Goal: Contribute content: Contribute content

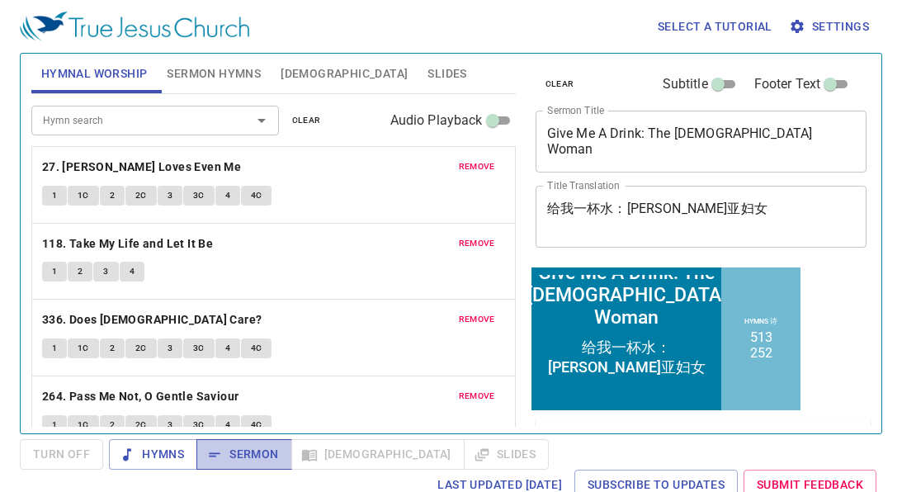
click at [268, 461] on span "Sermon" at bounding box center [244, 454] width 69 height 21
click at [635, 137] on textarea "Give Me A Drink: The [DEMOGRAPHIC_DATA] Woman" at bounding box center [701, 140] width 309 height 31
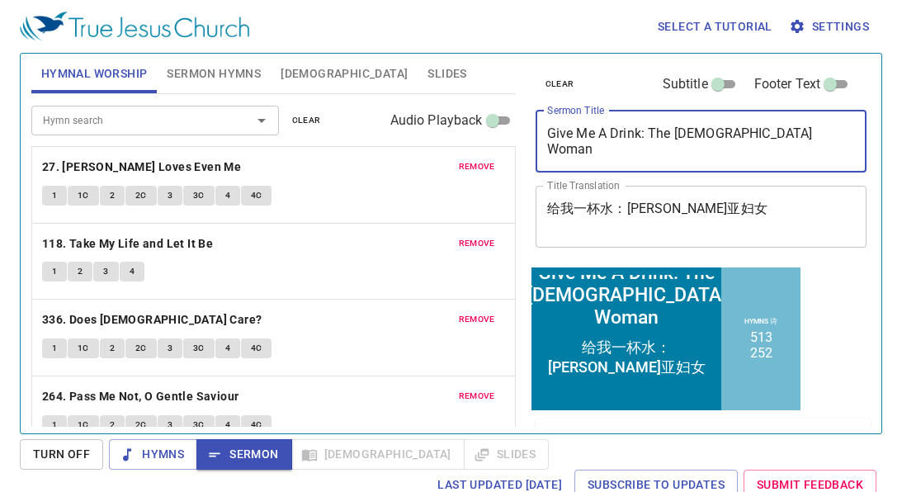
click at [635, 137] on textarea "Give Me A Drink: The [DEMOGRAPHIC_DATA] Woman" at bounding box center [701, 140] width 309 height 31
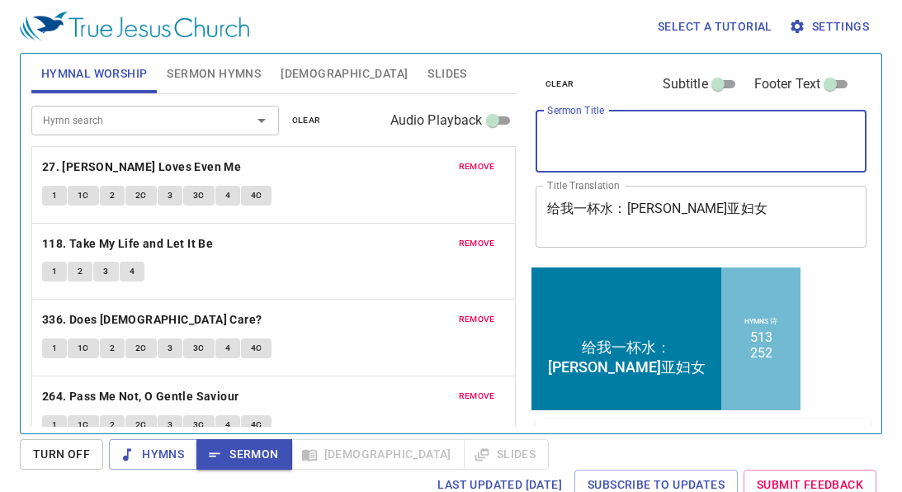
click at [670, 215] on textarea "给我一杯水：[PERSON_NAME]亚妇女" at bounding box center [701, 216] width 309 height 31
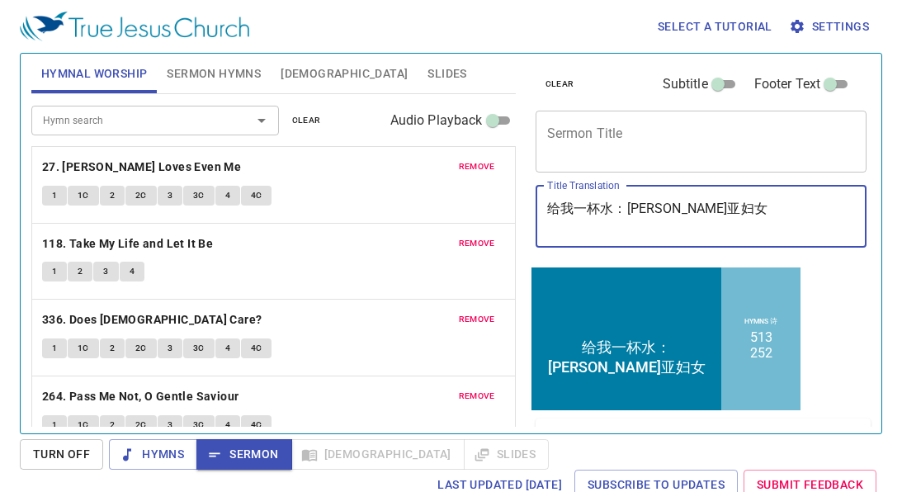
click at [670, 215] on textarea "给我一杯水：[PERSON_NAME]亚妇女" at bounding box center [701, 216] width 309 height 31
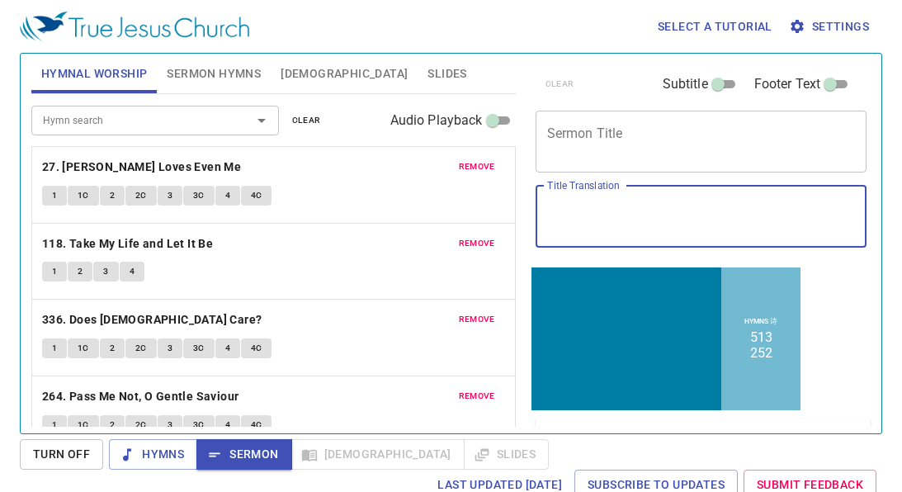
click at [303, 116] on span "clear" at bounding box center [306, 120] width 29 height 15
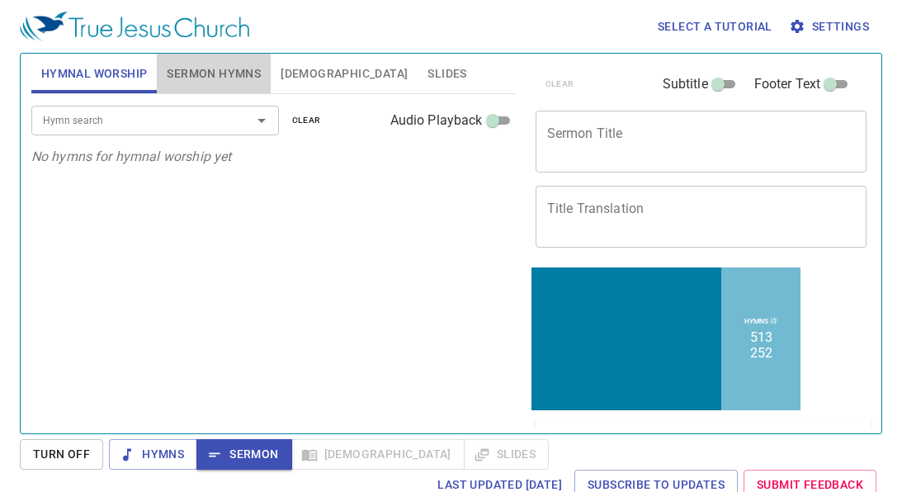
click at [244, 84] on button "Sermon Hymns" at bounding box center [214, 74] width 114 height 40
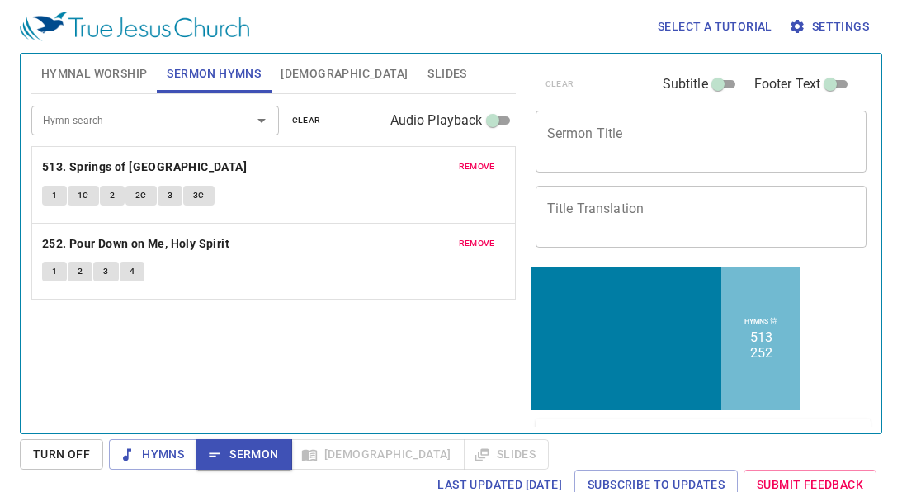
click at [313, 121] on span "clear" at bounding box center [306, 120] width 29 height 15
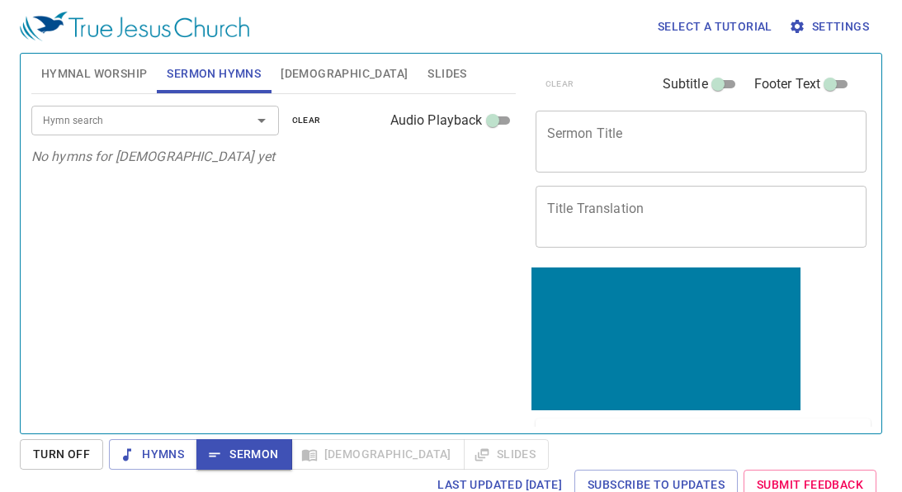
scroll to position [166, 0]
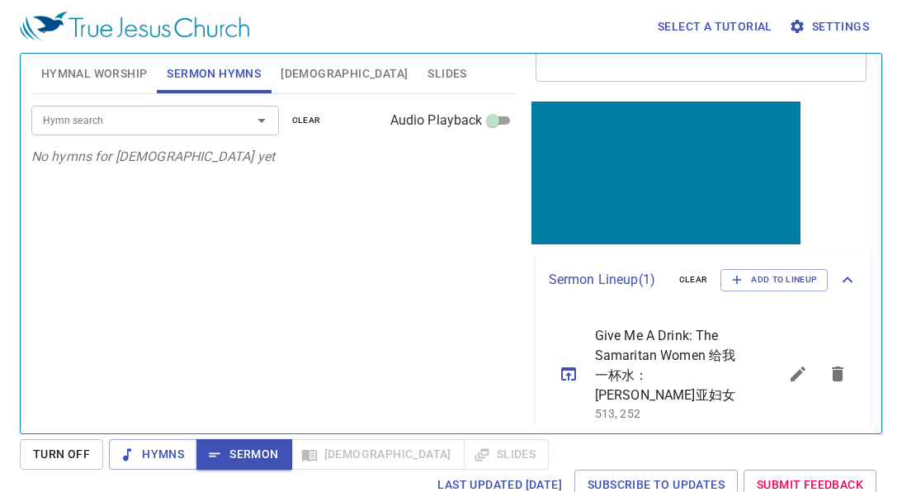
click at [839, 373] on button "sermon lineup list" at bounding box center [838, 374] width 40 height 40
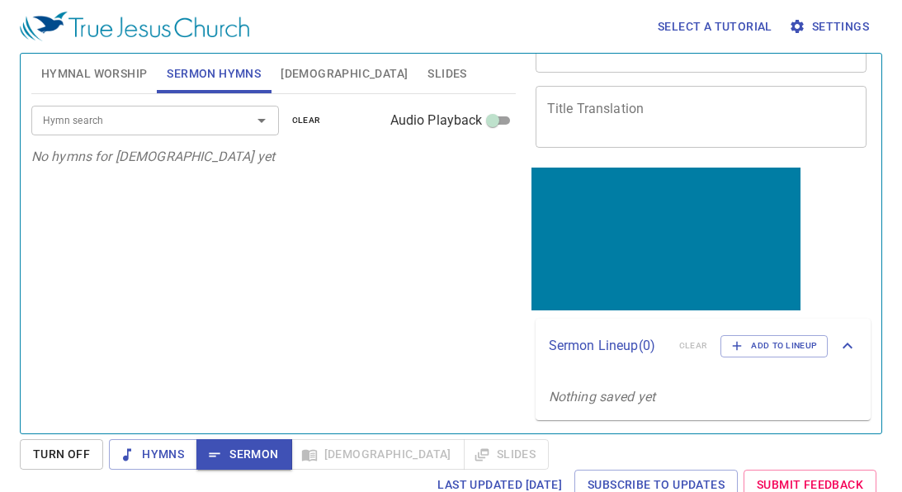
scroll to position [0, 0]
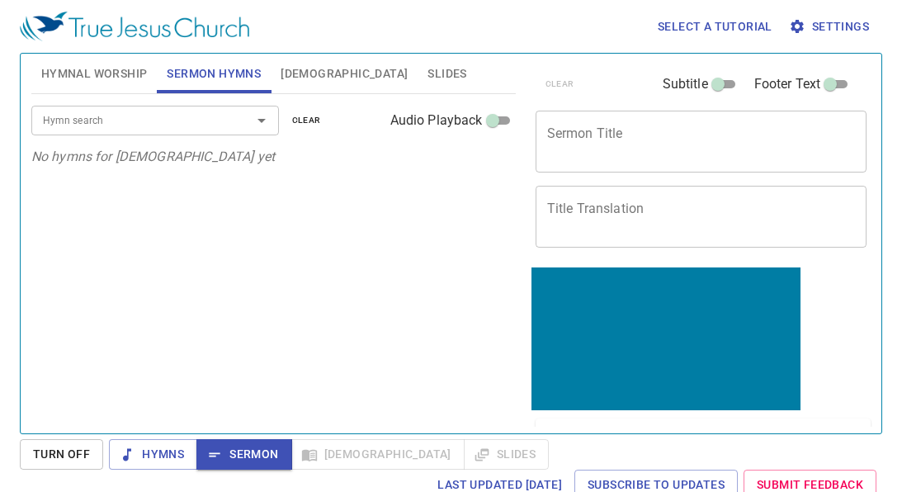
click at [671, 141] on textarea "Sermon Title" at bounding box center [701, 140] width 309 height 31
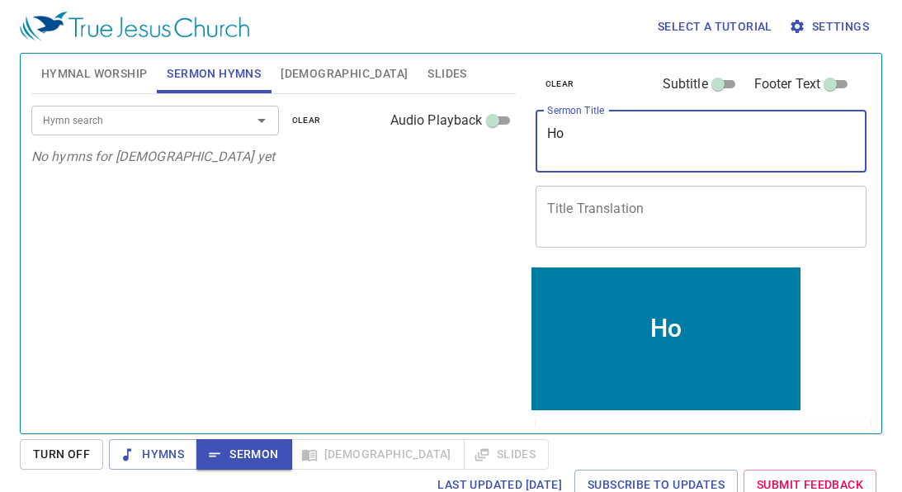
type textarea "H"
type textarea "Foot Washing"
click at [692, 210] on textarea "Title Translation" at bounding box center [701, 216] width 309 height 31
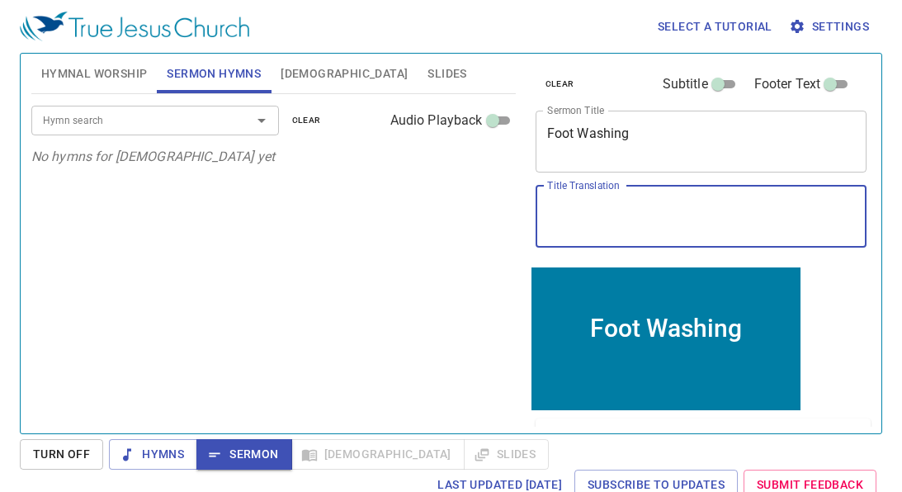
click at [594, 144] on textarea "Foot Washing" at bounding box center [701, 140] width 309 height 31
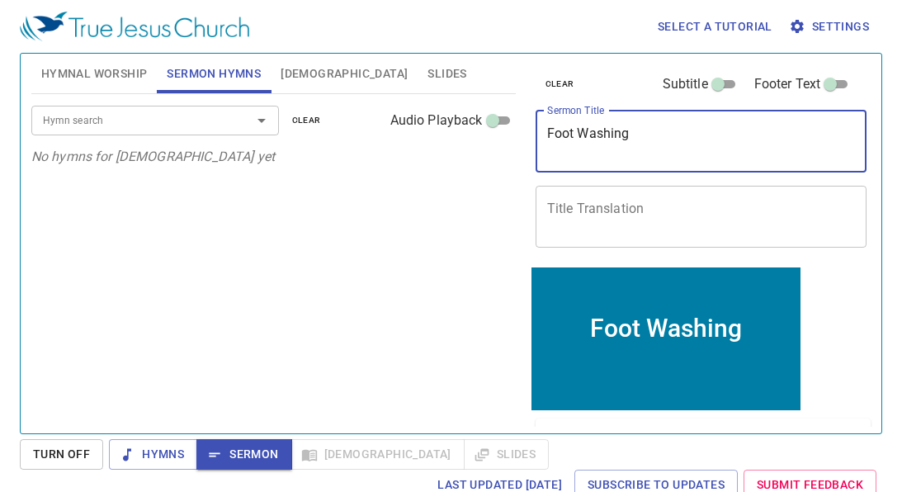
click at [594, 144] on textarea "Foot Washing" at bounding box center [701, 140] width 309 height 31
click at [459, 197] on div "Hymn search Hymn search clear Audio Playback No hymns for sermon yet" at bounding box center [273, 256] width 485 height 325
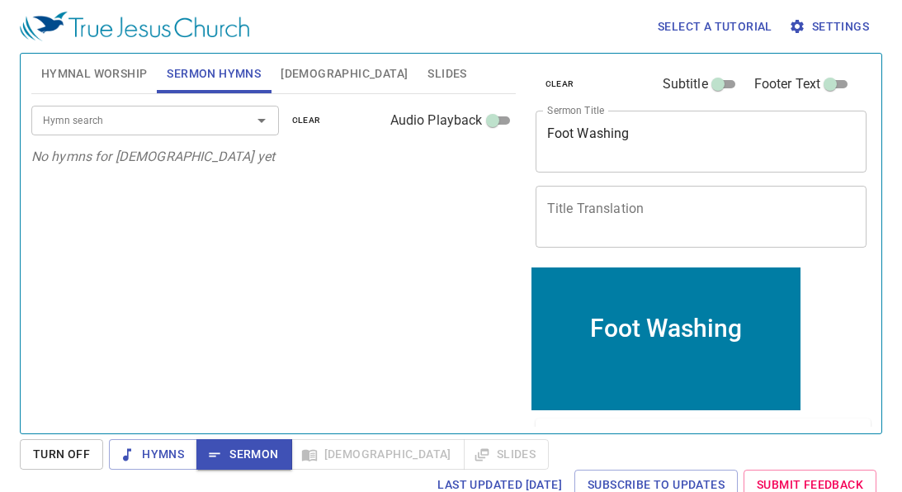
scroll to position [100, 0]
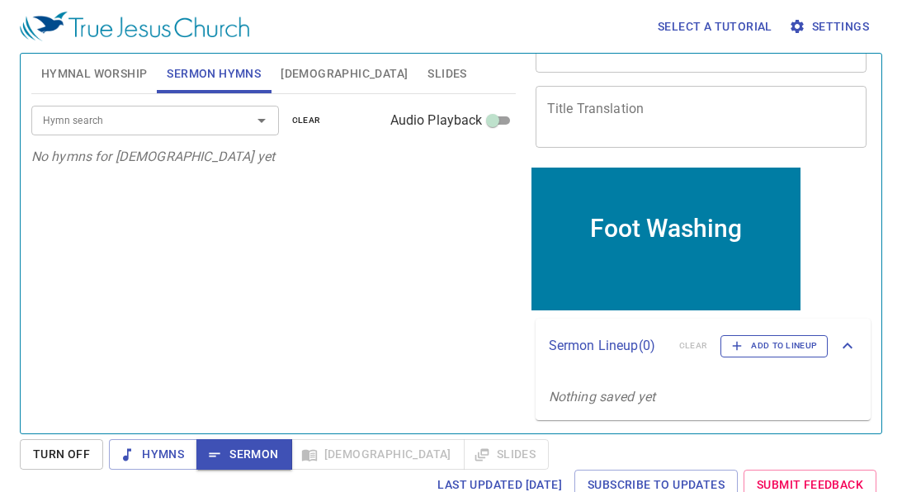
click at [772, 354] on button "Add to Lineup" at bounding box center [774, 345] width 107 height 21
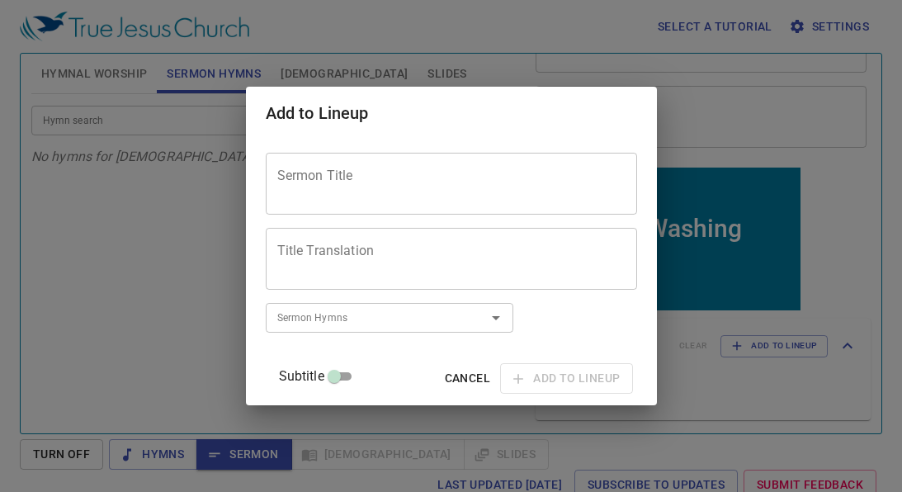
click at [371, 179] on textarea "Sermon Title" at bounding box center [451, 183] width 348 height 31
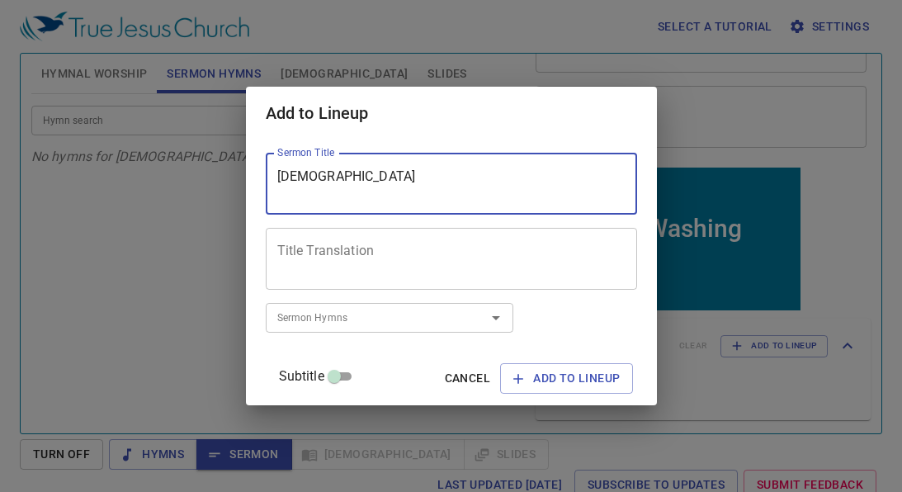
type textarea "Holy Communion"
click at [395, 176] on textarea "Holy Communion" at bounding box center [451, 183] width 348 height 31
type textarea "Holy Communion"
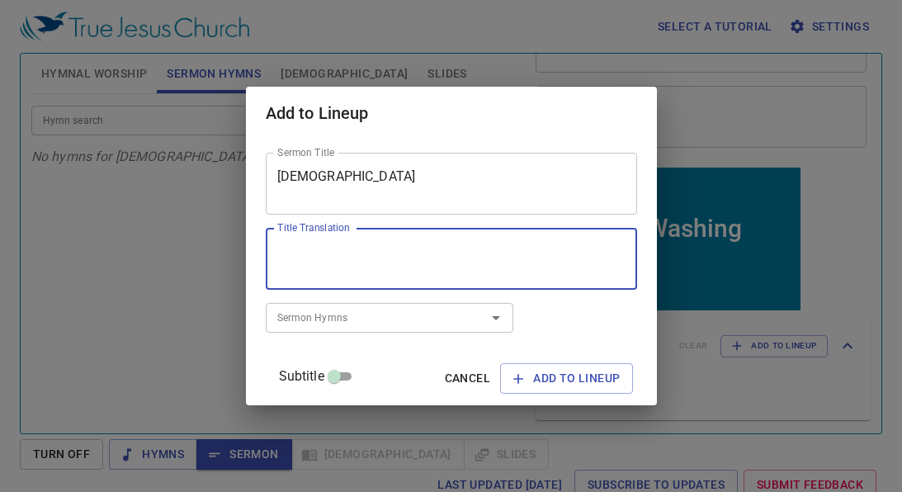
click at [502, 264] on textarea "Title Translation" at bounding box center [451, 259] width 348 height 31
paste textarea "圣餐礼"
type textarea "圣餐礼"
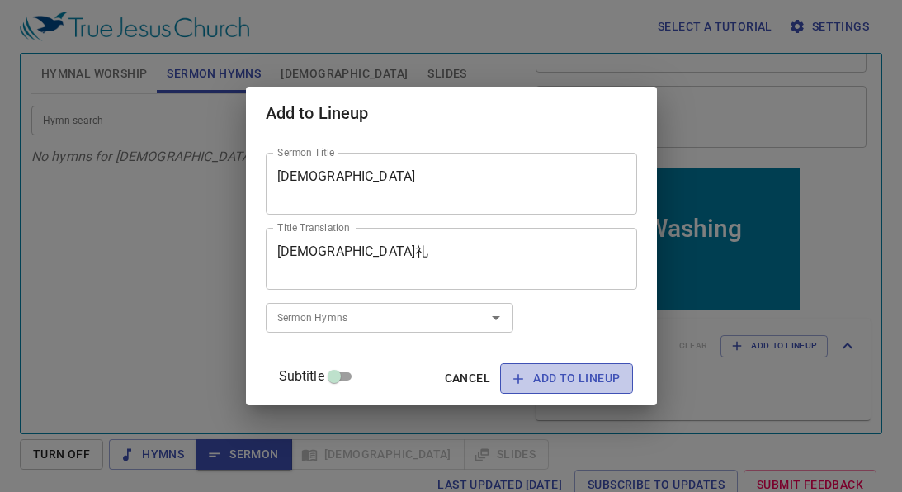
click at [575, 377] on span "Add to Lineup" at bounding box center [566, 378] width 106 height 21
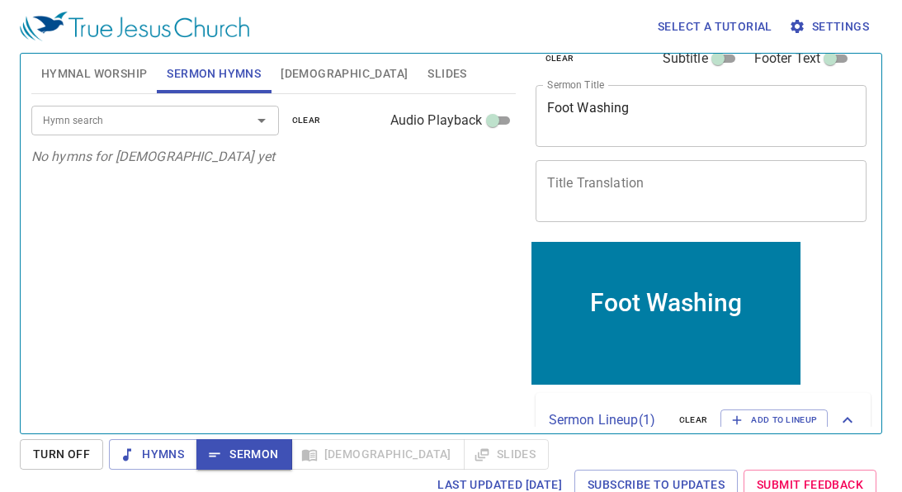
scroll to position [0, 0]
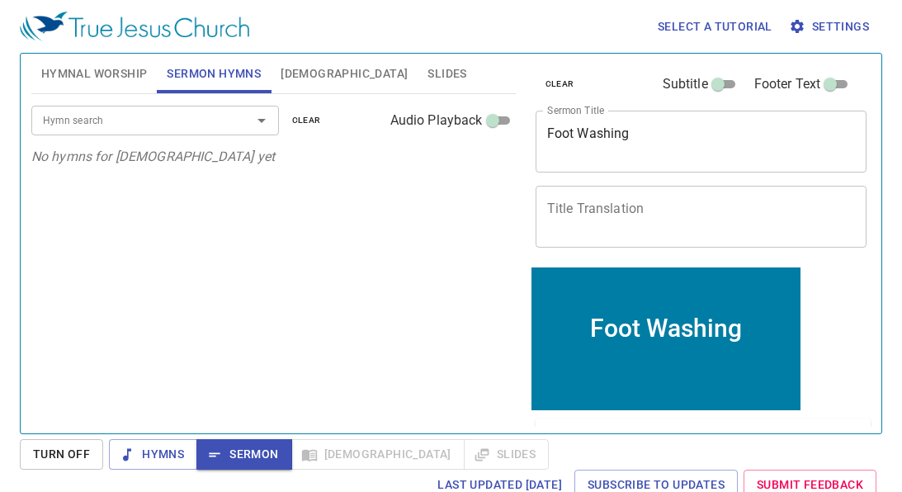
click at [704, 213] on textarea "Title Translation" at bounding box center [701, 216] width 309 height 31
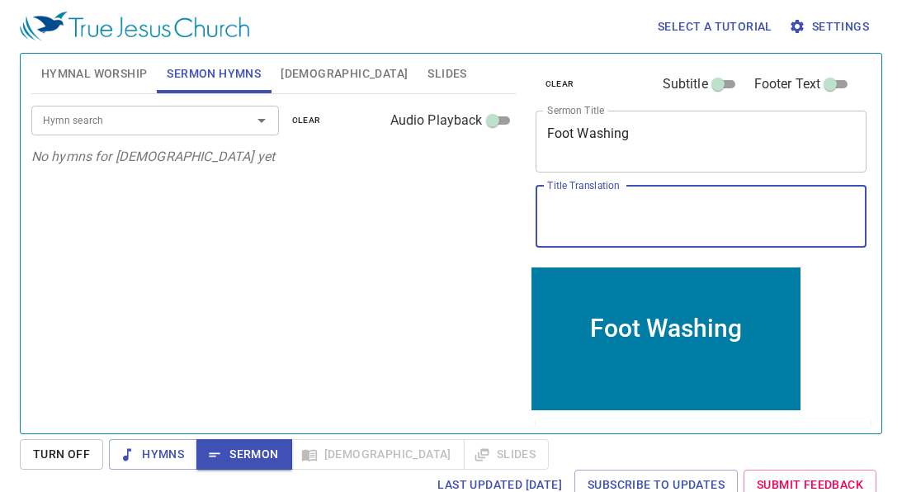
paste textarea "洗脚礼"
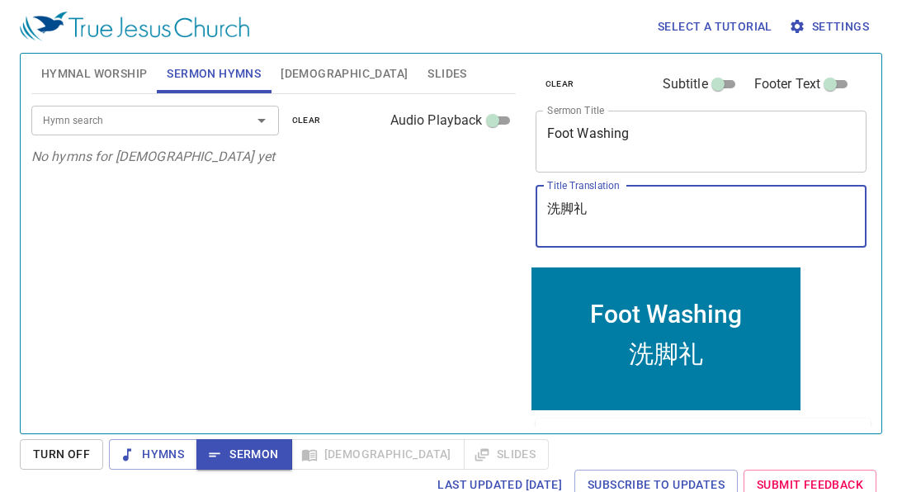
type textarea "洗脚礼"
click at [101, 71] on span "Hymnal Worship" at bounding box center [94, 74] width 106 height 21
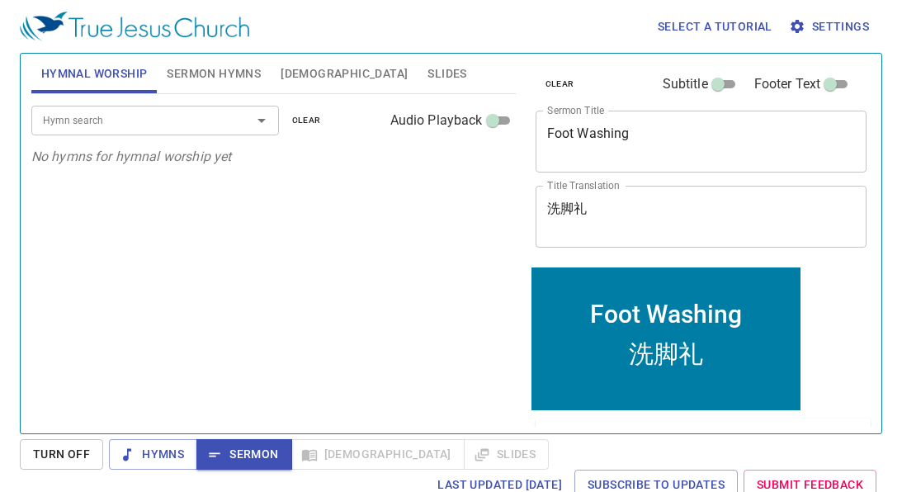
click at [138, 117] on input "Hymn search" at bounding box center [130, 120] width 189 height 19
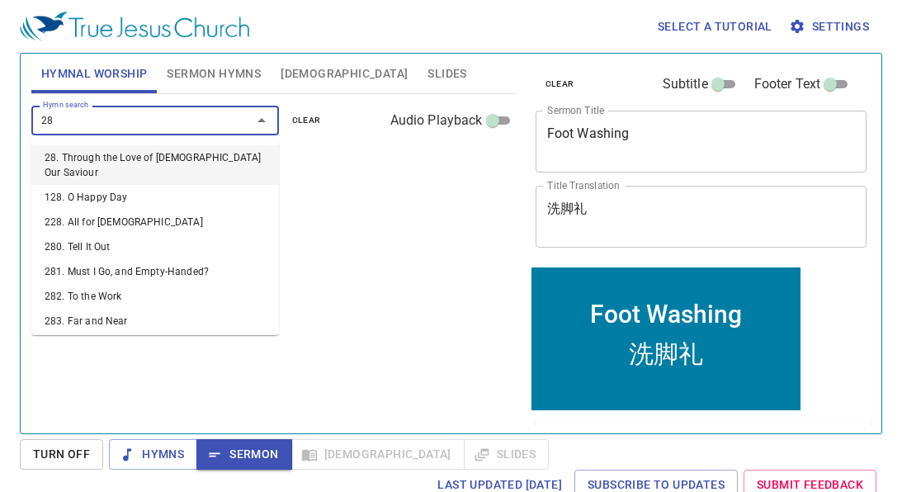
type input "285"
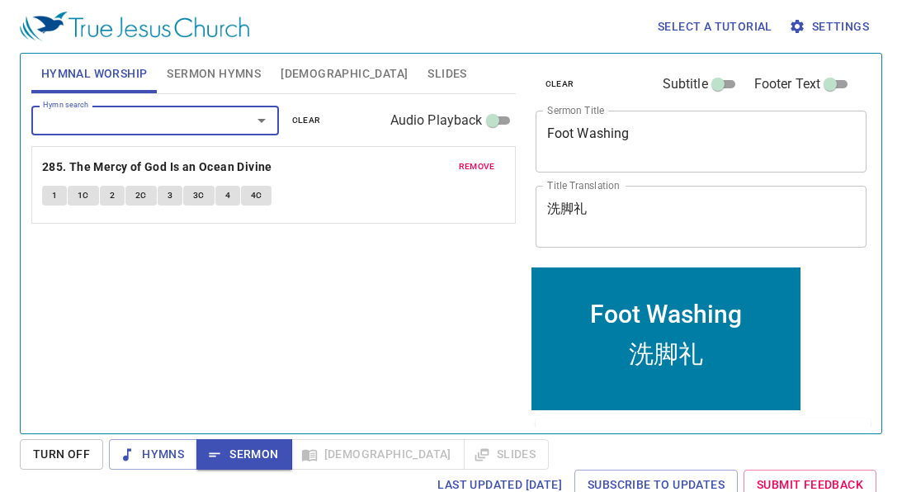
click at [494, 119] on input "Audio Playback" at bounding box center [492, 124] width 59 height 20
checkbox input "true"
select select "1"
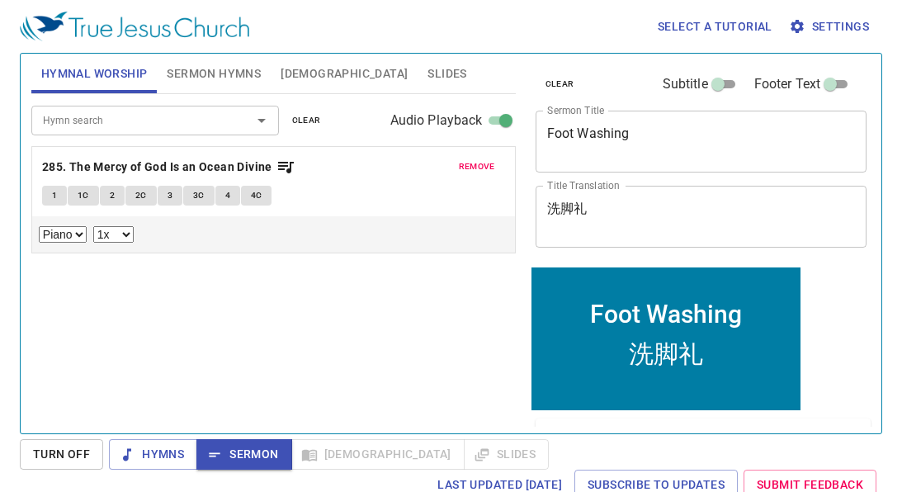
click at [138, 110] on div "Hymn search" at bounding box center [155, 120] width 248 height 29
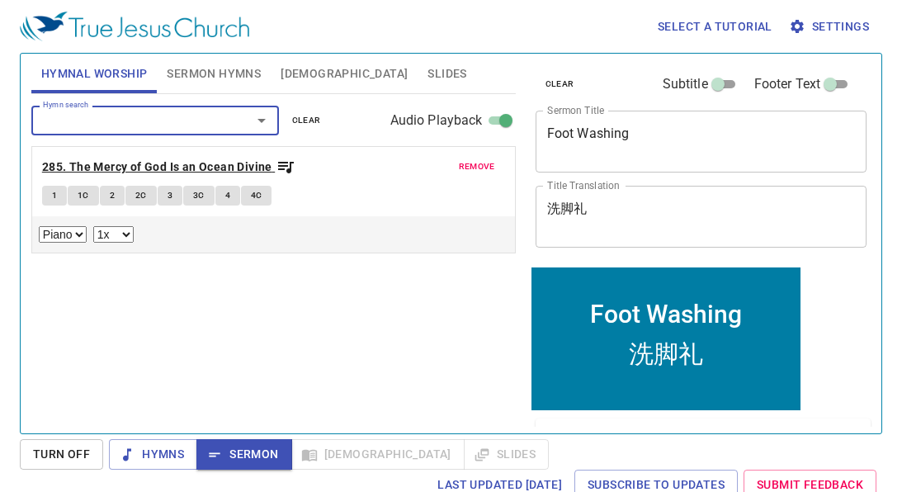
click at [289, 167] on icon "button" at bounding box center [286, 167] width 20 height 20
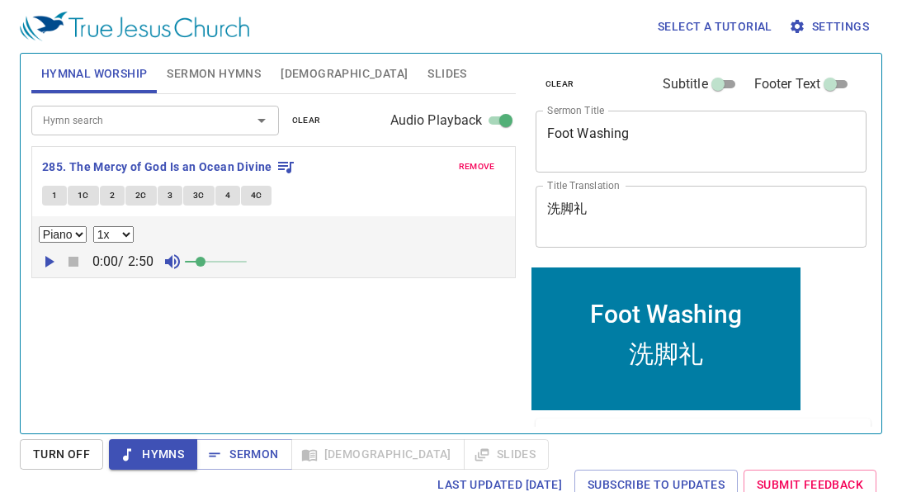
click at [174, 111] on input "Hymn search" at bounding box center [130, 120] width 189 height 19
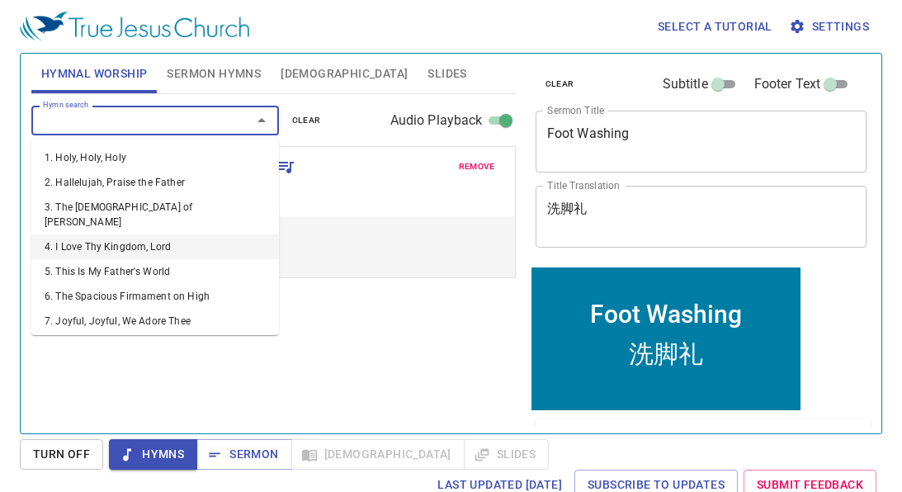
click at [404, 353] on div "Hymn search Hymn search clear Audio Playback remove 285. The Mercy of God Is an…" at bounding box center [273, 256] width 485 height 325
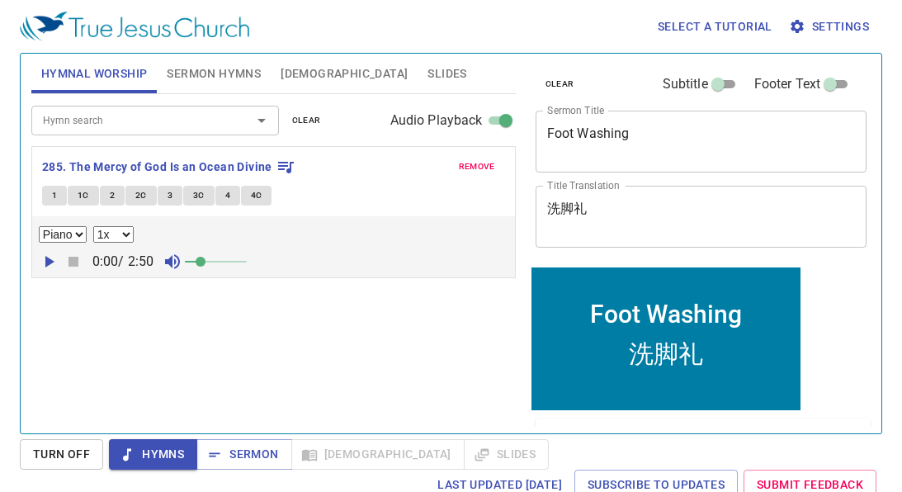
click at [50, 264] on icon "button" at bounding box center [49, 262] width 20 height 20
drag, startPoint x: 209, startPoint y: 258, endPoint x: 248, endPoint y: 262, distance: 39.8
click at [248, 262] on span at bounding box center [247, 262] width 10 height 10
click at [92, 116] on input "Hymn search" at bounding box center [130, 120] width 189 height 19
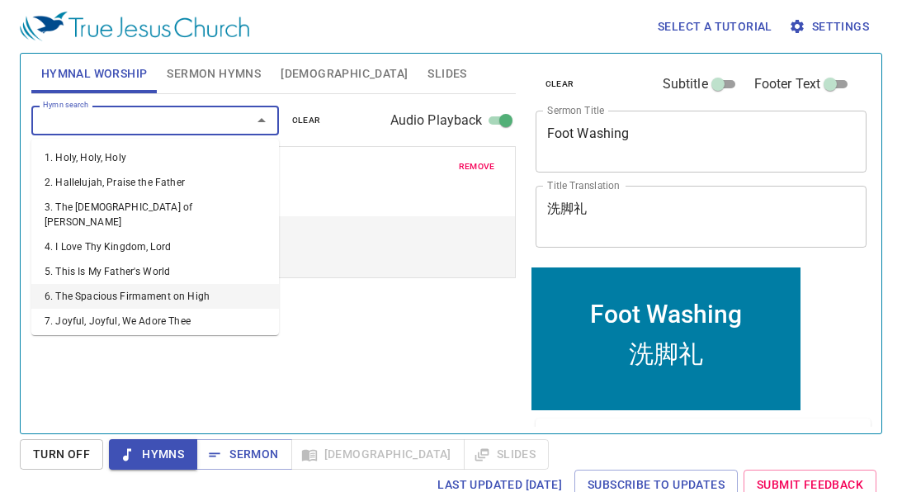
click at [338, 355] on div "Hymn search Hymn search clear Audio Playback remove 285. The Mercy of God Is an…" at bounding box center [273, 256] width 485 height 325
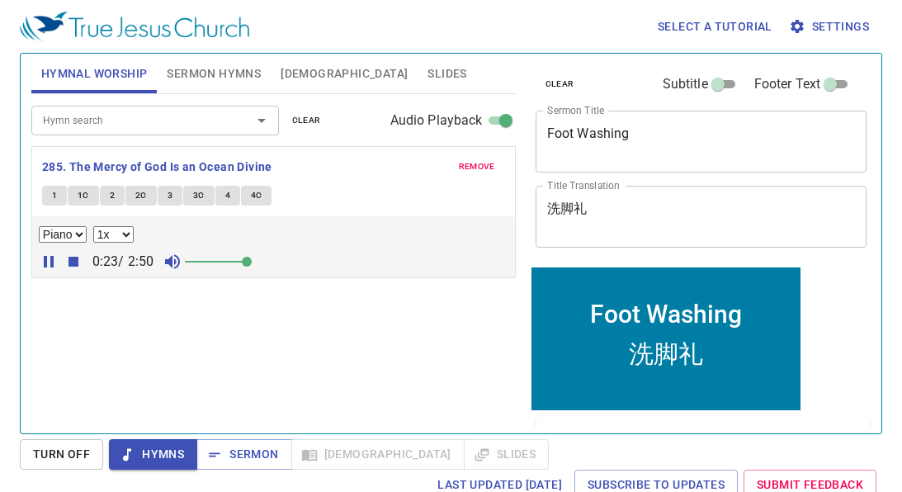
click at [79, 260] on icon "button" at bounding box center [74, 262] width 20 height 20
click at [163, 120] on input "Hymn search" at bounding box center [130, 120] width 189 height 19
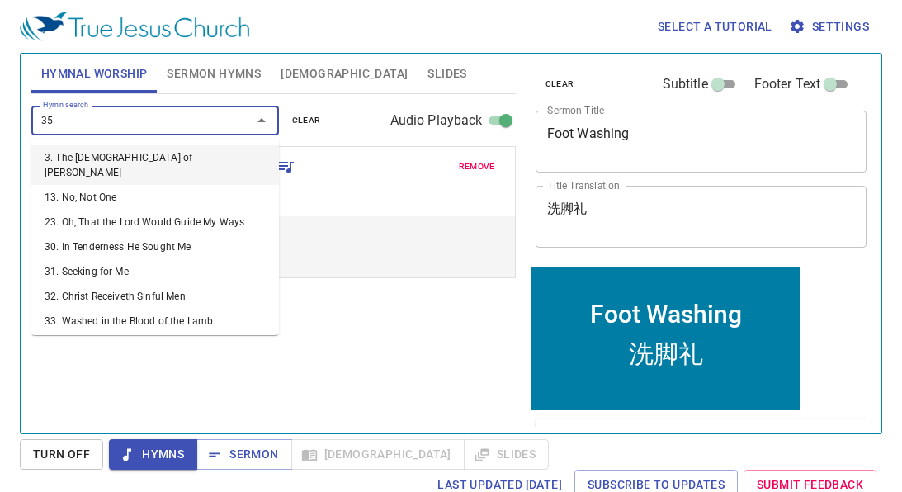
type input "350"
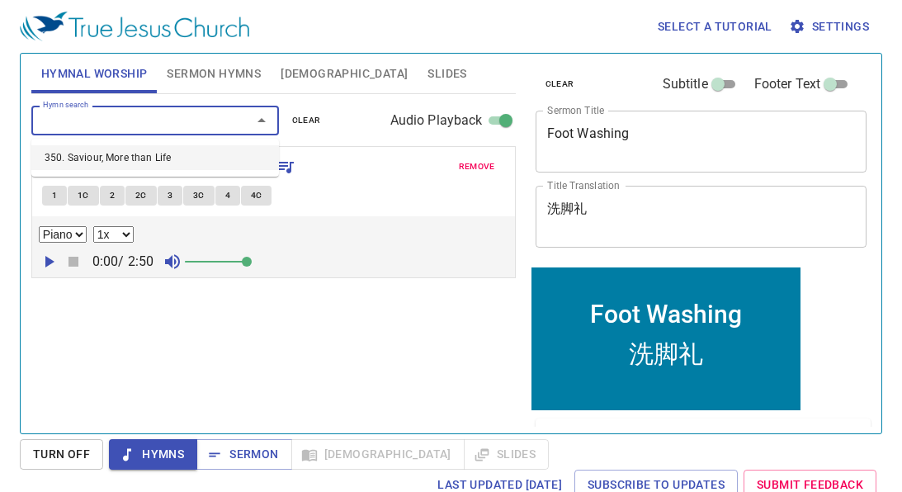
select select "1"
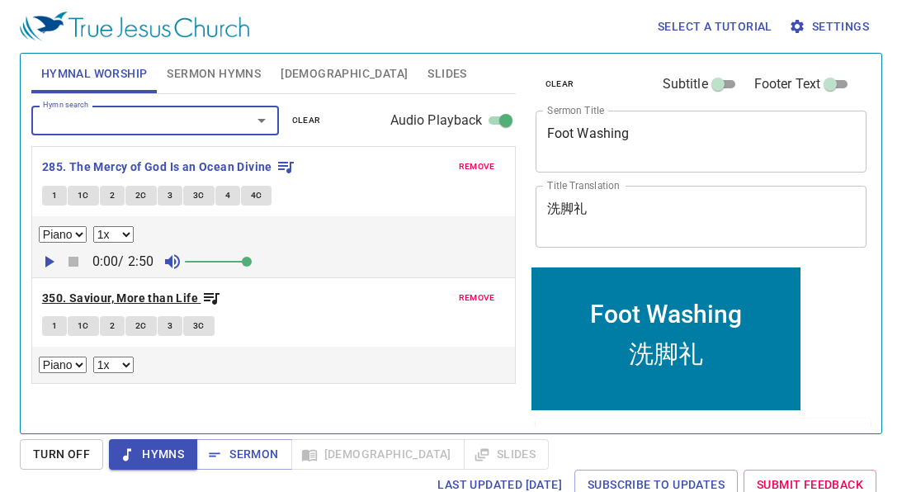
click at [69, 303] on b "350. Saviour, More than Life" at bounding box center [120, 298] width 156 height 21
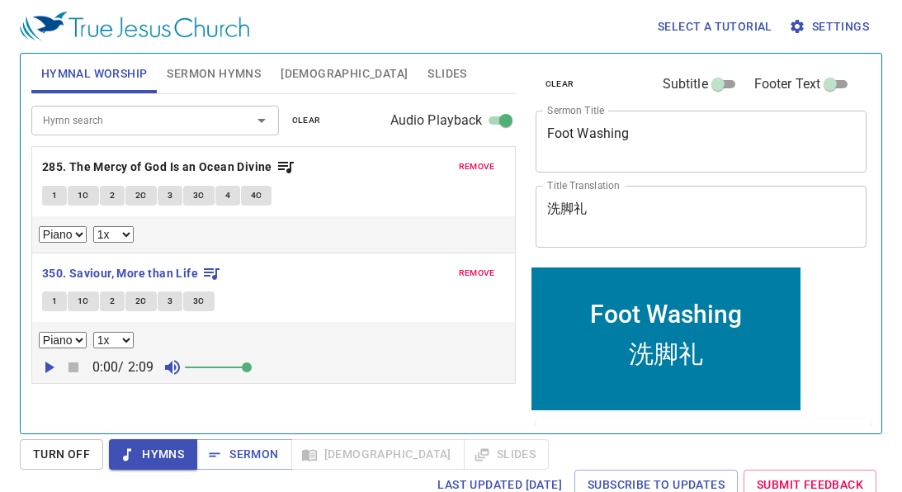
click at [47, 360] on icon "button" at bounding box center [49, 367] width 20 height 20
click at [78, 358] on icon "button" at bounding box center [74, 367] width 20 height 20
click at [143, 124] on input "Hymn search" at bounding box center [130, 120] width 189 height 19
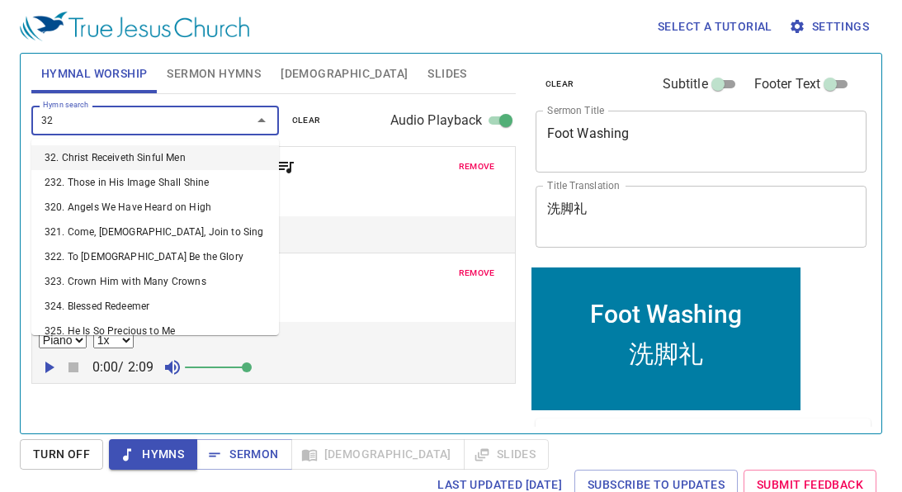
type input "328"
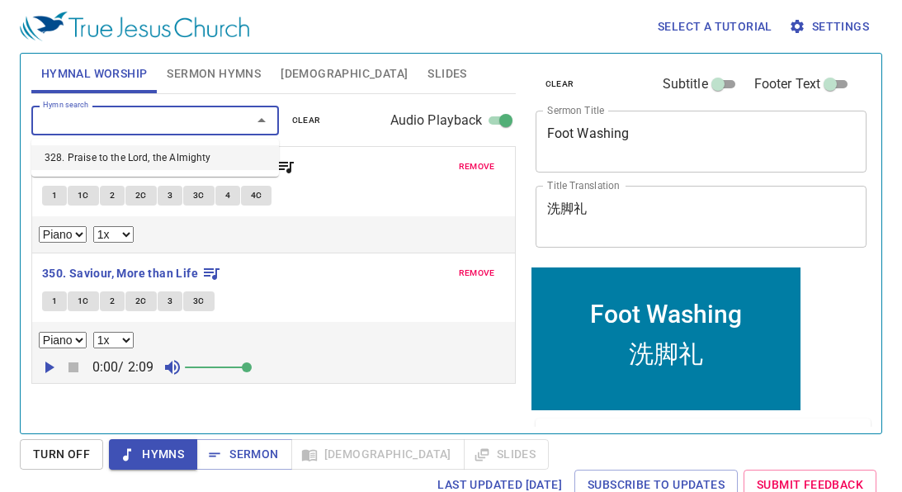
select select "1"
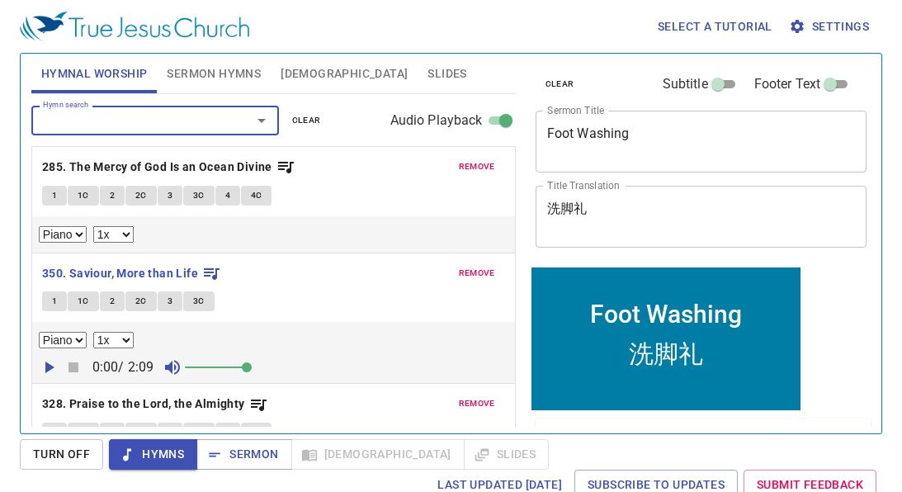
scroll to position [64, 0]
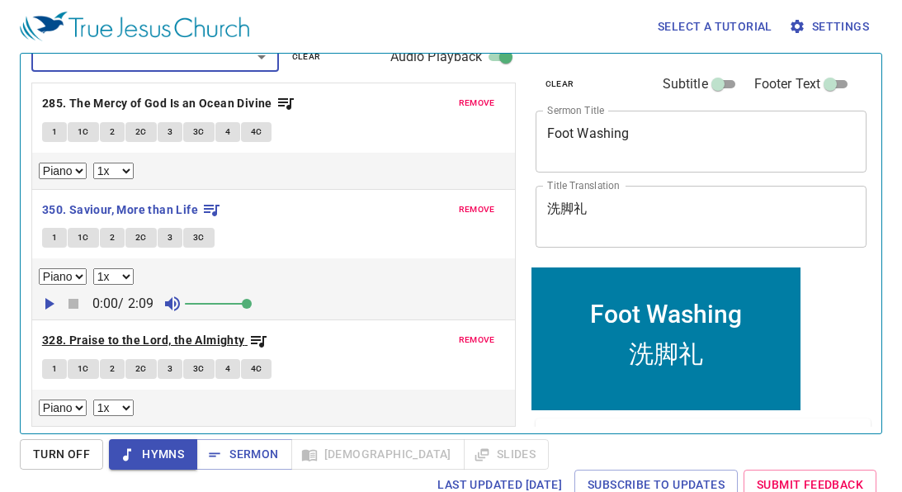
click at [63, 335] on b "328. Praise to the Lord, the Almighty" at bounding box center [143, 340] width 203 height 21
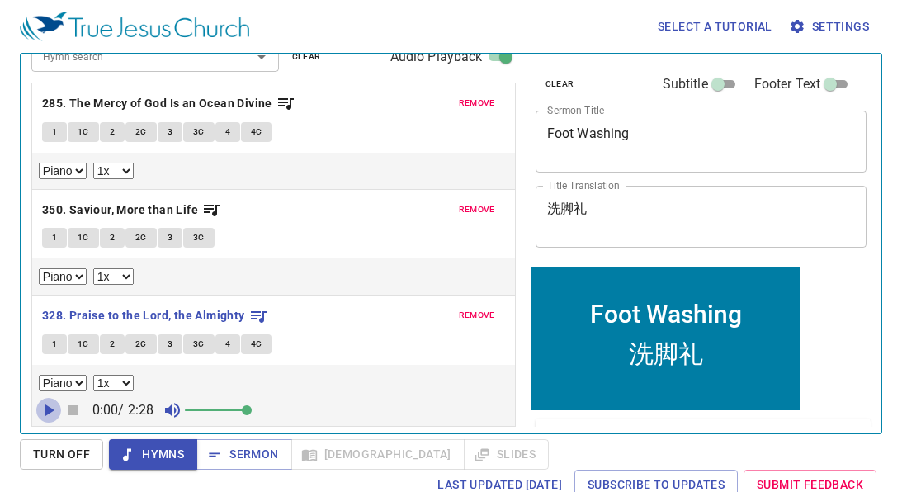
click at [50, 404] on icon "button" at bounding box center [49, 410] width 20 height 20
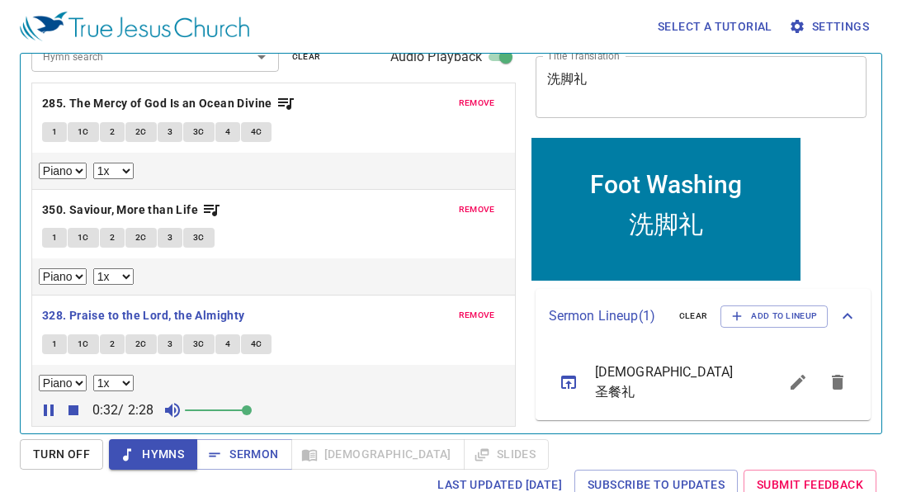
scroll to position [7, 0]
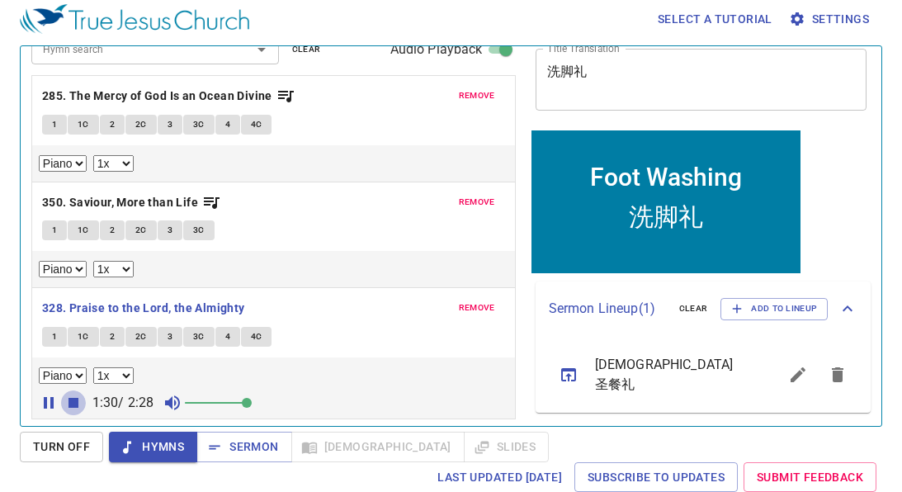
click at [78, 399] on icon "button" at bounding box center [74, 403] width 10 height 10
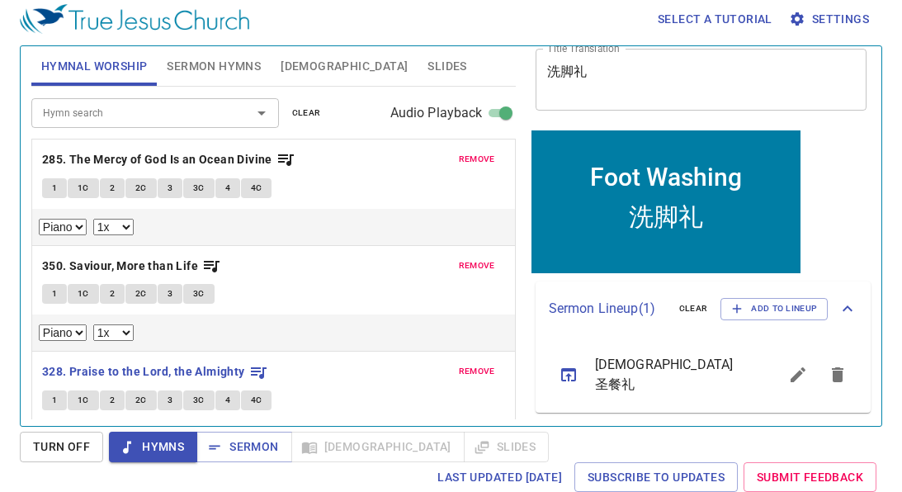
scroll to position [64, 0]
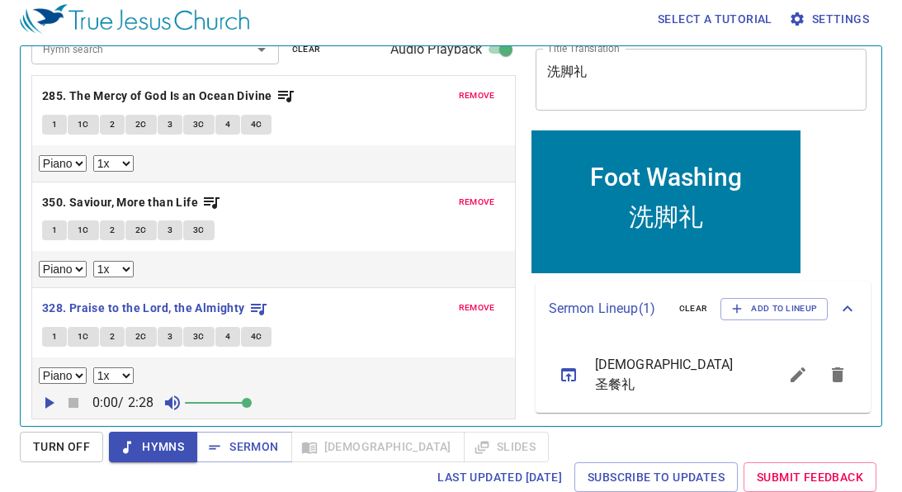
click at [477, 307] on span "remove" at bounding box center [477, 307] width 36 height 15
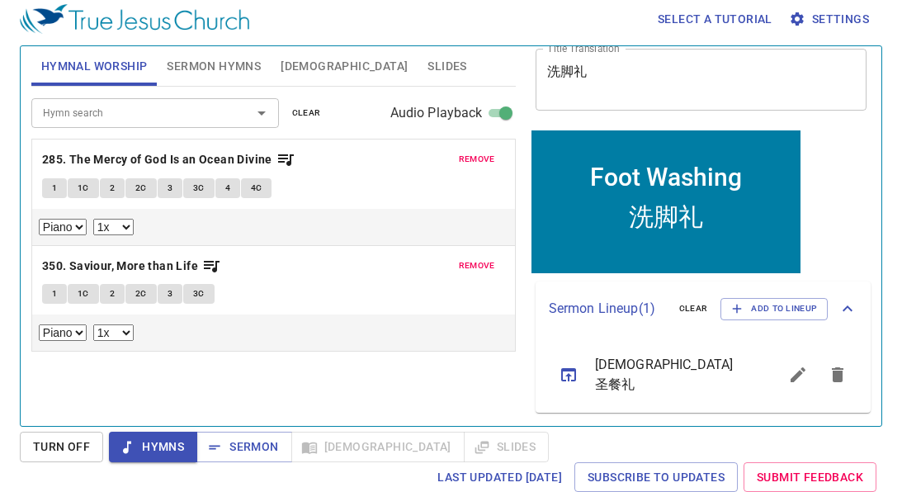
scroll to position [0, 0]
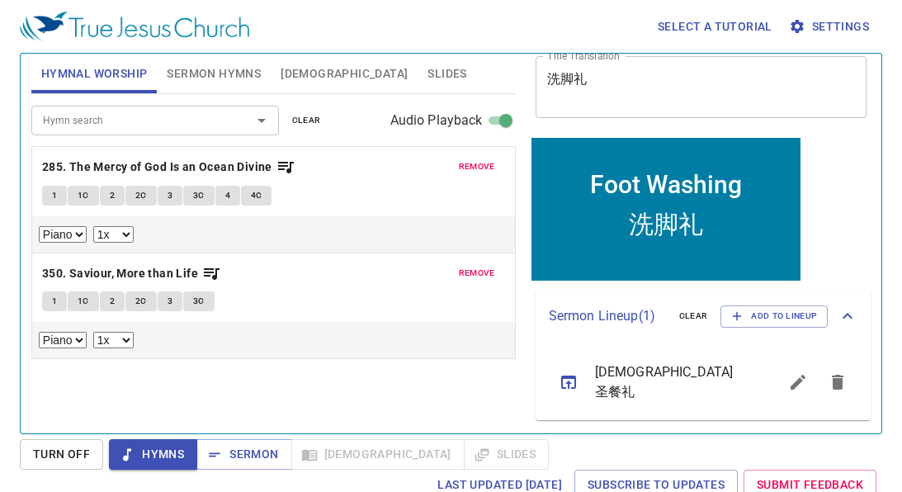
click at [203, 116] on input "Hymn search" at bounding box center [130, 120] width 189 height 19
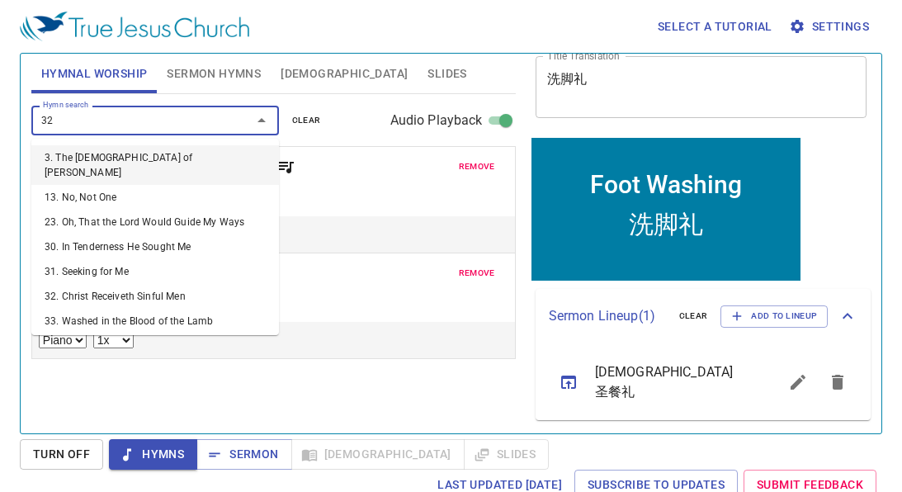
type input "329"
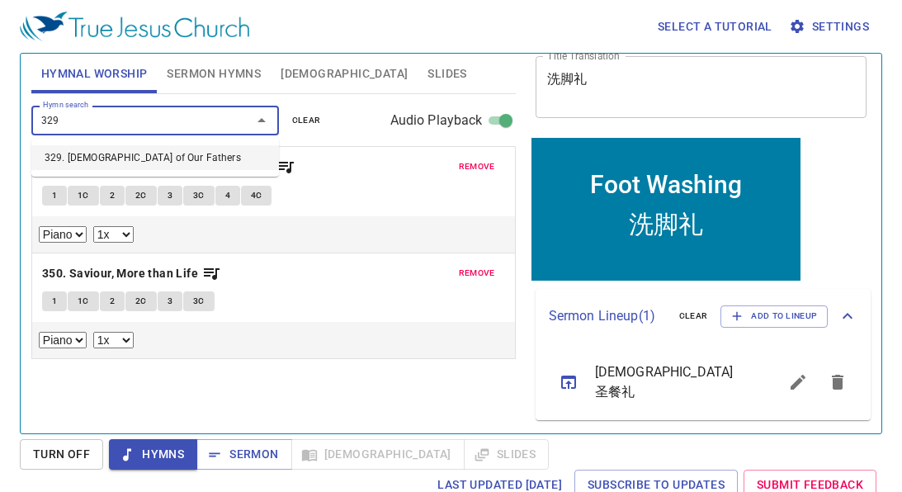
select select "1"
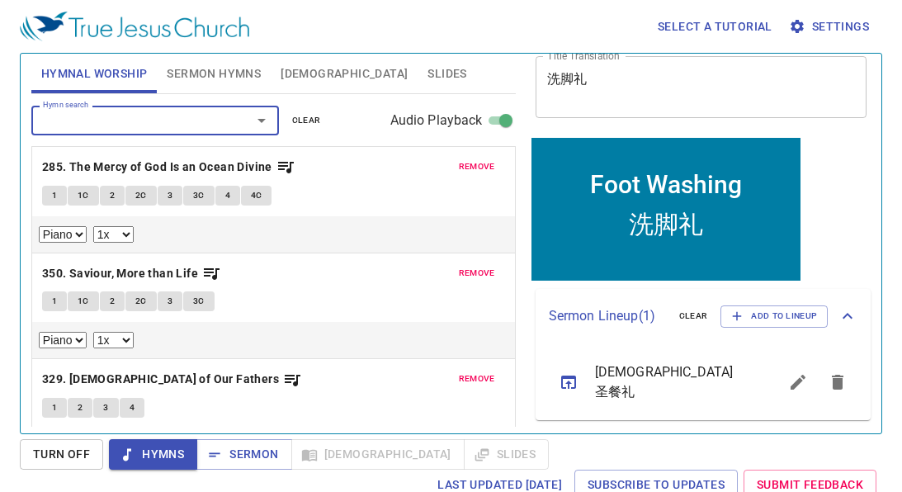
scroll to position [39, 0]
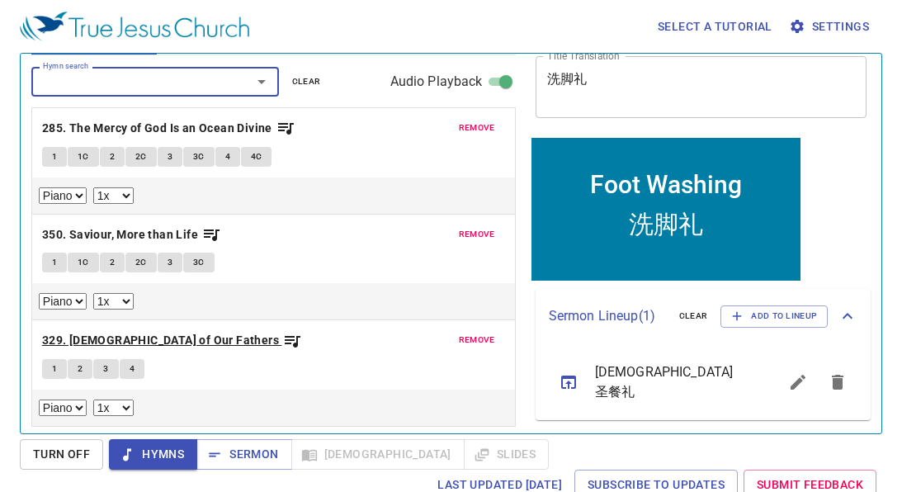
click at [155, 333] on b "329. God of Our Fathers" at bounding box center [160, 340] width 237 height 21
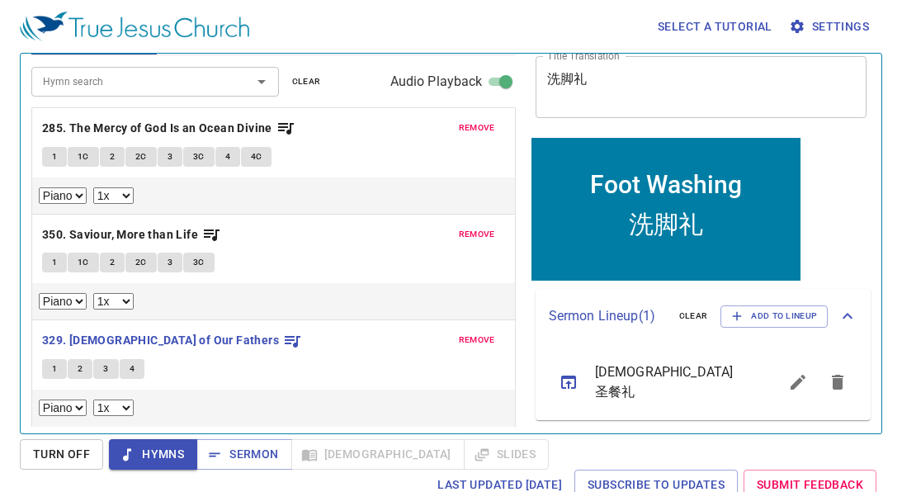
scroll to position [64, 0]
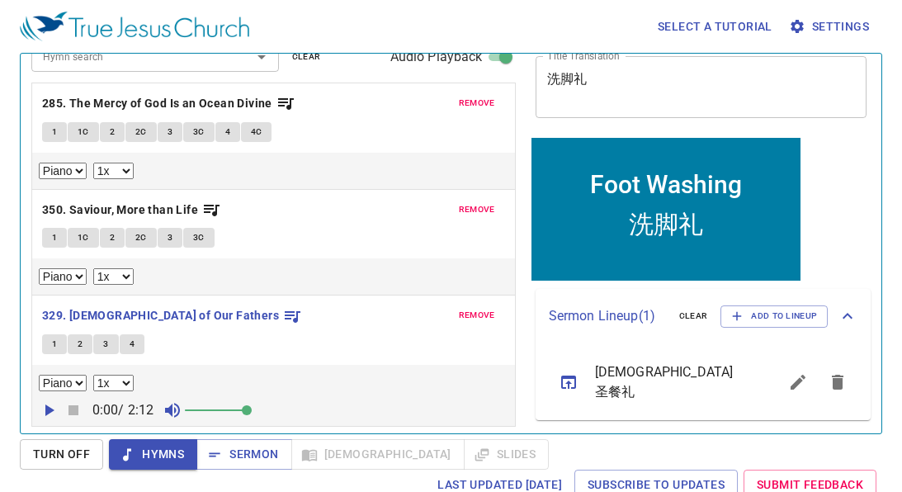
click at [49, 402] on icon "button" at bounding box center [49, 410] width 20 height 20
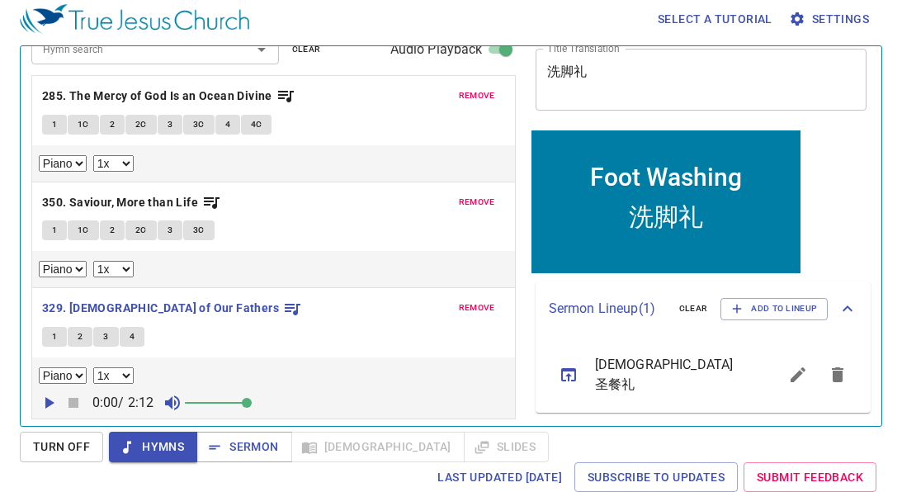
scroll to position [0, 0]
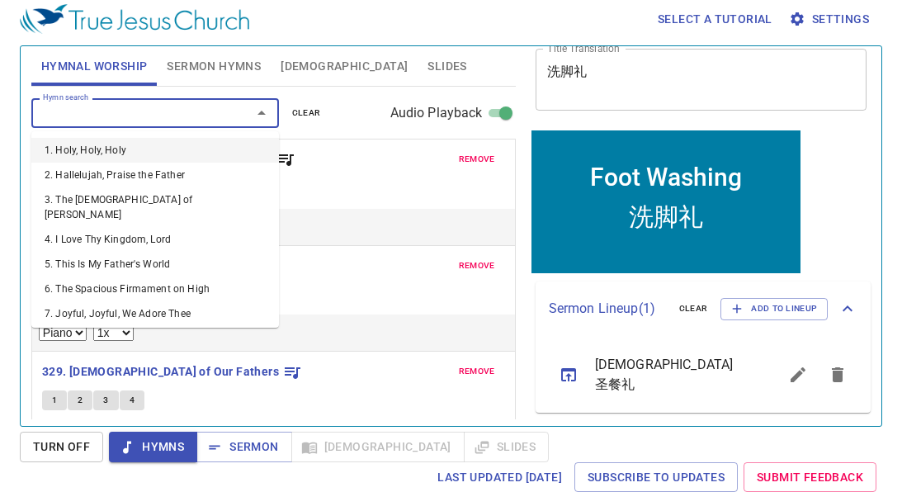
click at [214, 114] on input "Hymn search" at bounding box center [130, 112] width 189 height 19
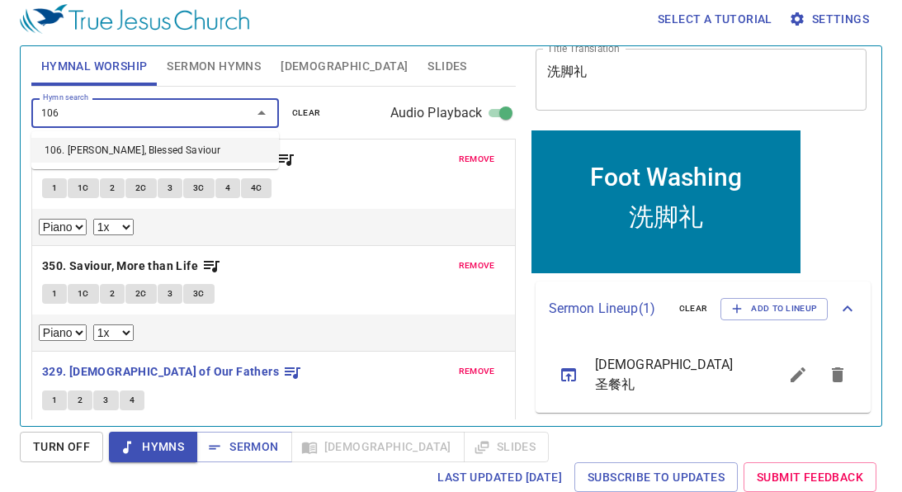
type input "106. [PERSON_NAME], Blessed Saviour"
select select "1"
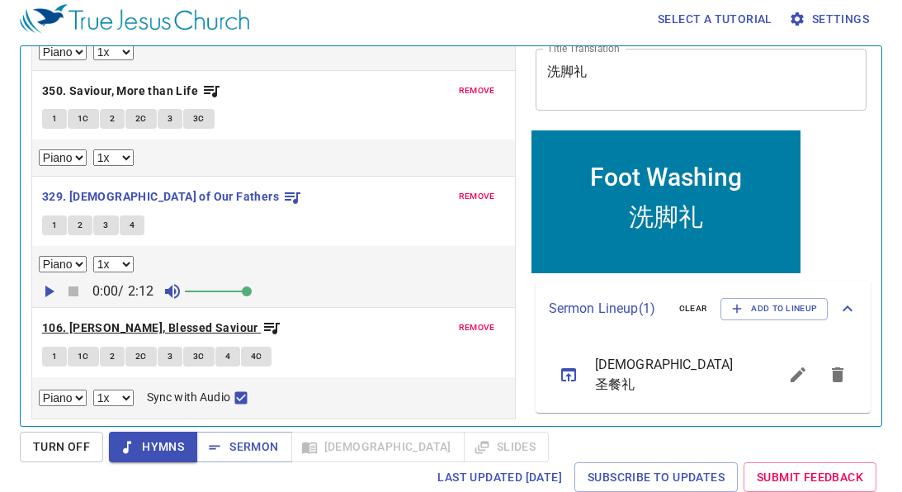
click at [107, 323] on b "106. [PERSON_NAME], Blessed Saviour" at bounding box center [150, 328] width 216 height 21
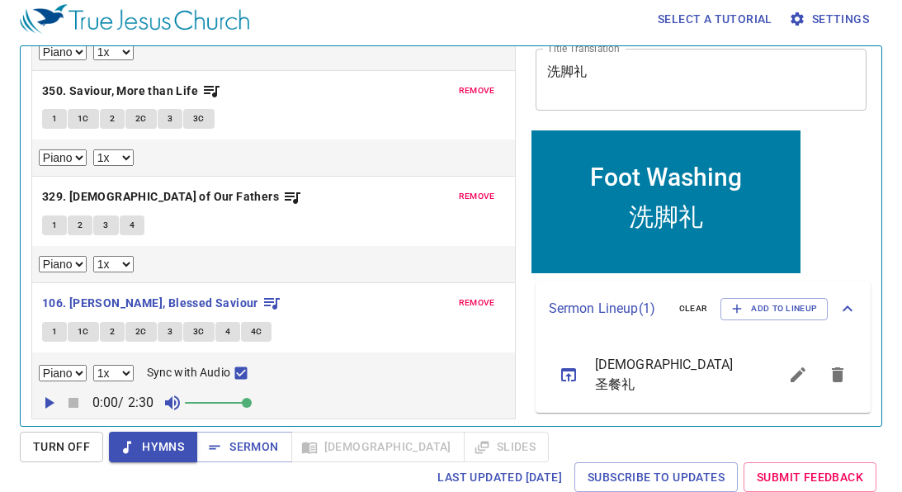
click at [49, 396] on icon "button" at bounding box center [49, 403] width 20 height 20
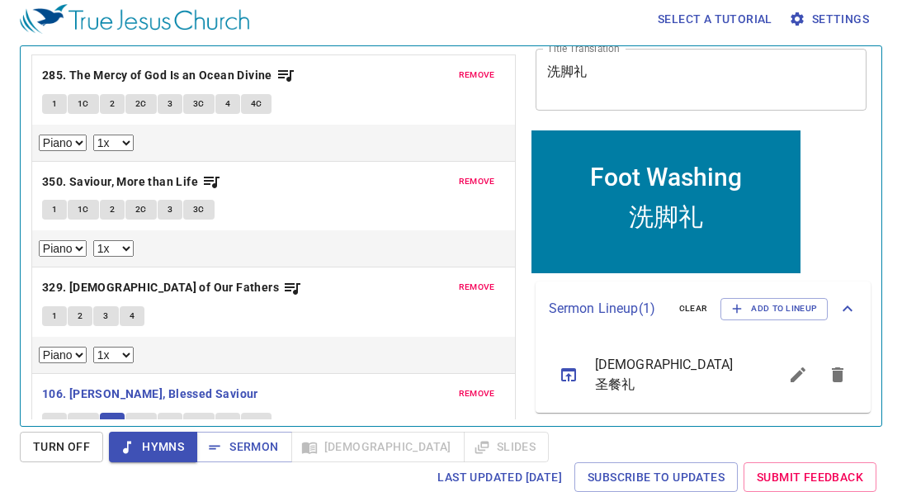
scroll to position [75, 0]
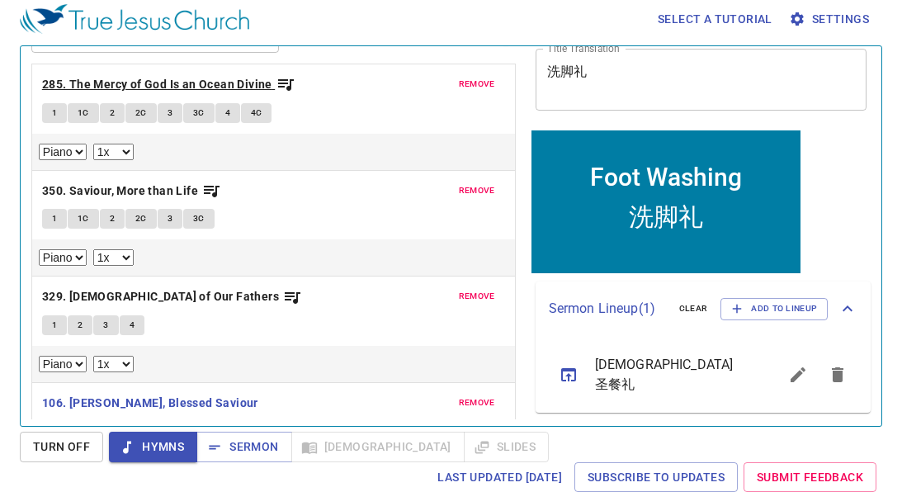
click at [282, 85] on icon "button" at bounding box center [286, 84] width 20 height 20
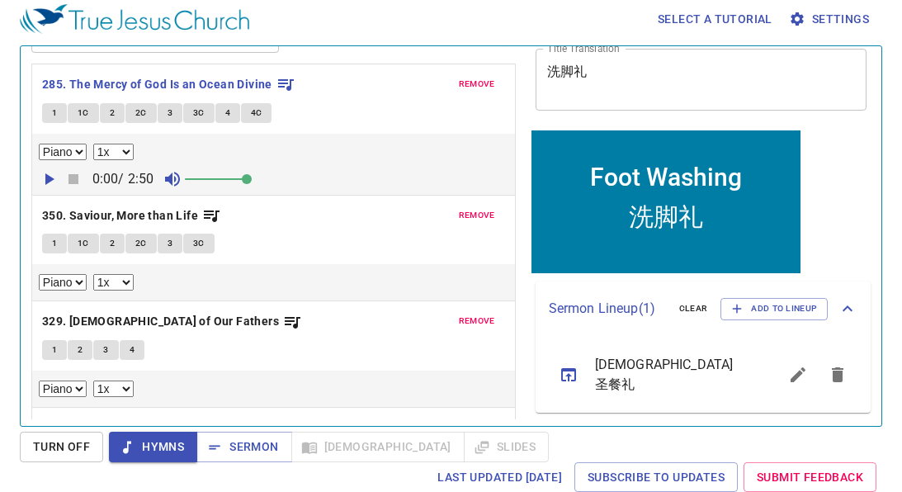
click at [44, 183] on icon "button" at bounding box center [49, 179] width 20 height 20
click at [210, 210] on icon "button" at bounding box center [211, 216] width 20 height 20
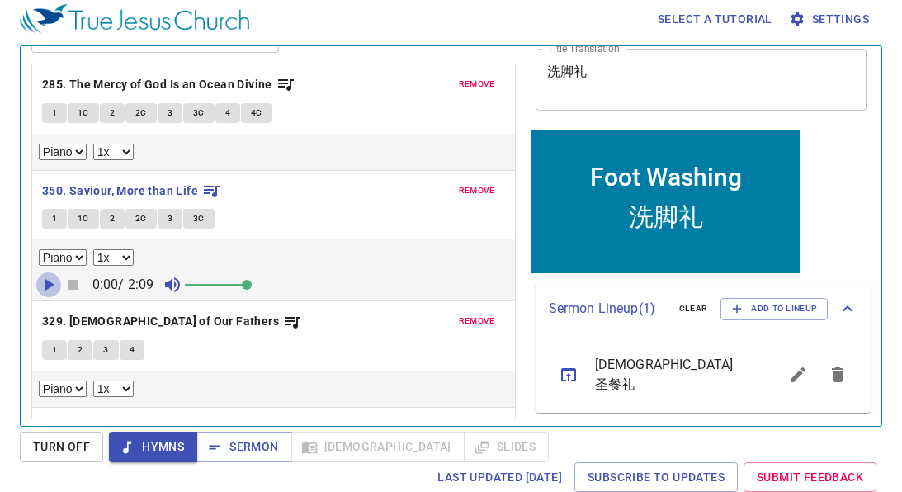
click at [43, 281] on icon "button" at bounding box center [49, 285] width 20 height 20
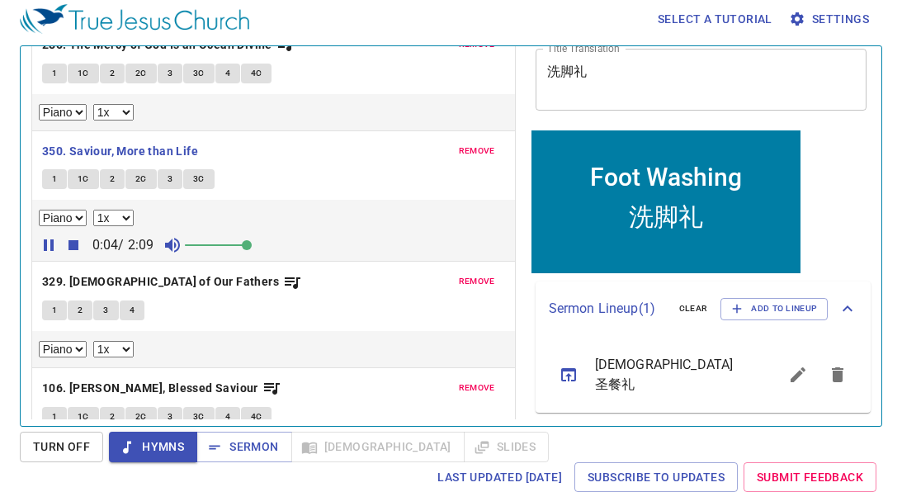
scroll to position [138, 0]
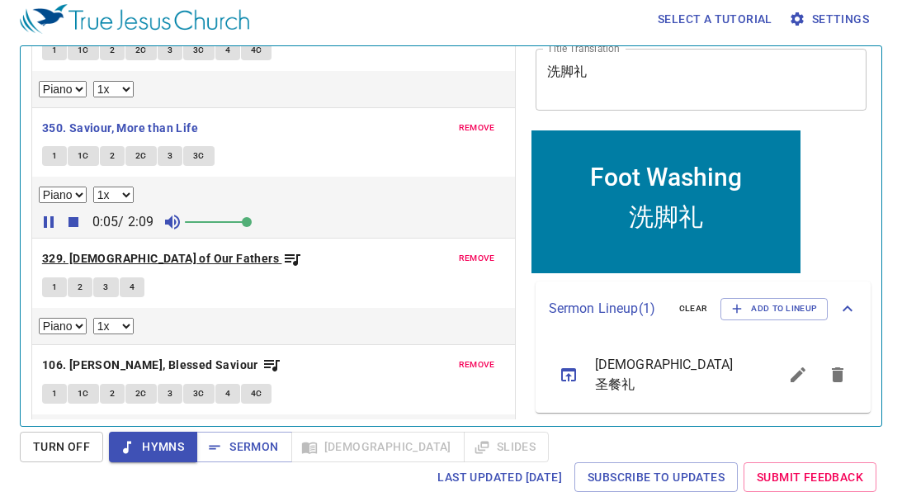
click at [282, 256] on icon "button" at bounding box center [292, 259] width 20 height 20
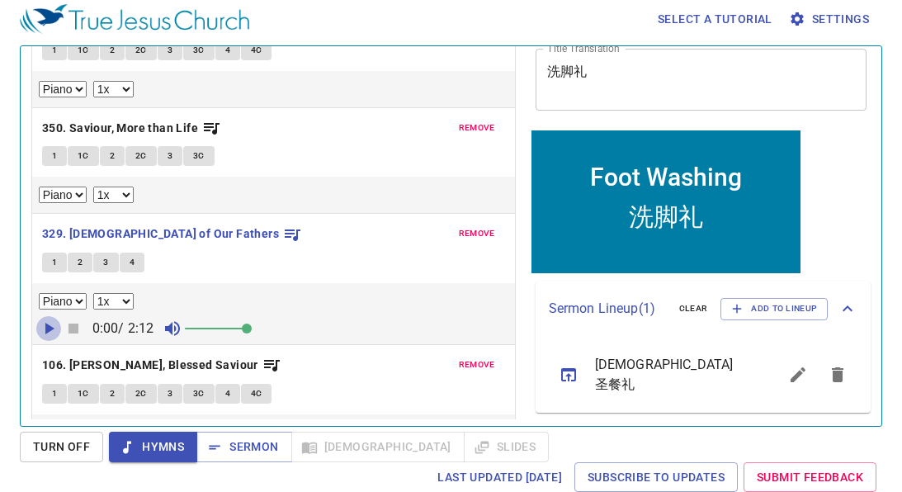
click at [50, 319] on icon "button" at bounding box center [49, 329] width 20 height 20
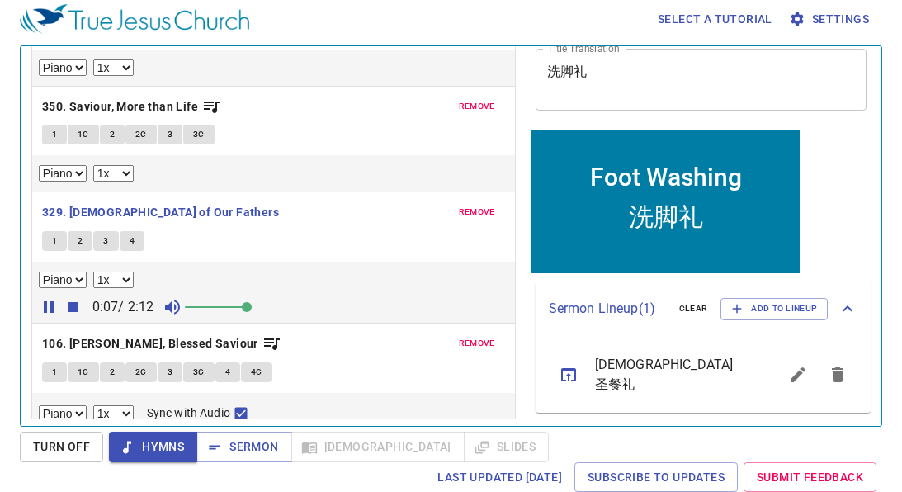
scroll to position [175, 0]
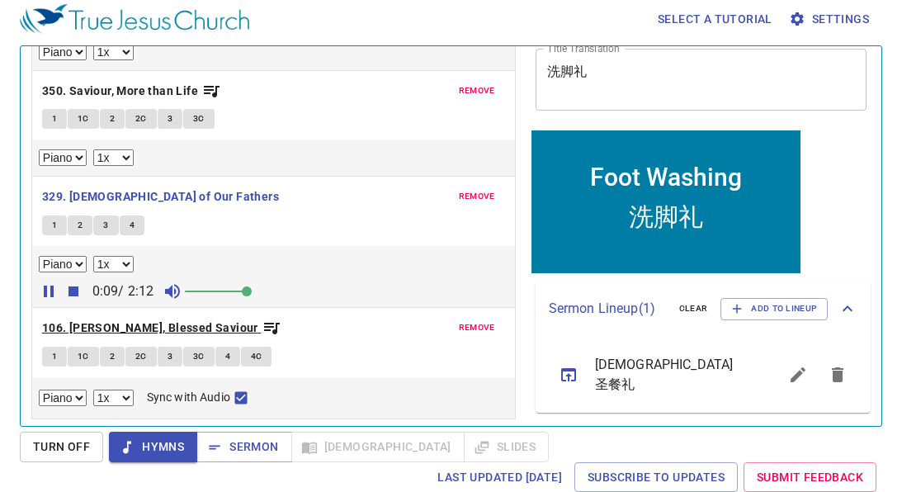
click at [262, 329] on icon "button" at bounding box center [272, 328] width 20 height 20
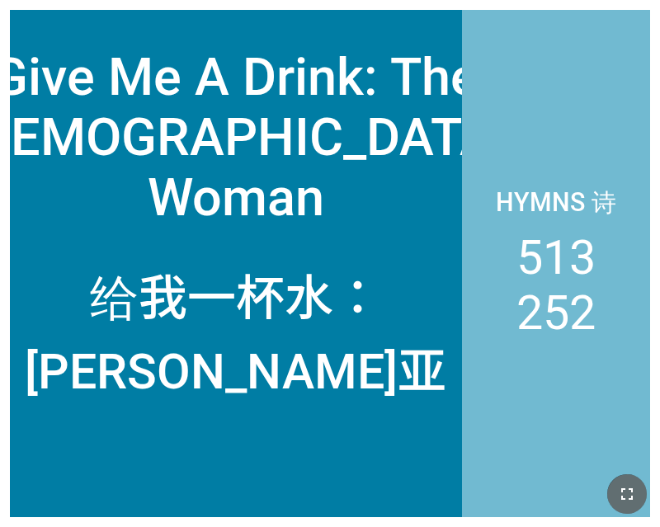
click at [632, 483] on button "button" at bounding box center [628, 495] width 40 height 40
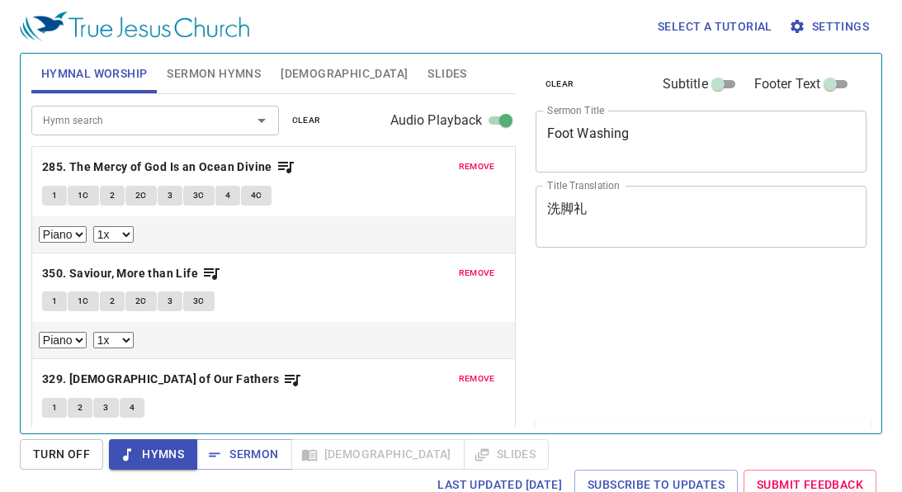
select select "1"
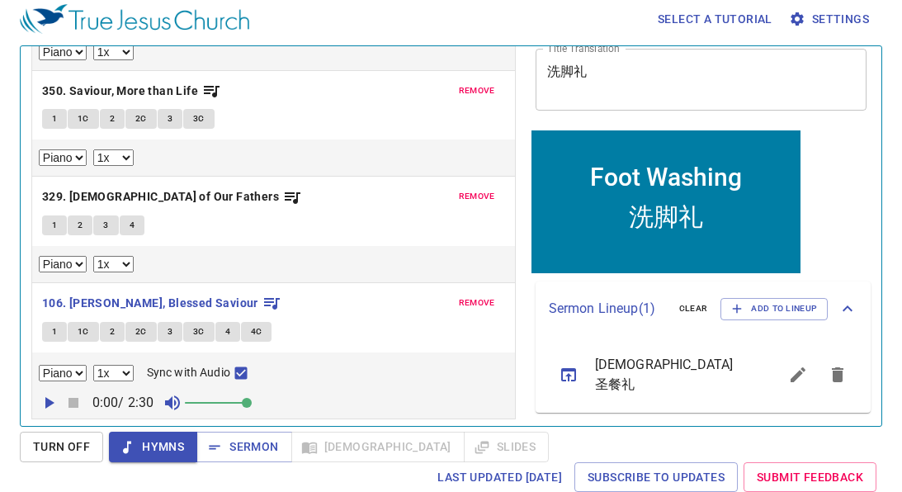
scroll to position [0, 0]
click at [52, 406] on icon "button" at bounding box center [49, 403] width 20 height 20
click at [51, 401] on icon "button" at bounding box center [49, 403] width 10 height 12
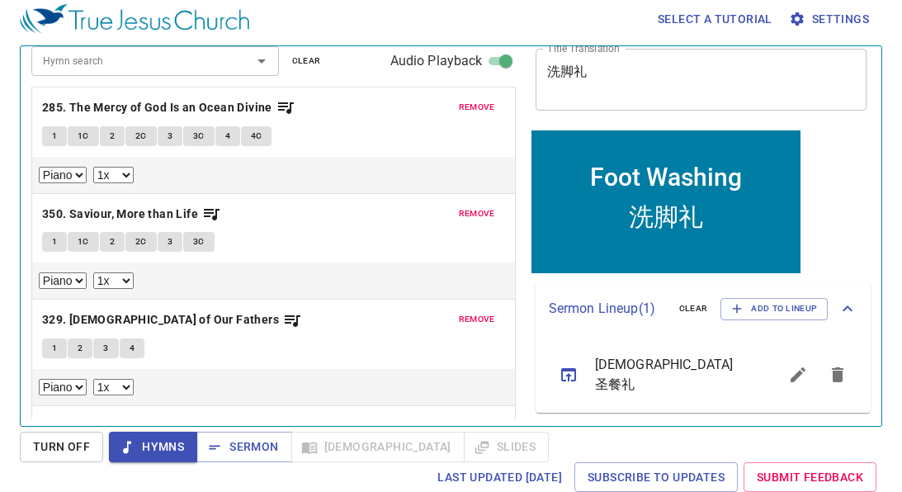
scroll to position [50, 0]
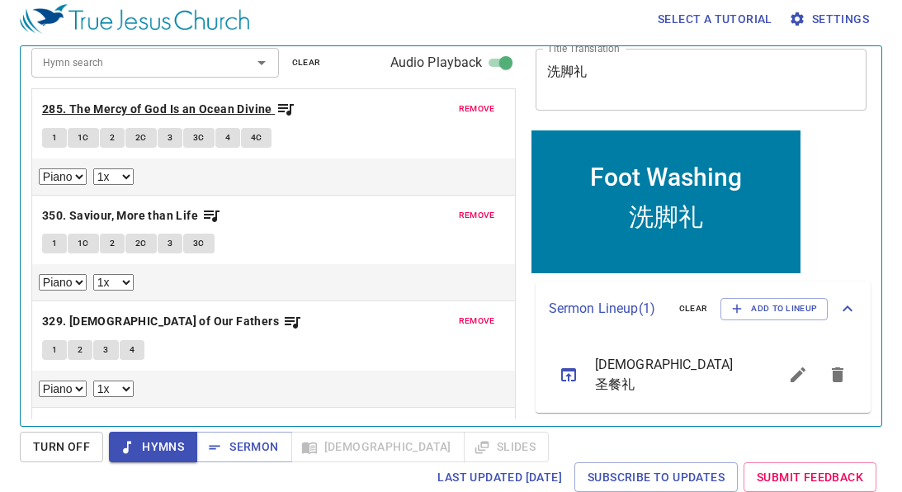
click at [281, 105] on icon "button" at bounding box center [286, 110] width 16 height 12
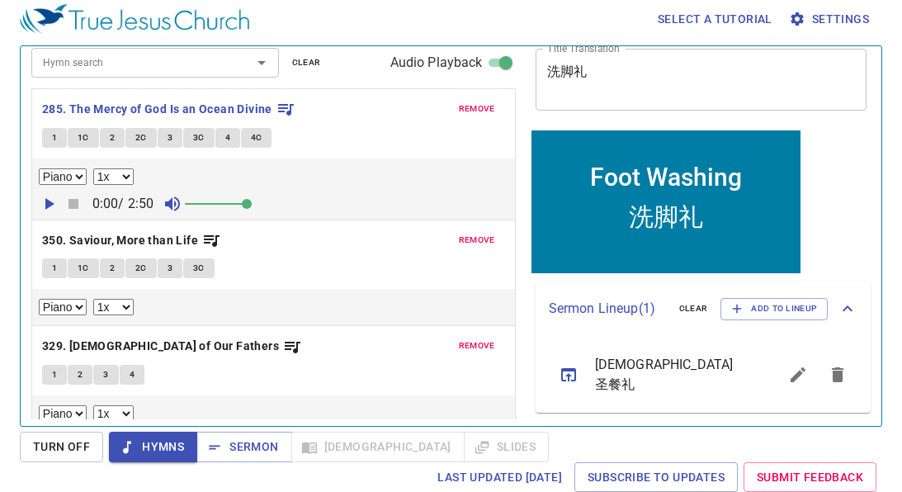
click at [49, 201] on icon "button" at bounding box center [49, 204] width 9 height 12
click at [49, 201] on icon "button" at bounding box center [49, 204] width 20 height 20
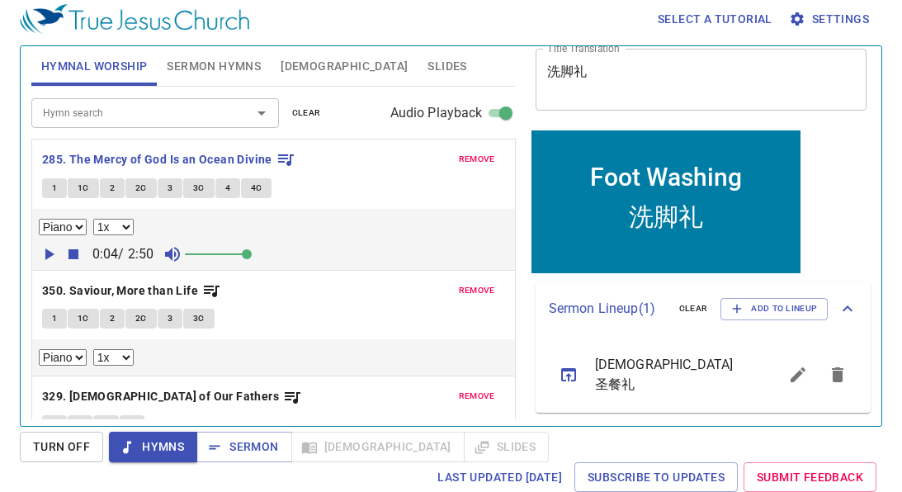
scroll to position [21, 0]
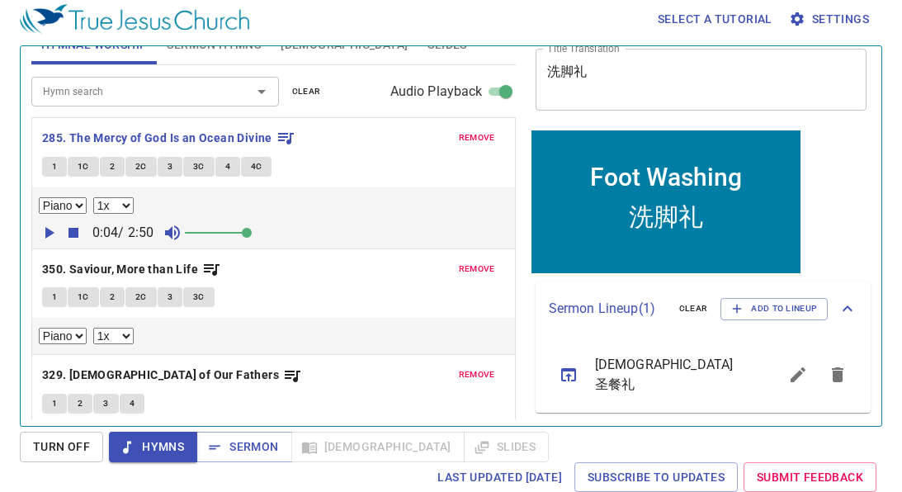
select select "1"
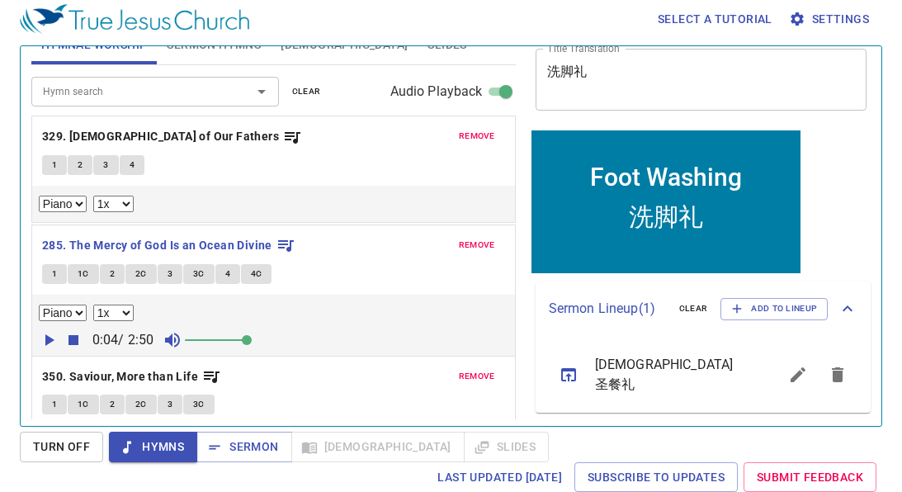
drag, startPoint x: 158, startPoint y: 396, endPoint x: 175, endPoint y: 132, distance: 264.7
click at [175, 132] on div "remove 285. The Mercy of God Is an Ocean Divine 1 1C 2 2C 3 3C 4 4C Piano 0.6x …" at bounding box center [273, 345] width 485 height 456
select select "1"
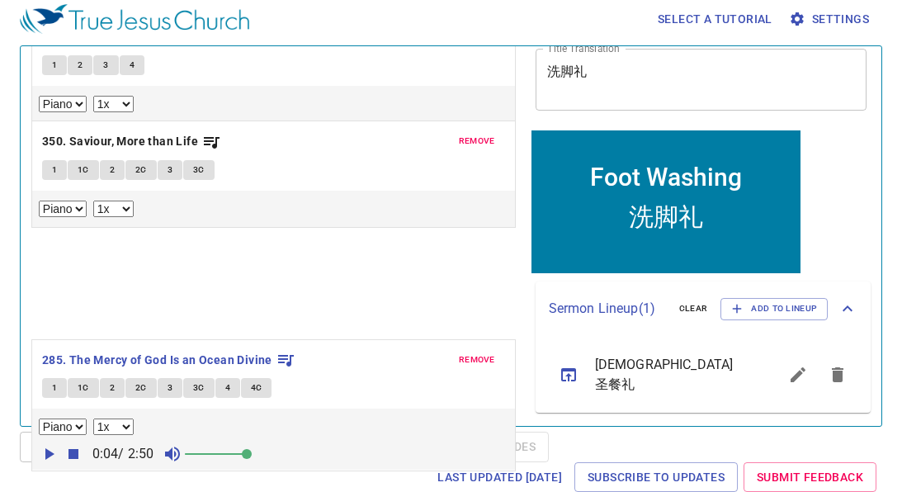
scroll to position [175, 0]
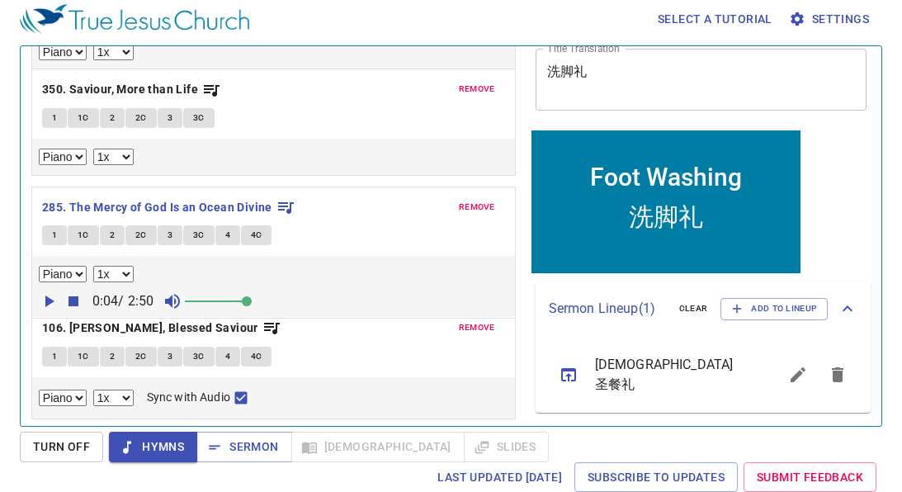
drag, startPoint x: 161, startPoint y: 239, endPoint x: 147, endPoint y: 202, distance: 39.7
select select "1"
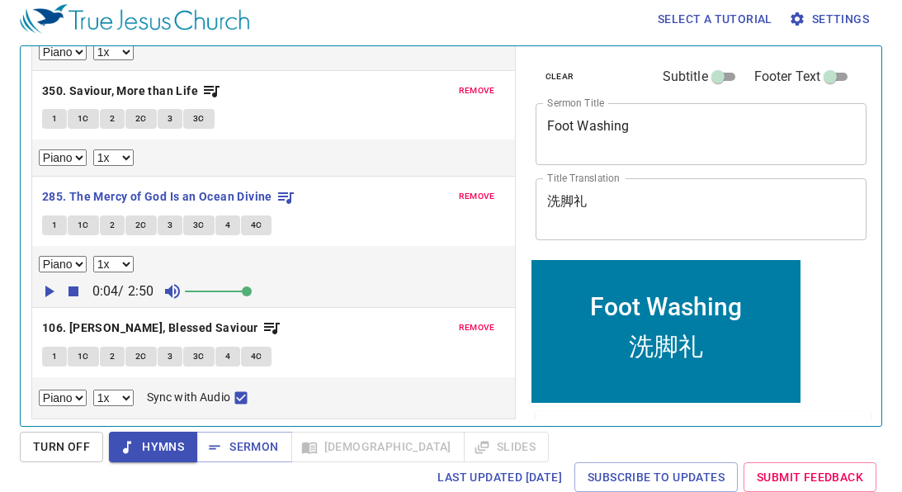
scroll to position [0, 0]
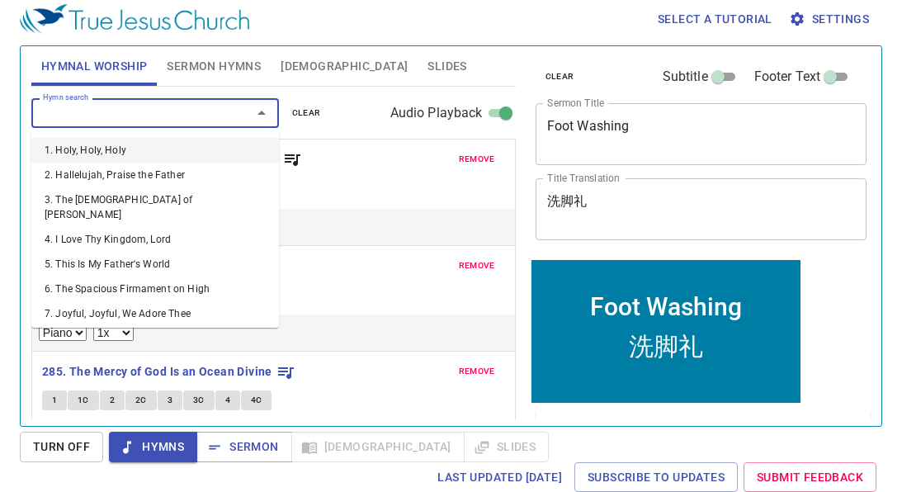
click at [133, 106] on input "Hymn search" at bounding box center [130, 112] width 189 height 19
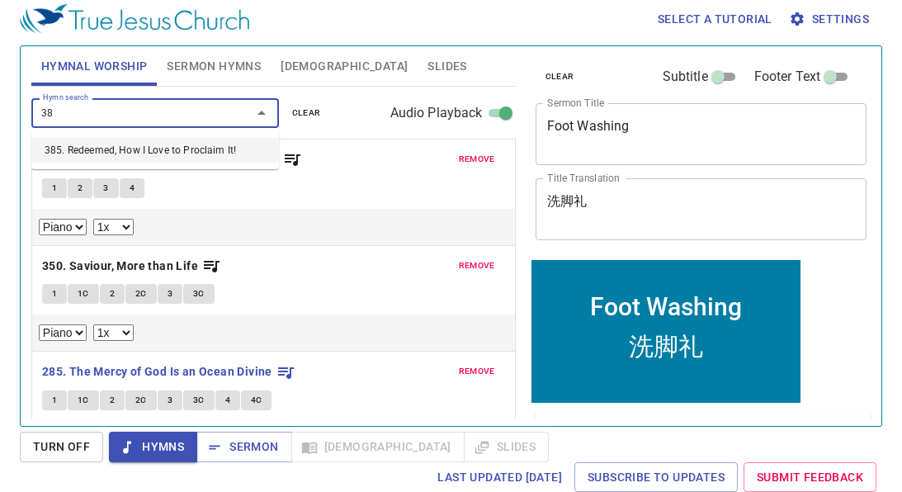
type input "3"
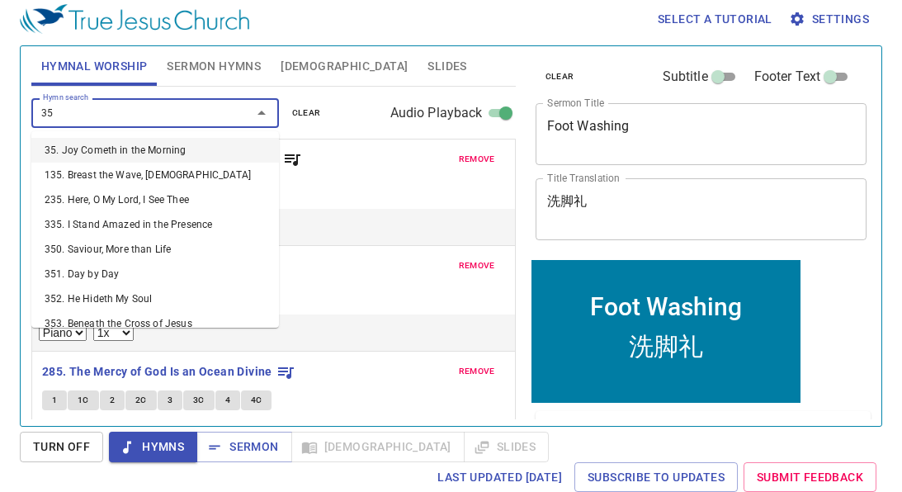
type input "358"
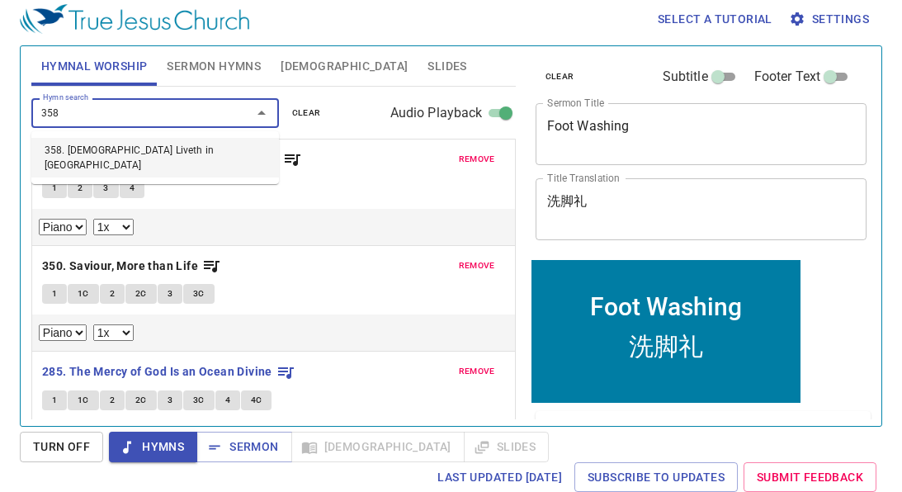
click at [106, 144] on li "358. Christ Liveth in Me" at bounding box center [155, 158] width 248 height 40
select select "1"
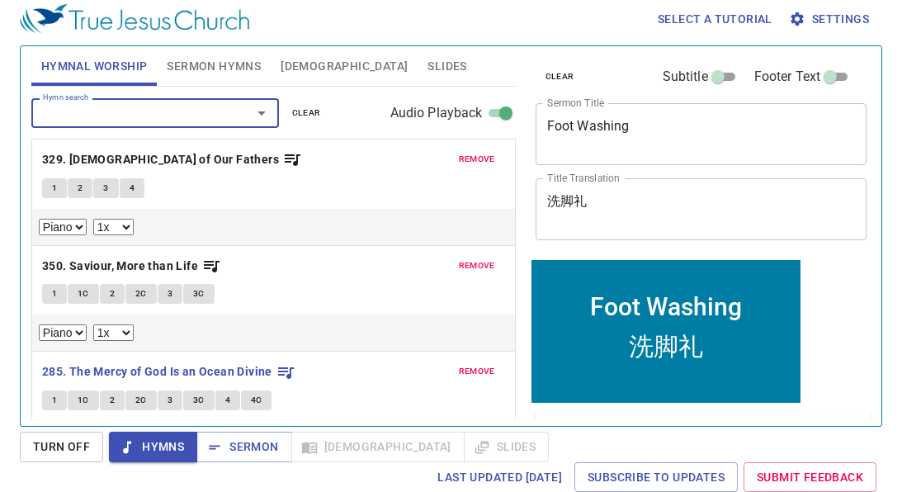
scroll to position [286, 0]
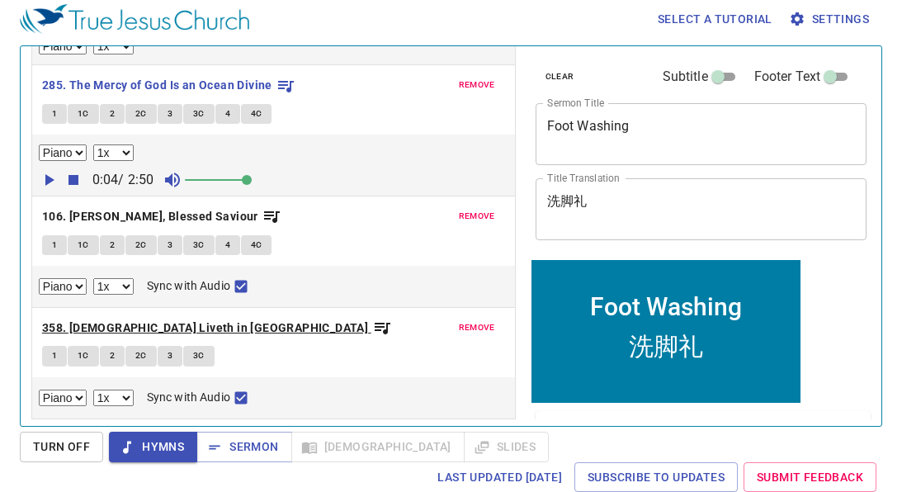
click at [63, 324] on b "358. Christ Liveth in Me" at bounding box center [205, 328] width 326 height 21
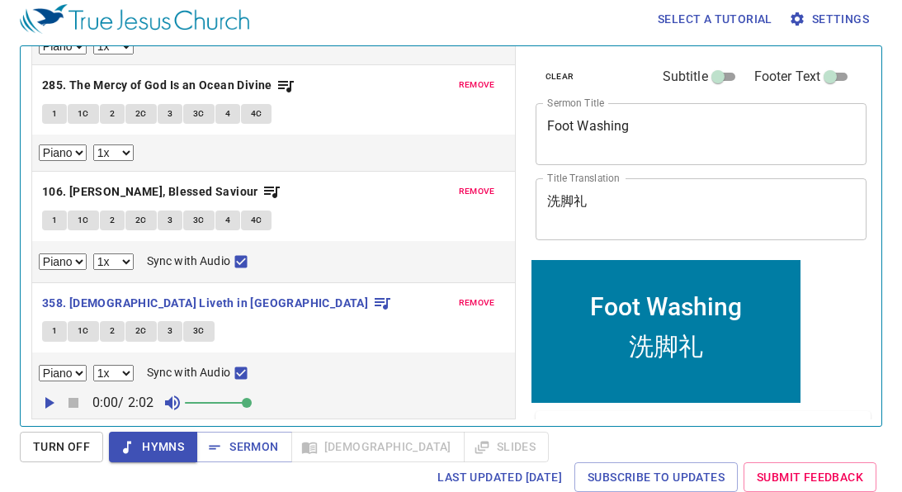
click at [51, 397] on icon "button" at bounding box center [49, 403] width 20 height 20
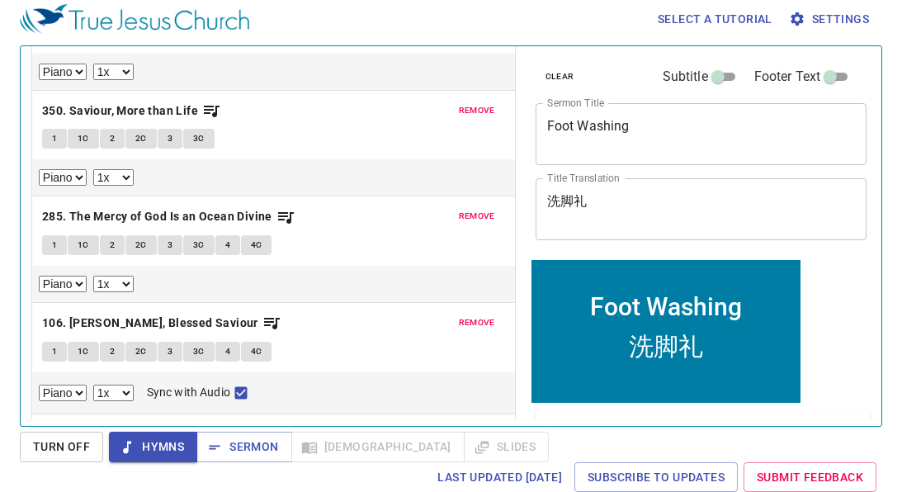
scroll to position [0, 0]
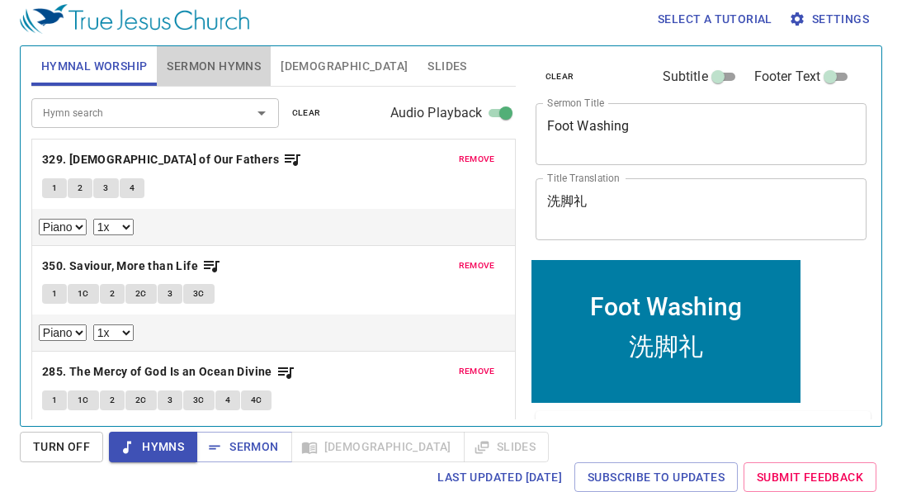
click at [224, 63] on span "Sermon Hymns" at bounding box center [214, 66] width 94 height 21
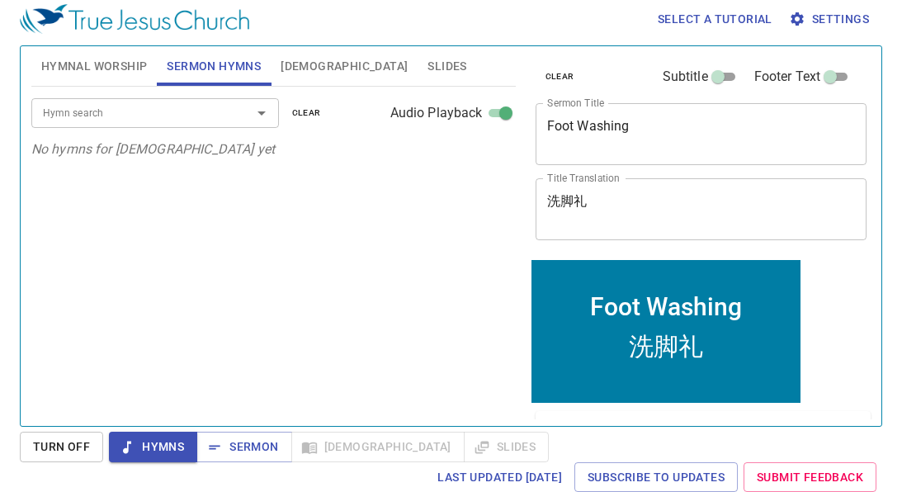
click at [202, 116] on input "Hymn search" at bounding box center [130, 112] width 189 height 19
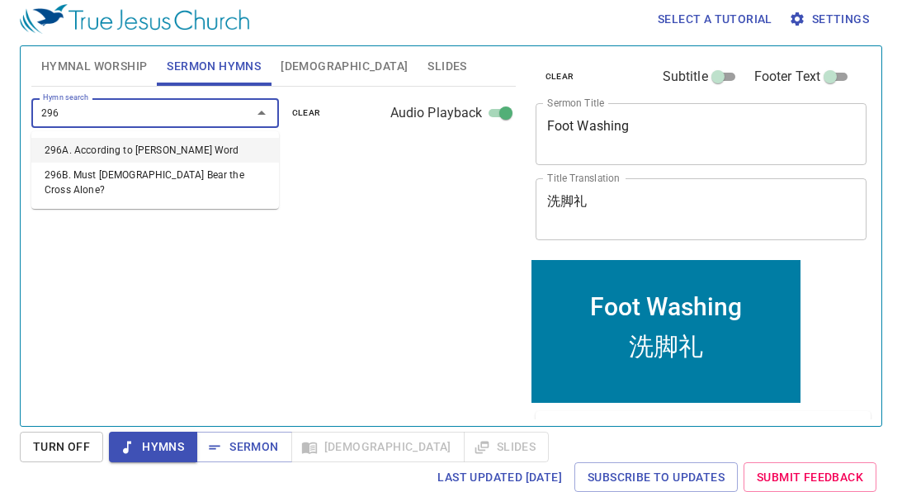
type input "296A"
click at [239, 155] on li "296A. According to Thy Gracious Word" at bounding box center [155, 150] width 248 height 25
select select "1"
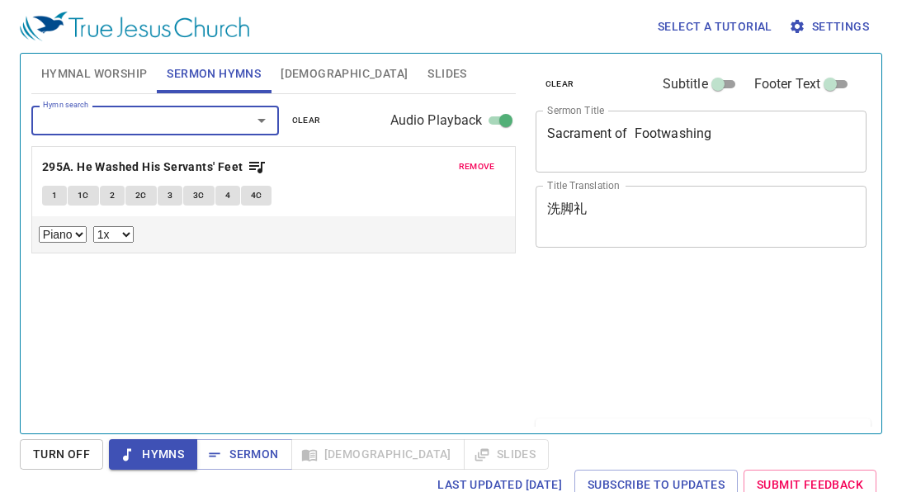
select select "1"
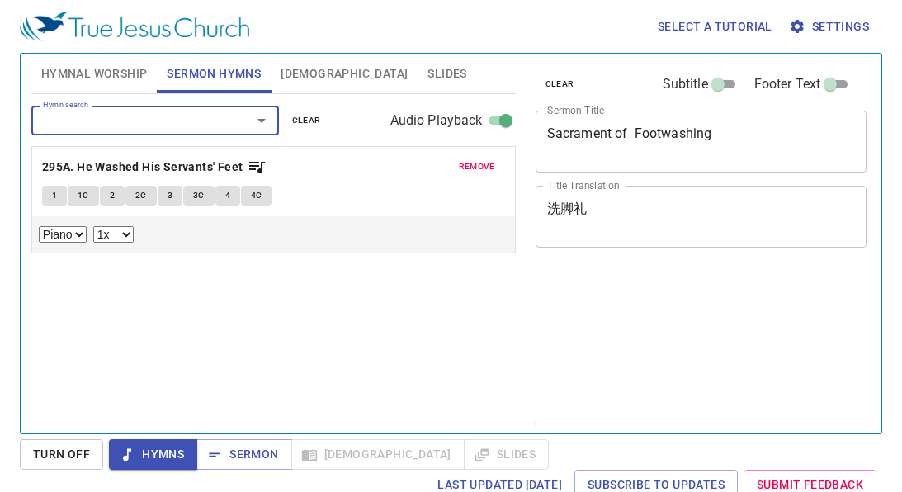
select select "1"
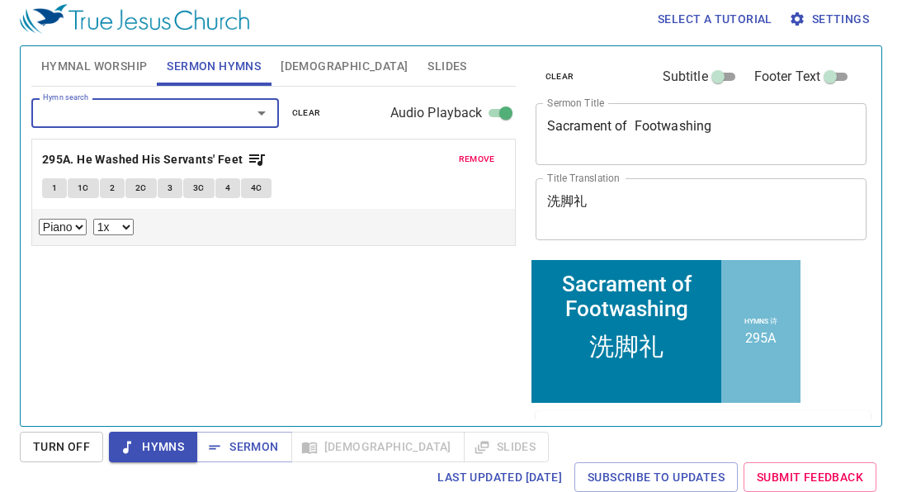
click at [85, 58] on span "Hymnal Worship" at bounding box center [94, 66] width 106 height 21
click at [0, 0] on div "Piano 0.6x 0.7x 0.8x 0.9x 1x 1.1x 1.2x 1.3x 1.4x 1.5x 1.7x 2x" at bounding box center [0, 0] width 0 height 0
click at [95, 77] on button "Hymnal Worship" at bounding box center [94, 66] width 126 height 40
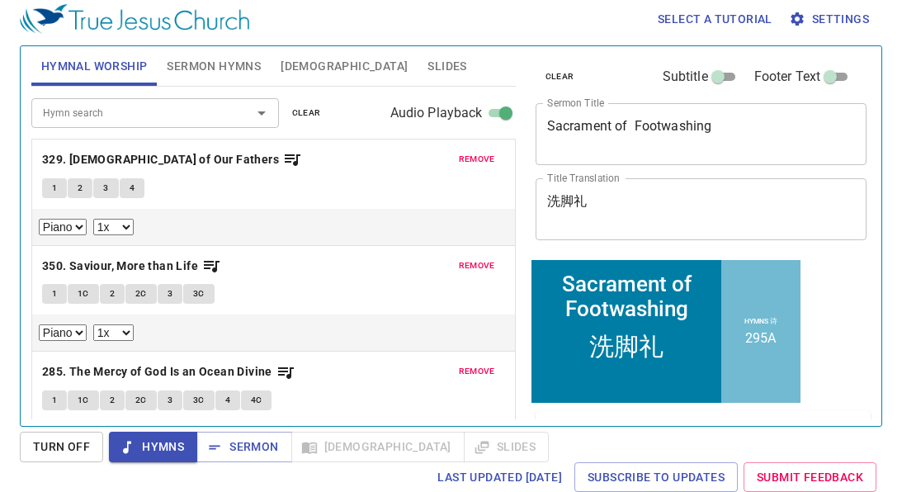
click at [64, 45] on div "Select a tutorial Settings" at bounding box center [448, 19] width 856 height 53
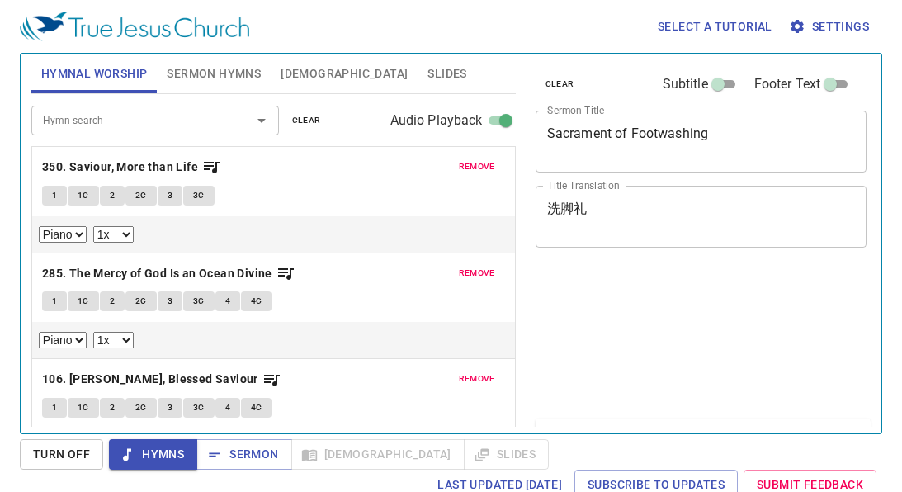
select select "1"
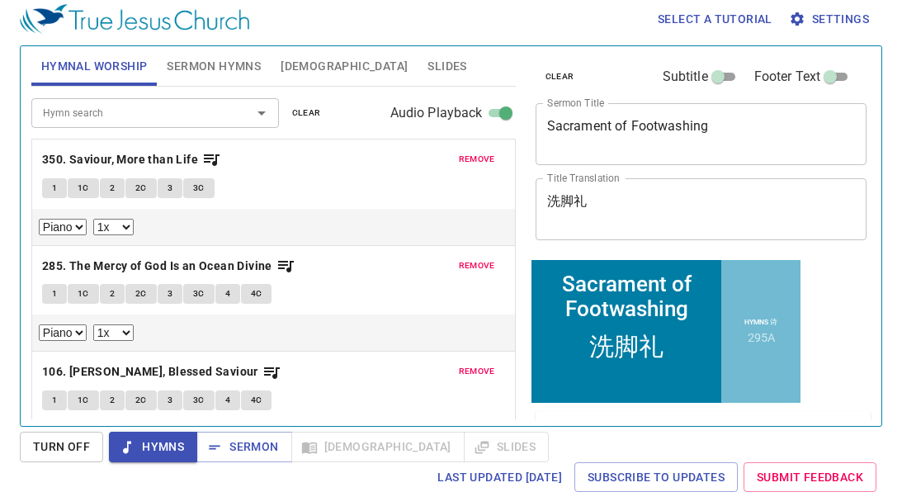
scroll to position [180, 0]
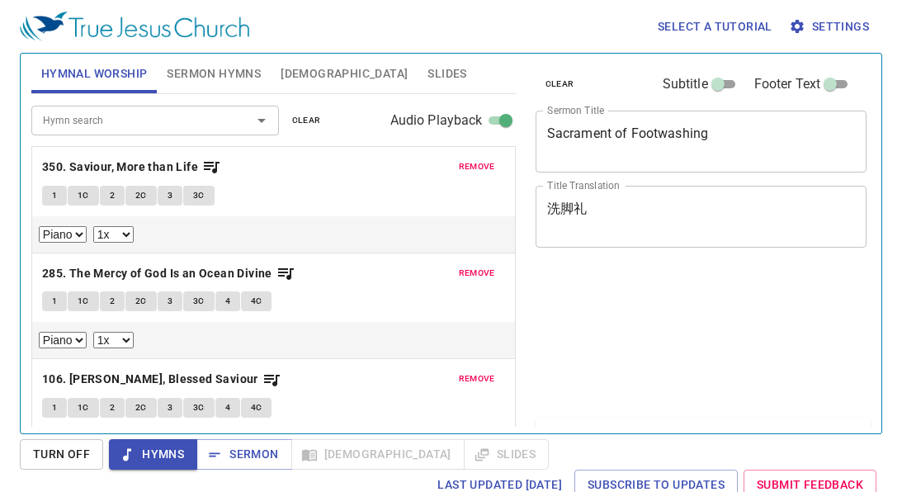
select select "1"
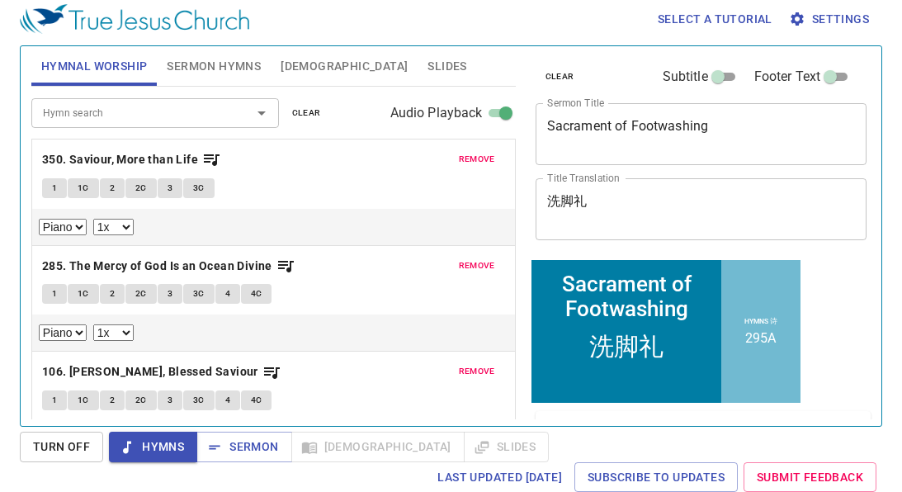
scroll to position [7, 0]
click at [568, 198] on textarea "洗脚礼" at bounding box center [701, 208] width 309 height 31
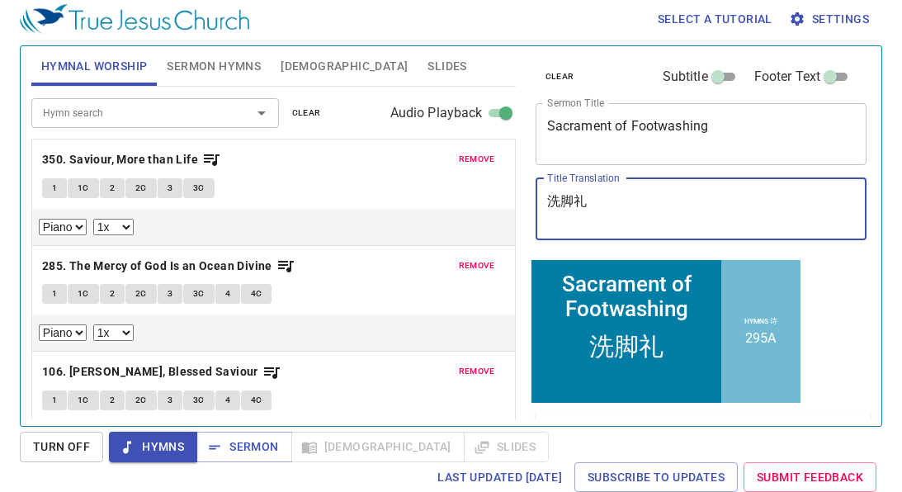
click at [568, 198] on textarea "洗脚礼" at bounding box center [701, 208] width 309 height 31
click at [640, 219] on textarea "洗脚礼" at bounding box center [701, 208] width 309 height 31
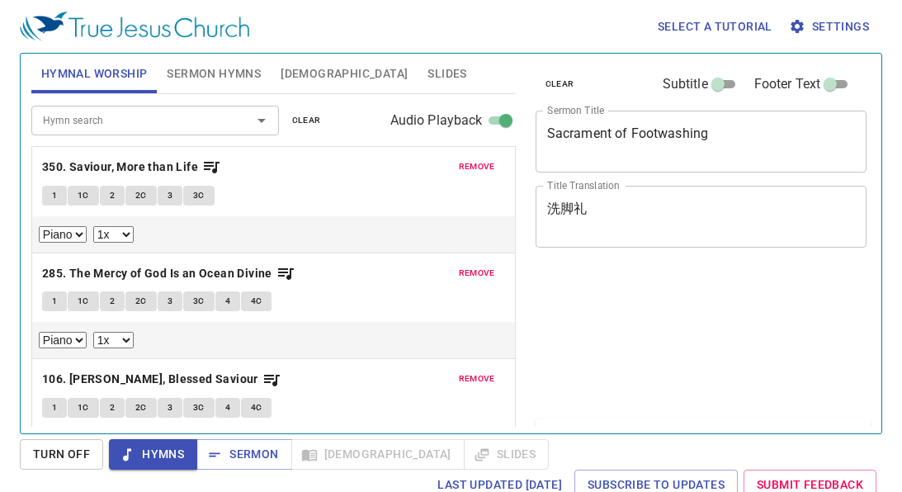
select select "1"
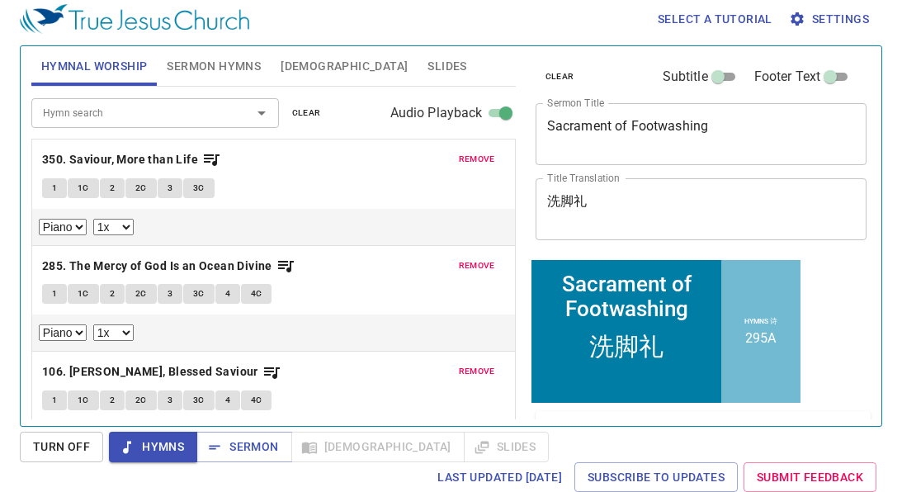
scroll to position [7, 0]
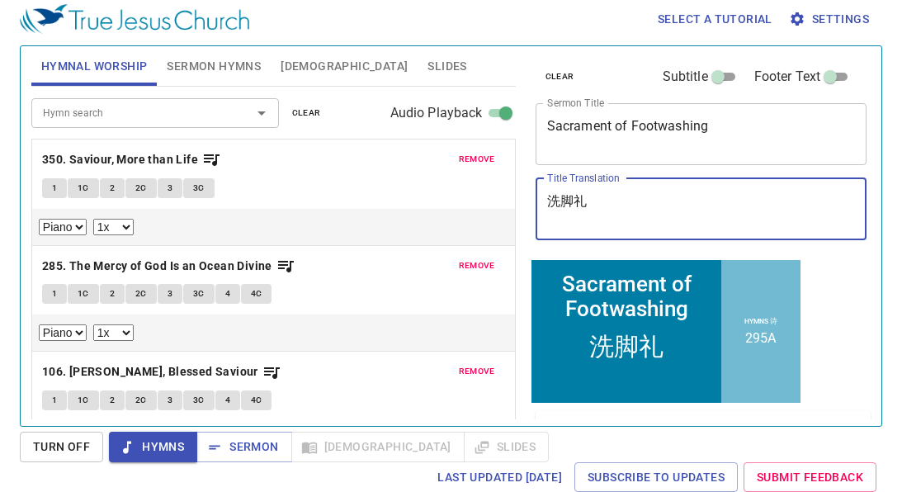
click at [567, 199] on textarea "洗脚礼" at bounding box center [701, 208] width 309 height 31
paste textarea "圣事"
type textarea "洗脚圣事"
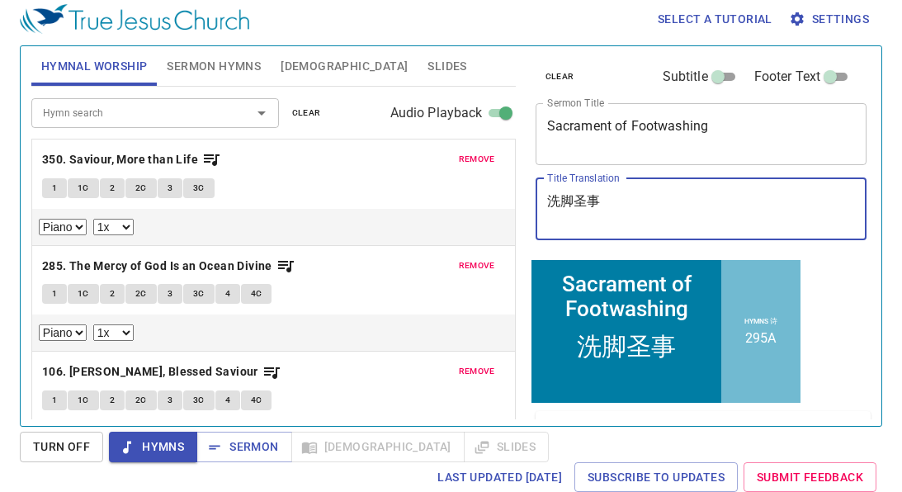
click at [774, 226] on div "洗脚圣事 x Title Translation" at bounding box center [702, 209] width 332 height 62
click at [59, 153] on b "350. Saviour, More than Life" at bounding box center [120, 159] width 156 height 21
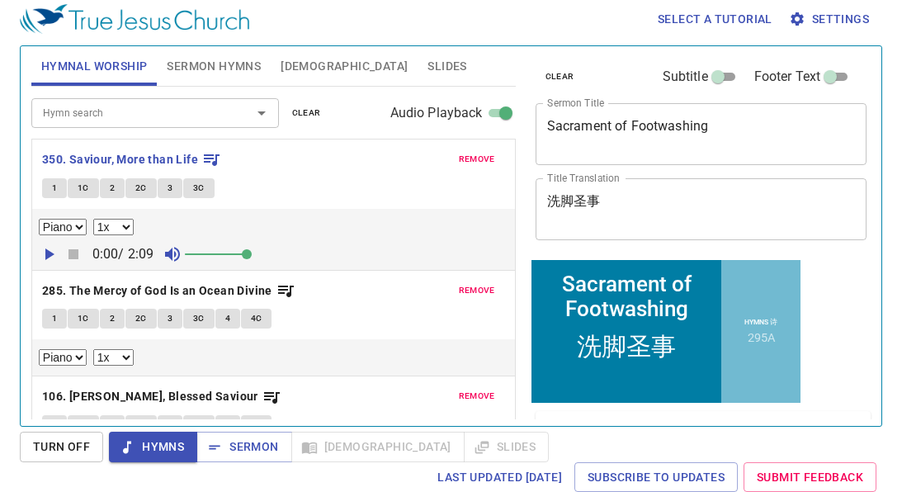
click at [498, 116] on input "Audio Playback" at bounding box center [505, 116] width 59 height 20
checkbox input "false"
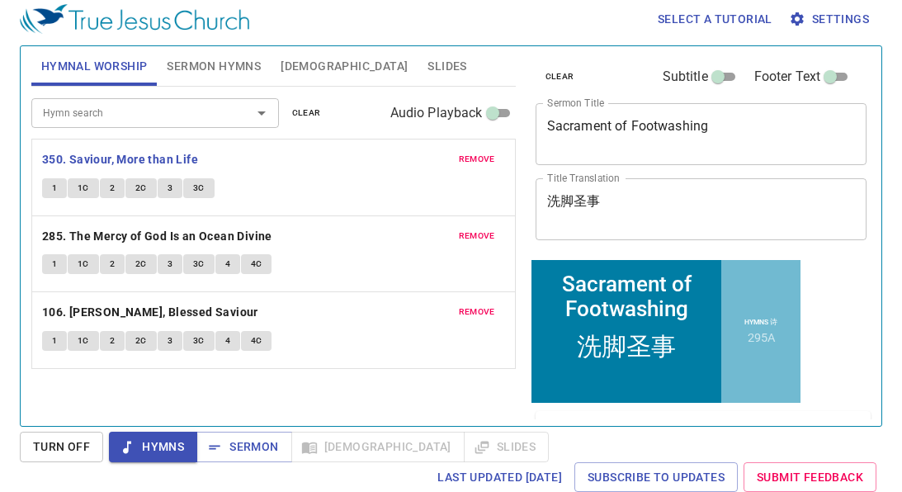
click at [43, 180] on button "1" at bounding box center [54, 188] width 25 height 20
click at [457, 389] on div "Hymn search Hymn search clear Audio Playback remove 350. Saviour, More than Lif…" at bounding box center [273, 249] width 485 height 325
click at [85, 191] on span "1C" at bounding box center [84, 188] width 12 height 15
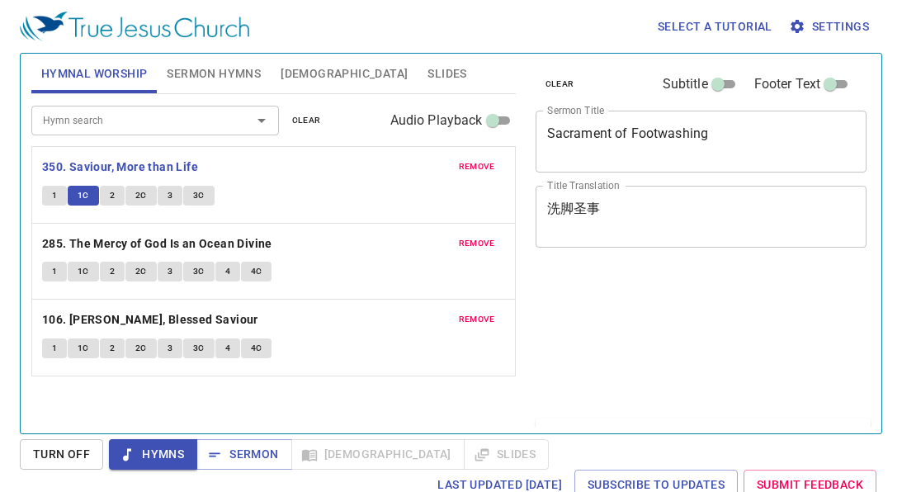
scroll to position [7, 0]
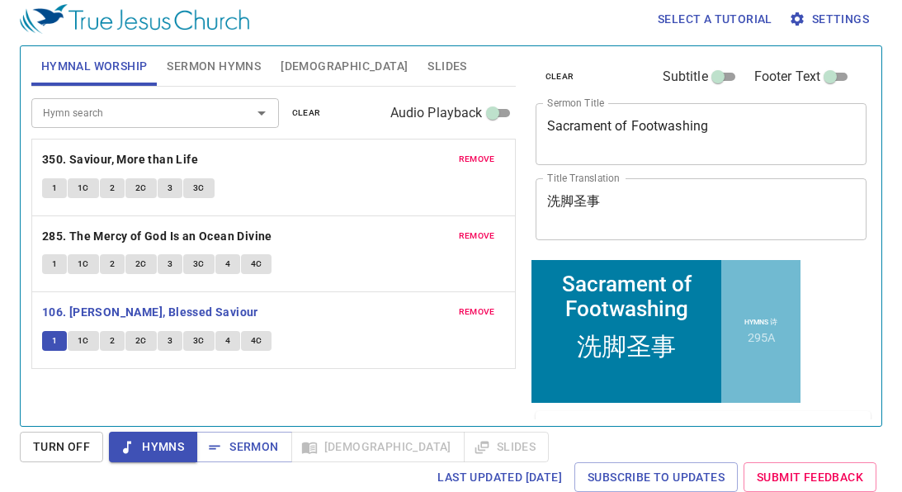
scroll to position [7, 0]
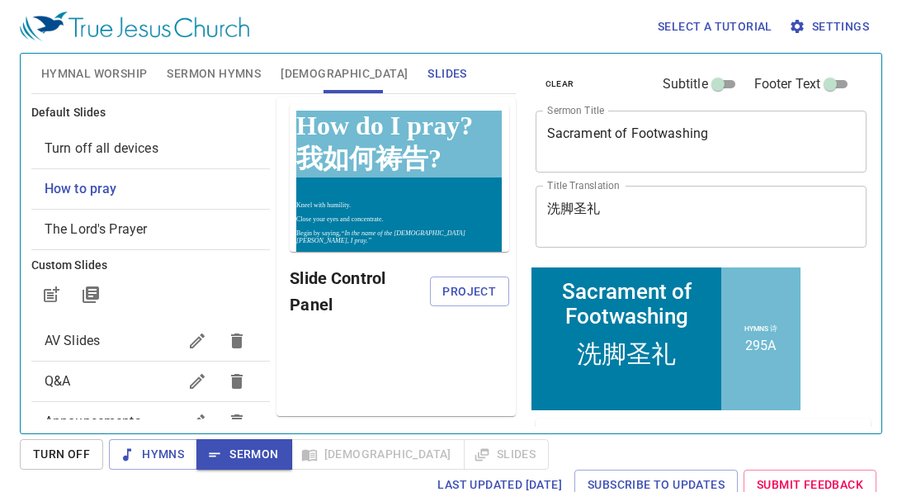
scroll to position [7, 0]
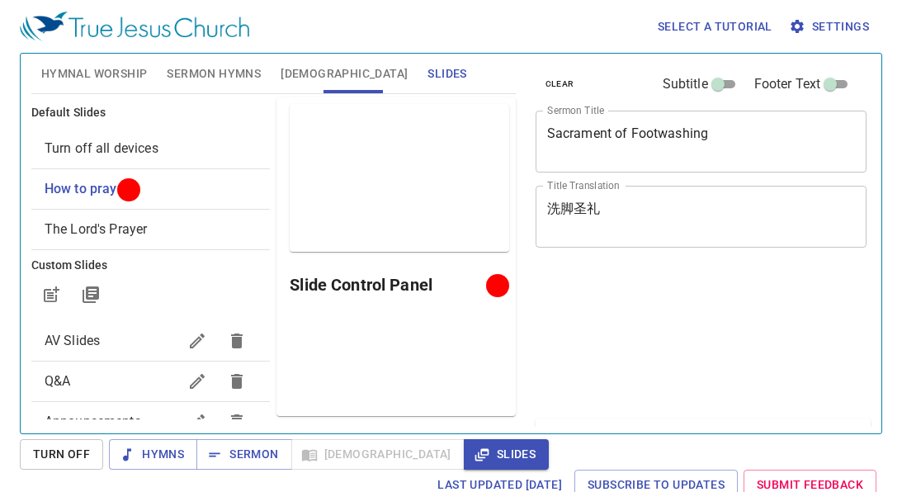
scroll to position [7, 0]
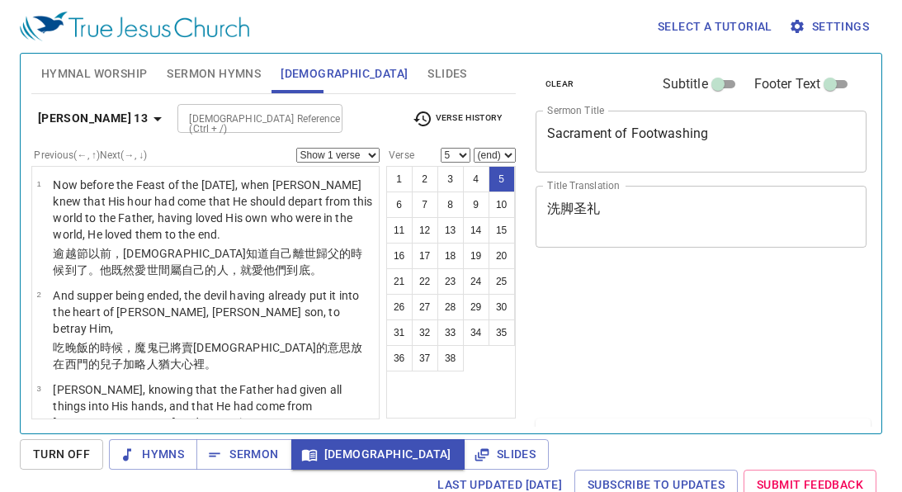
select select "5"
select select "8"
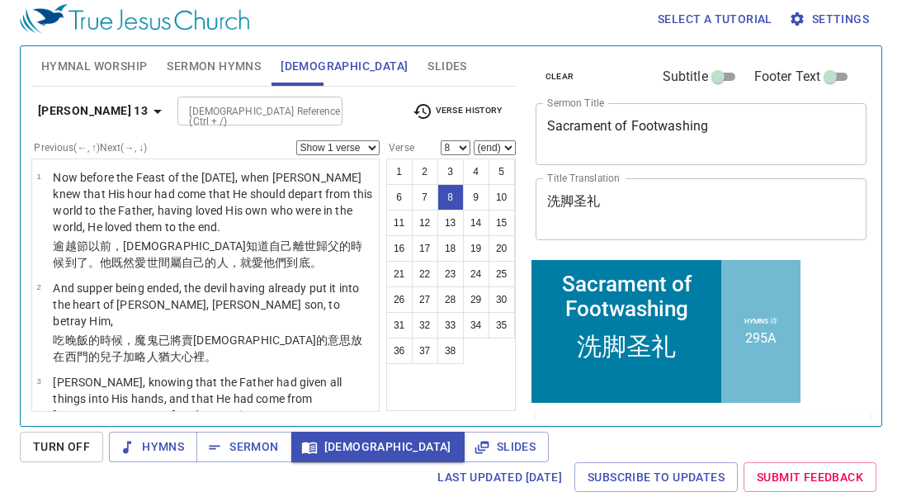
scroll to position [488, 0]
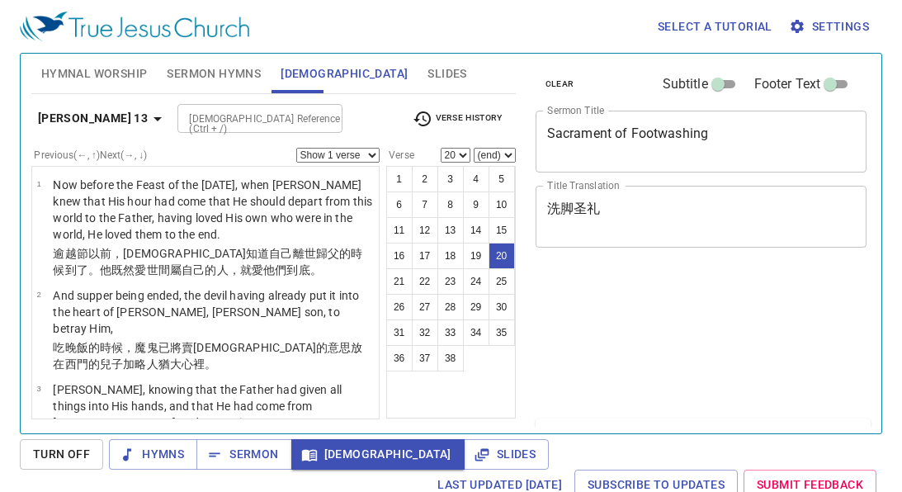
select select "20"
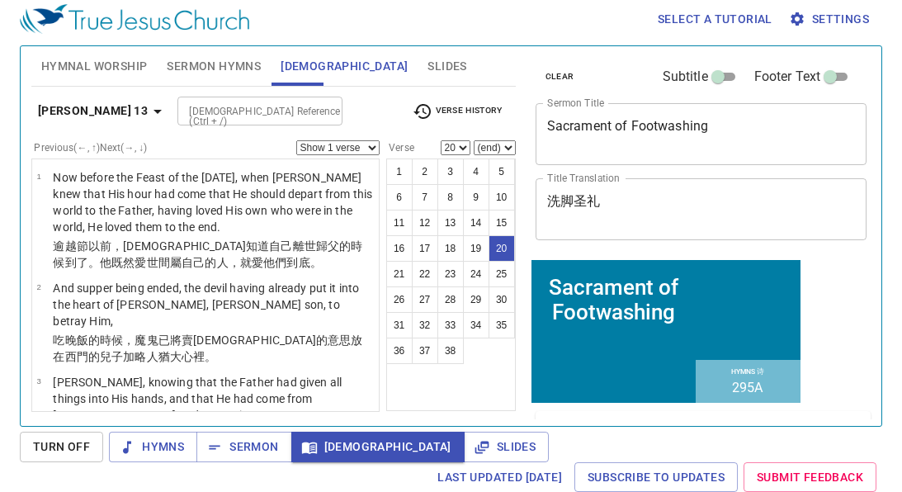
scroll to position [1369, 0]
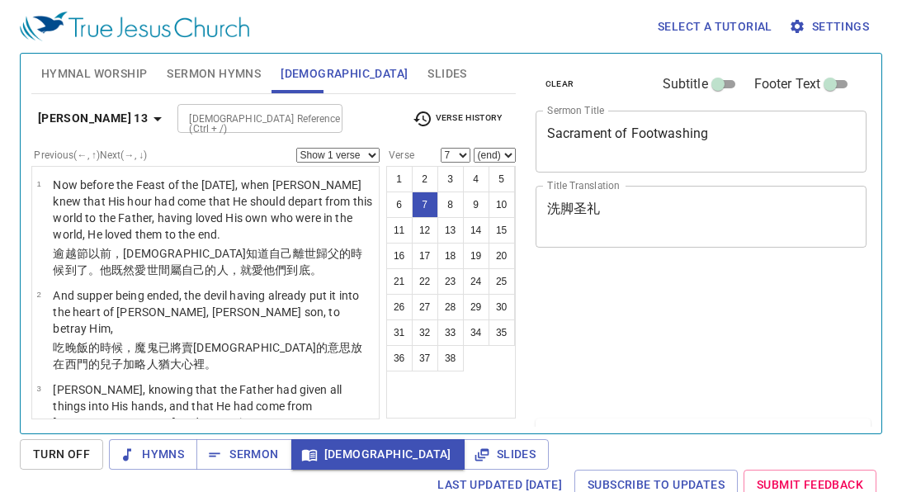
select select "7"
select select "12"
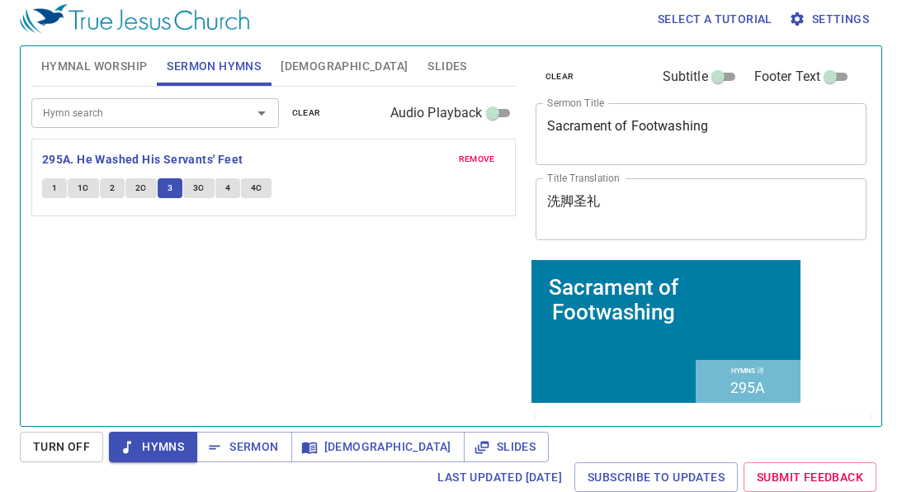
scroll to position [7, 0]
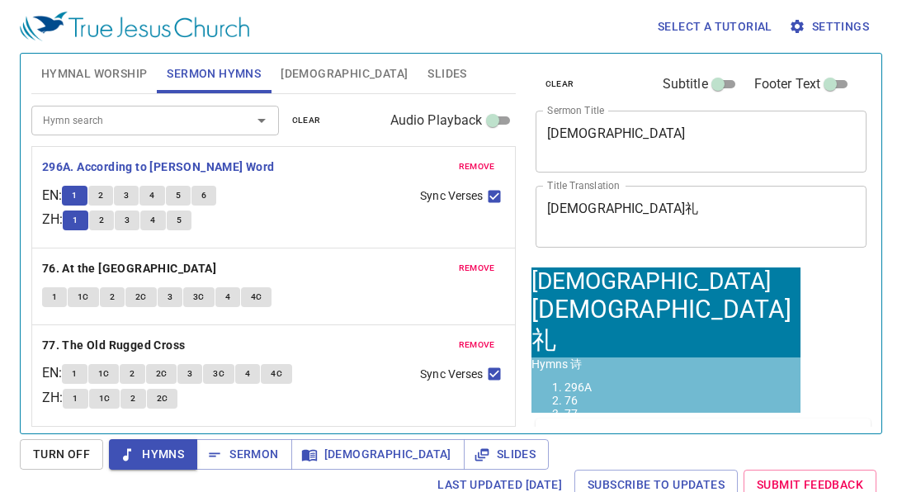
click at [102, 197] on button "2" at bounding box center [100, 196] width 25 height 20
click at [111, 196] on button "2" at bounding box center [100, 196] width 25 height 20
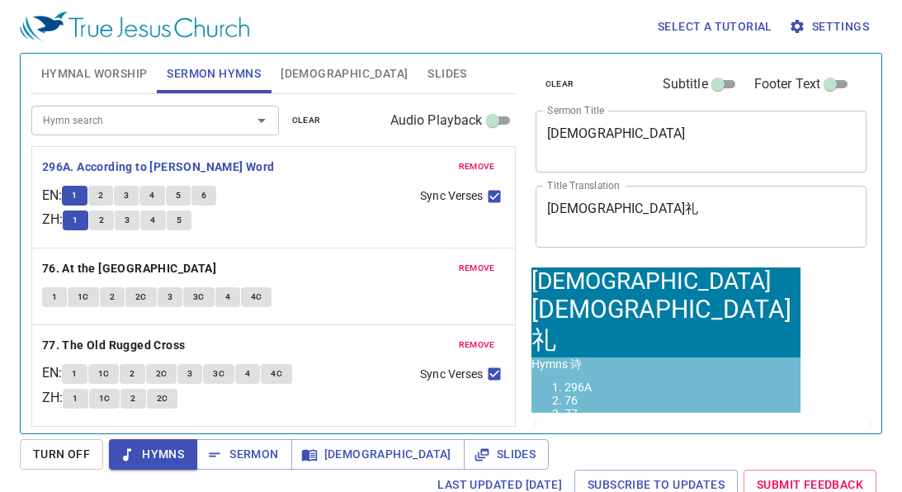
click at [111, 196] on button "2" at bounding box center [100, 196] width 25 height 20
click at [103, 196] on span "2" at bounding box center [100, 195] width 5 height 15
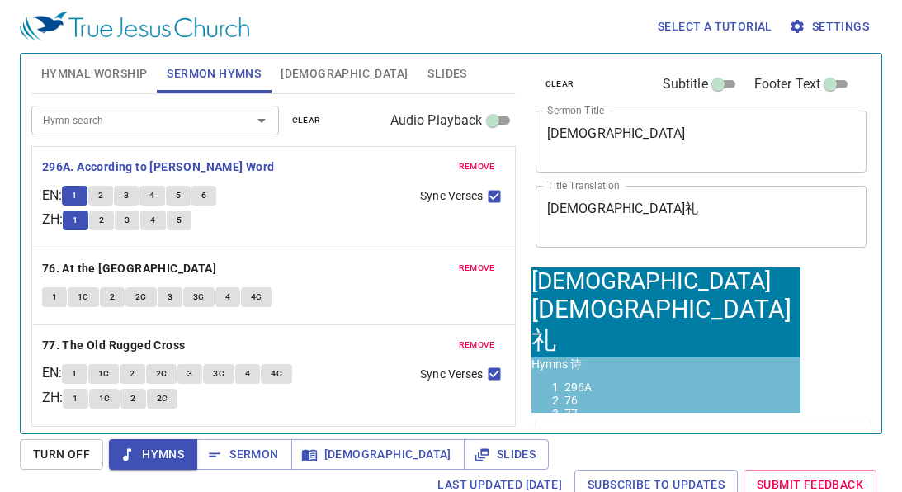
click at [103, 196] on span "2" at bounding box center [100, 195] width 5 height 15
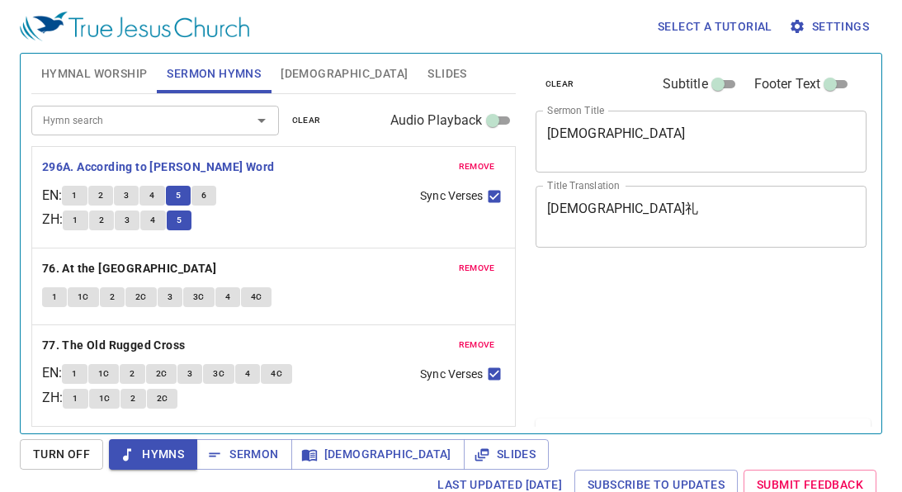
click at [216, 193] on button "6" at bounding box center [204, 196] width 25 height 20
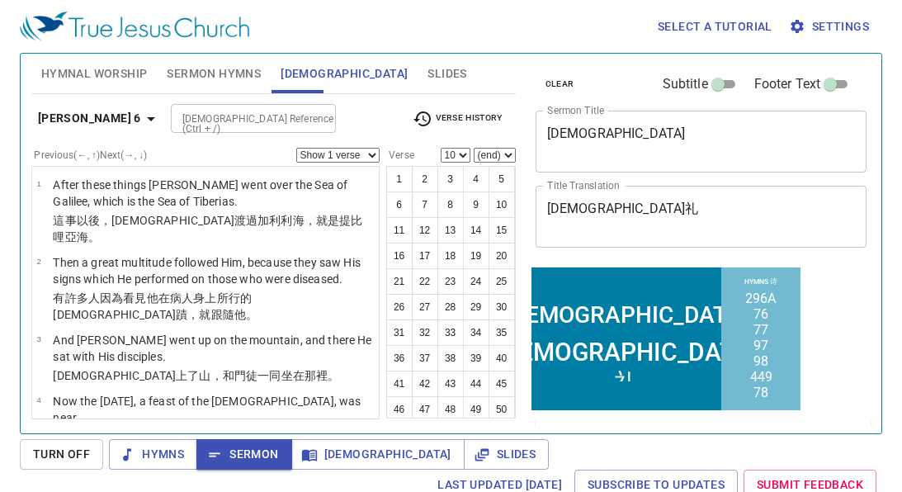
click at [442, 422] on button "53" at bounding box center [450, 435] width 26 height 26
click at [452, 422] on button "53" at bounding box center [450, 435] width 26 height 26
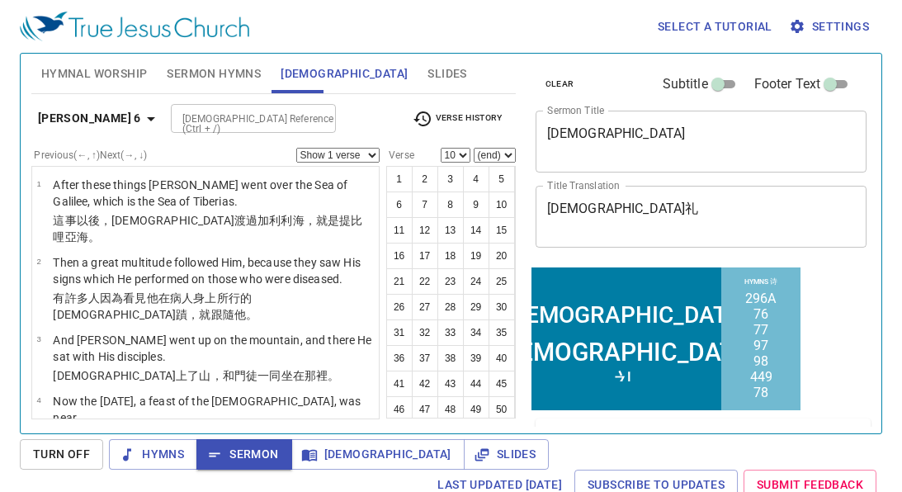
click at [452, 422] on button "53" at bounding box center [450, 435] width 26 height 26
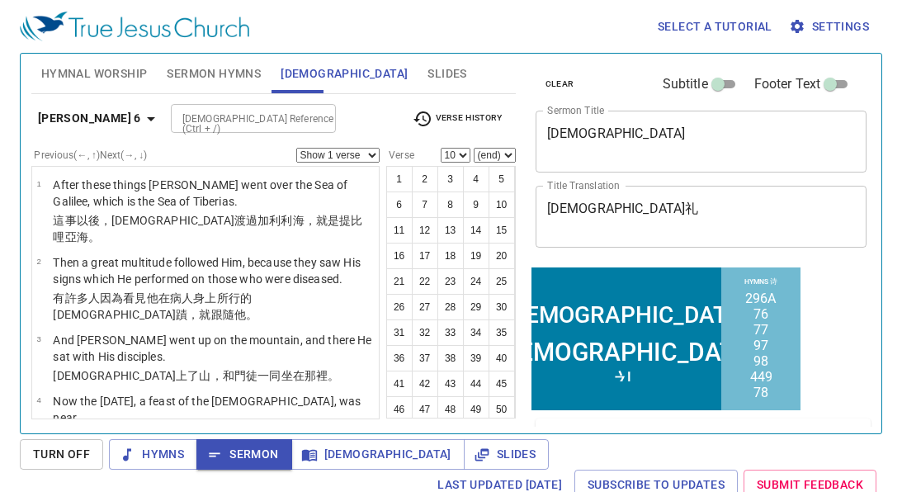
click at [452, 422] on button "53" at bounding box center [450, 435] width 26 height 26
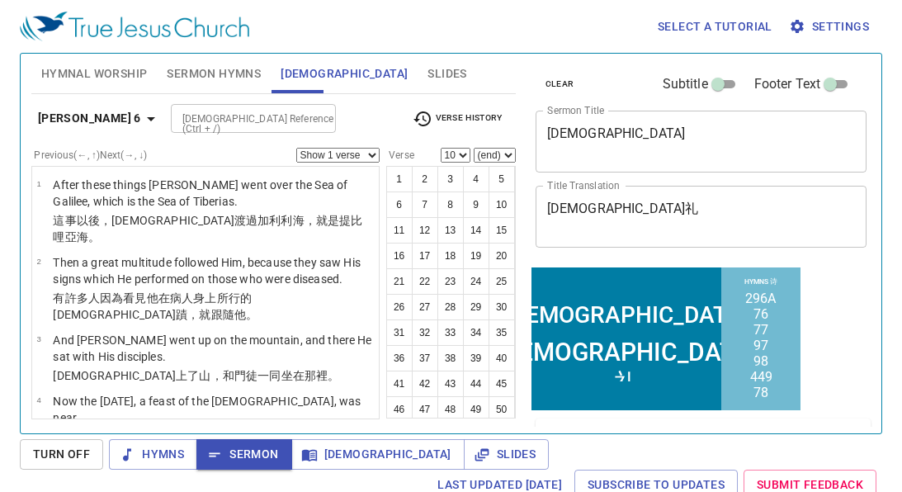
click at [452, 422] on button "53" at bounding box center [450, 435] width 26 height 26
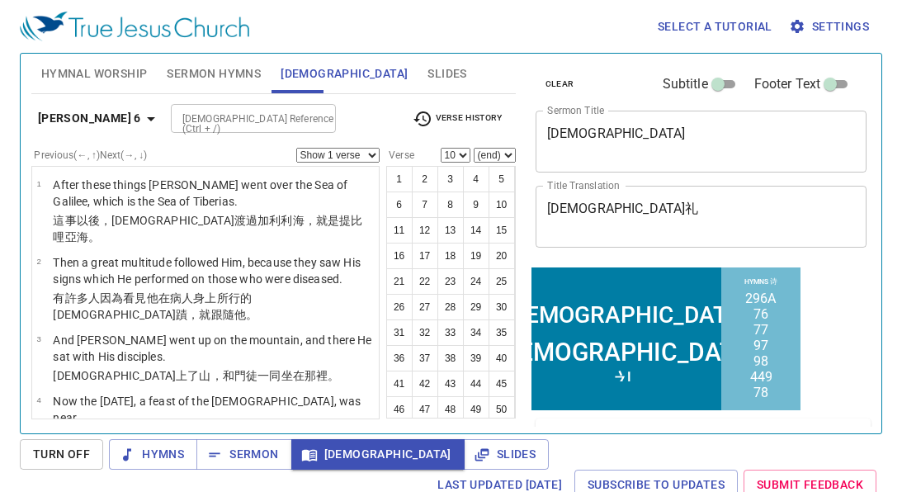
click at [448, 422] on button "53" at bounding box center [450, 435] width 26 height 26
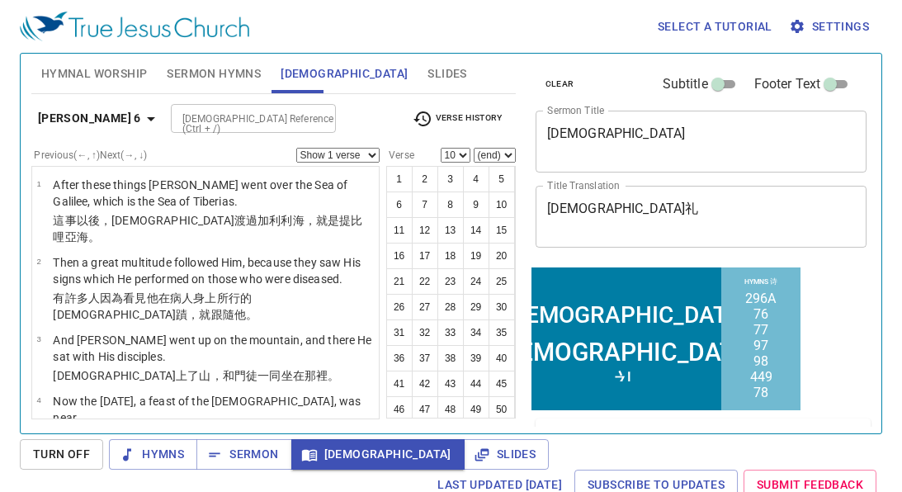
click at [448, 422] on button "53" at bounding box center [450, 435] width 26 height 26
select select "53"
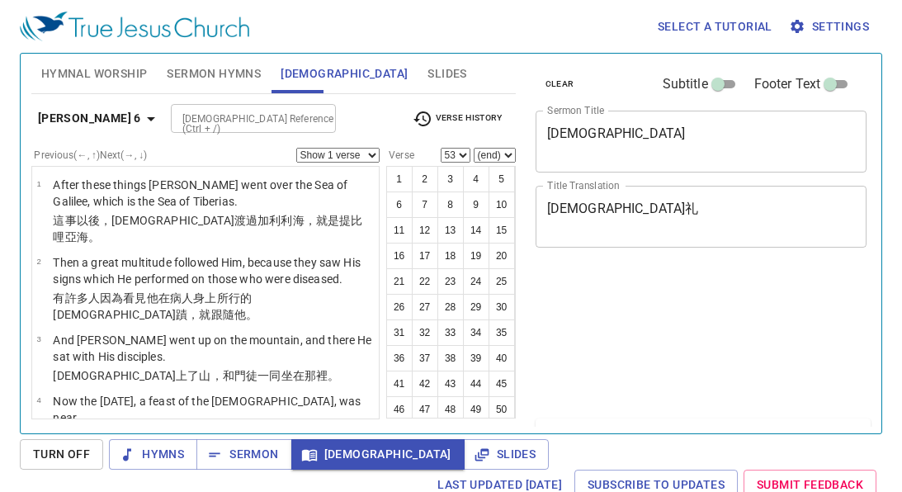
select select "53"
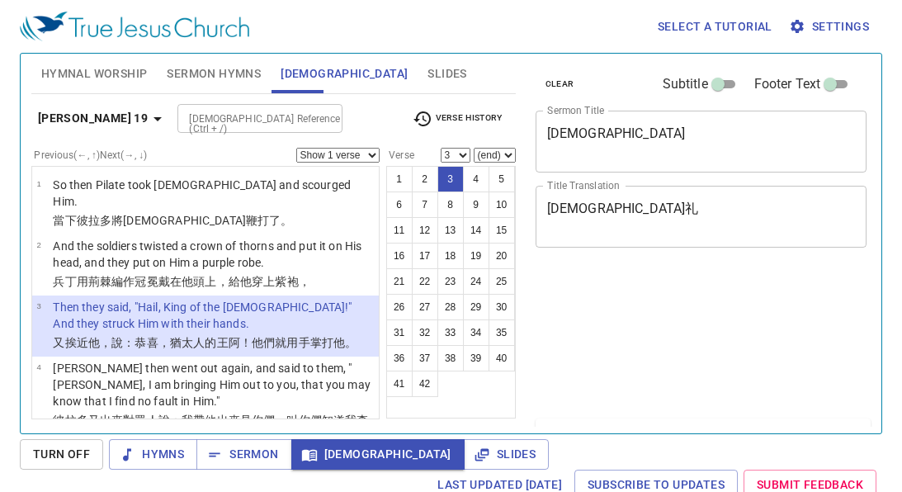
select select "3"
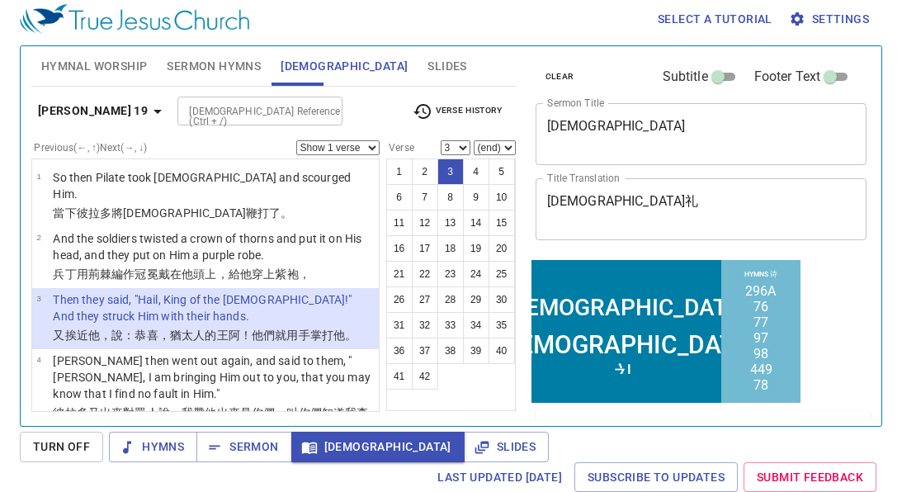
scroll to position [7, 0]
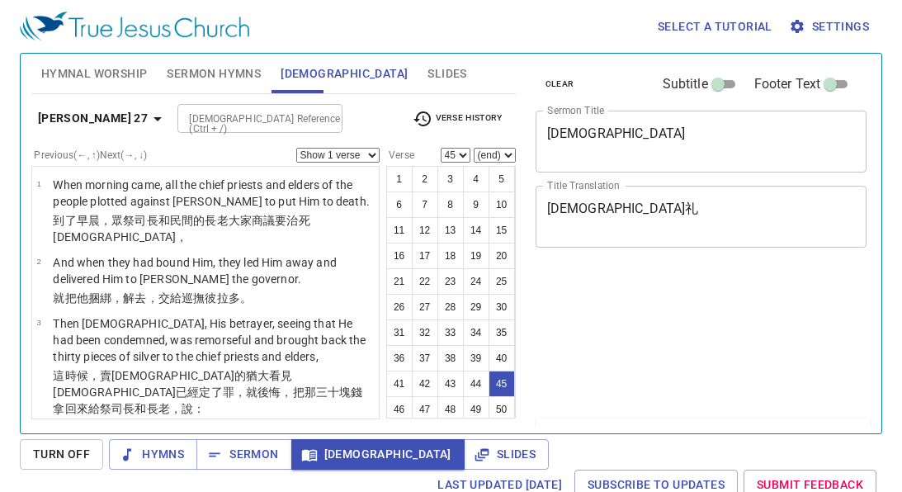
select select "45"
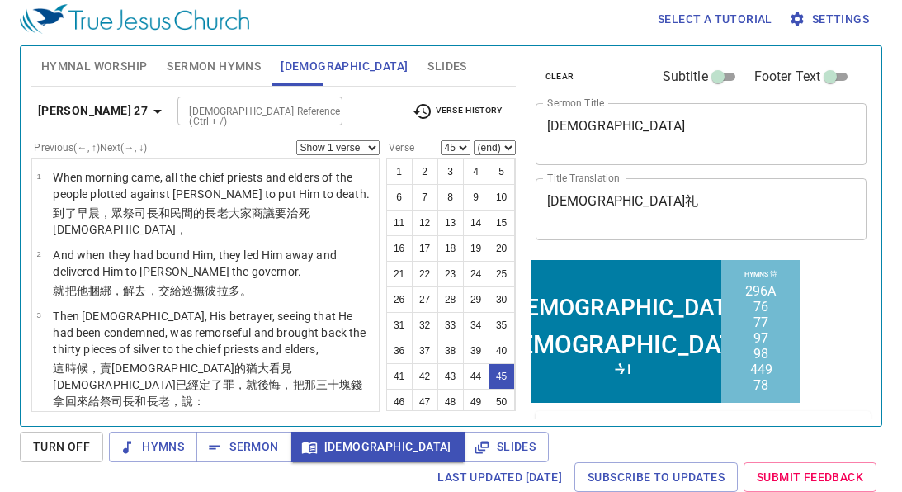
select select "46"
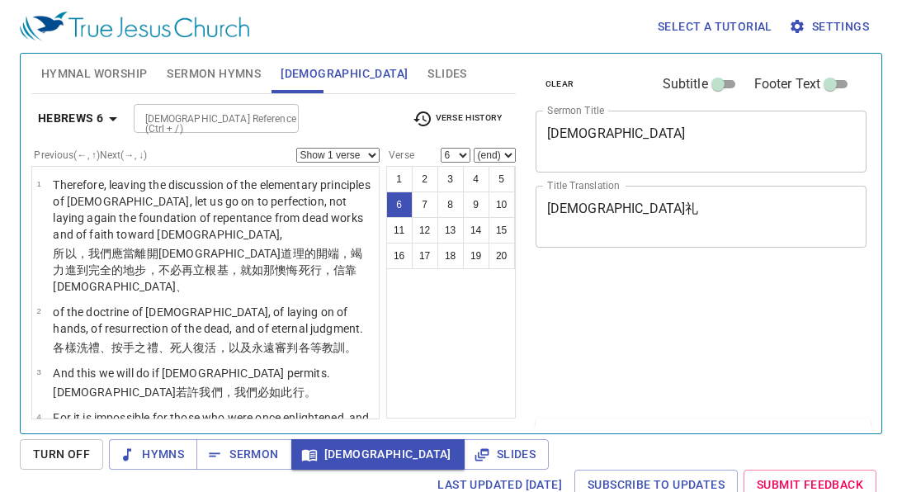
select select "6"
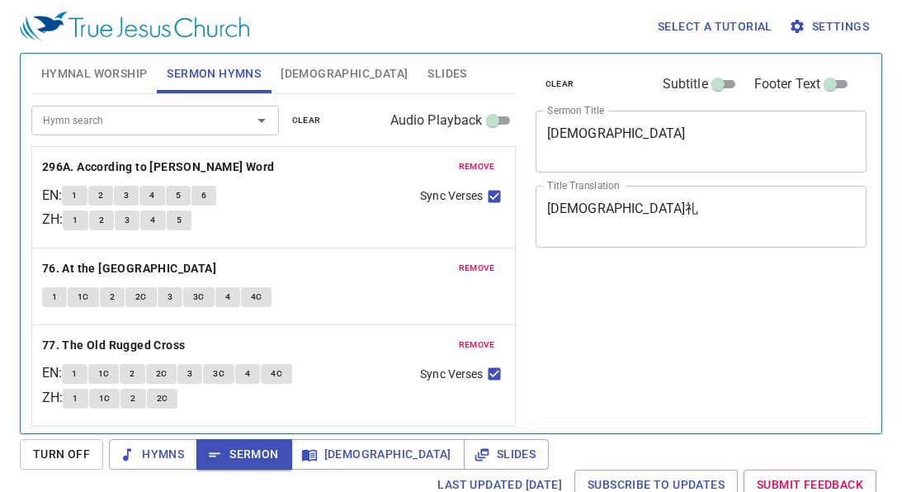
scroll to position [7, 0]
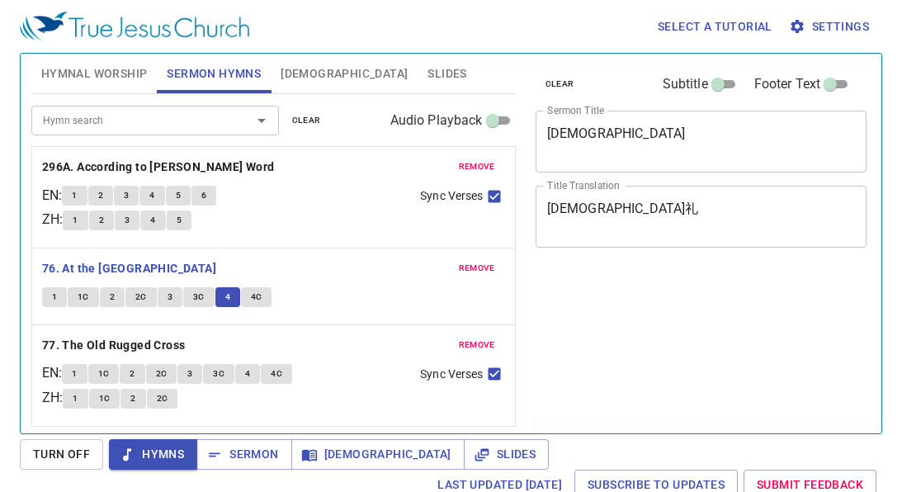
scroll to position [7, 0]
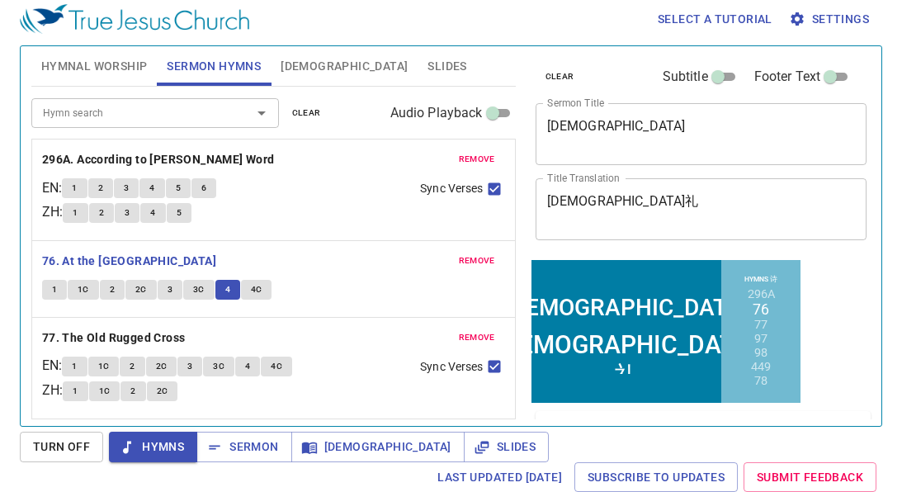
click at [257, 291] on span "4C" at bounding box center [257, 289] width 12 height 15
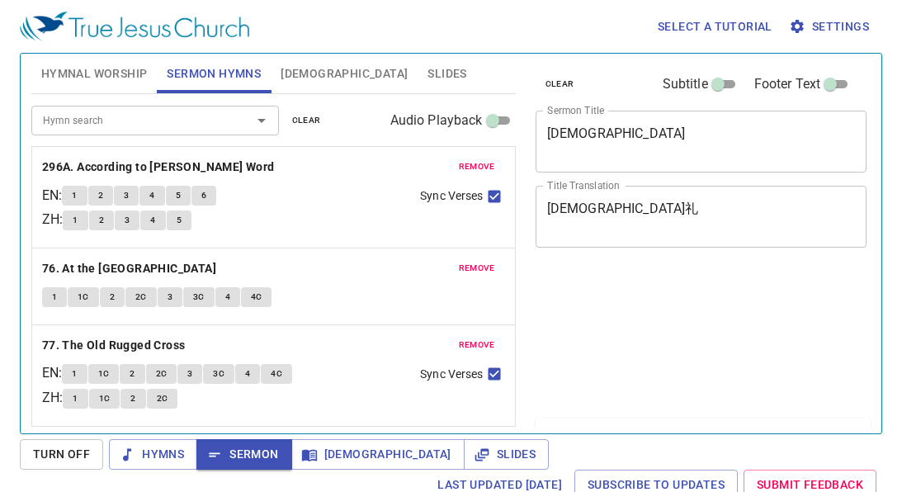
scroll to position [7, 0]
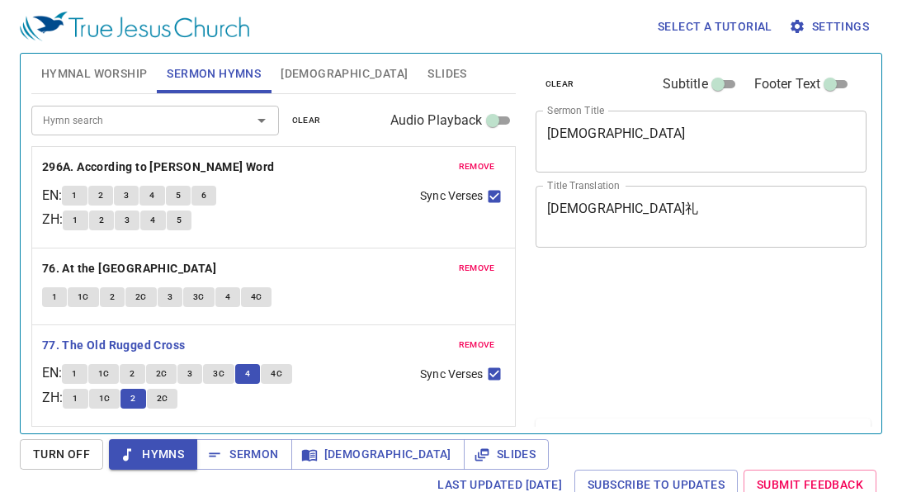
scroll to position [7, 0]
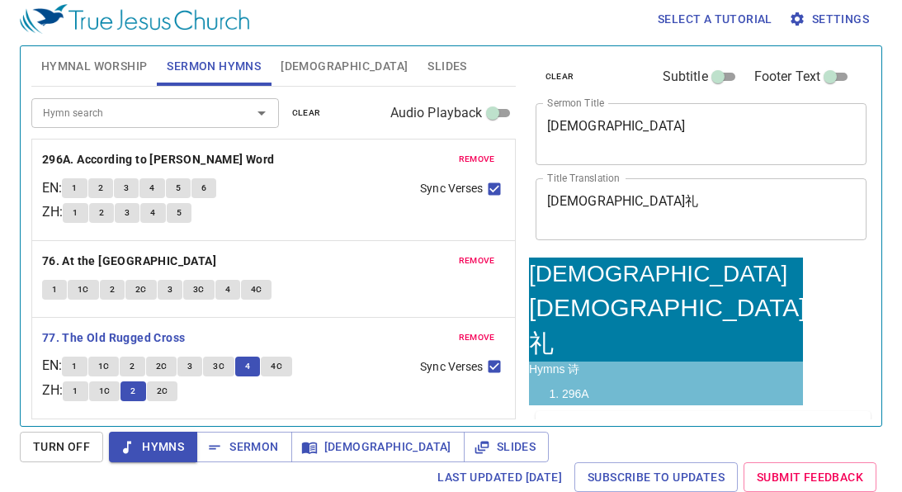
click at [282, 359] on span "4C" at bounding box center [277, 366] width 12 height 15
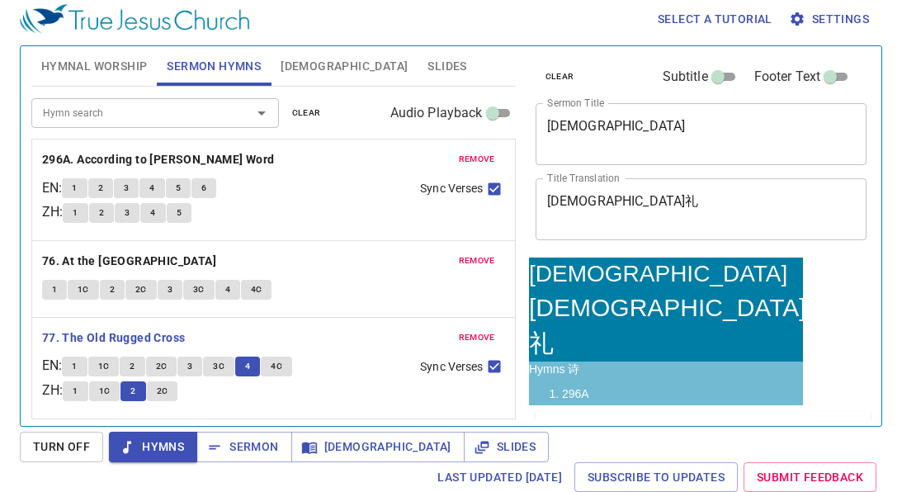
click at [282, 359] on span "4C" at bounding box center [277, 366] width 12 height 15
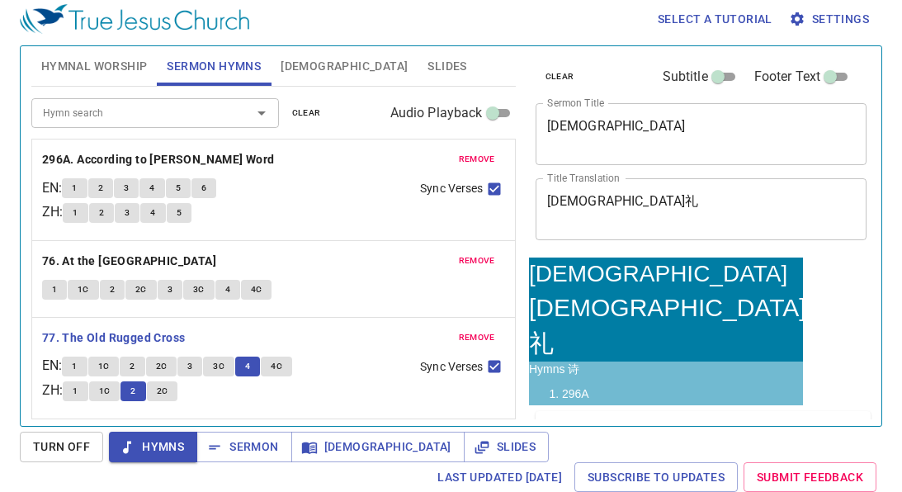
click at [282, 359] on span "4C" at bounding box center [277, 366] width 12 height 15
click at [283, 318] on div "remove 77. The Old Rugged Cross EN : 1 1C 2 2C 3 3C 4 4C ZH : 1 1C 2 2C Sync Ve…" at bounding box center [273, 368] width 483 height 101
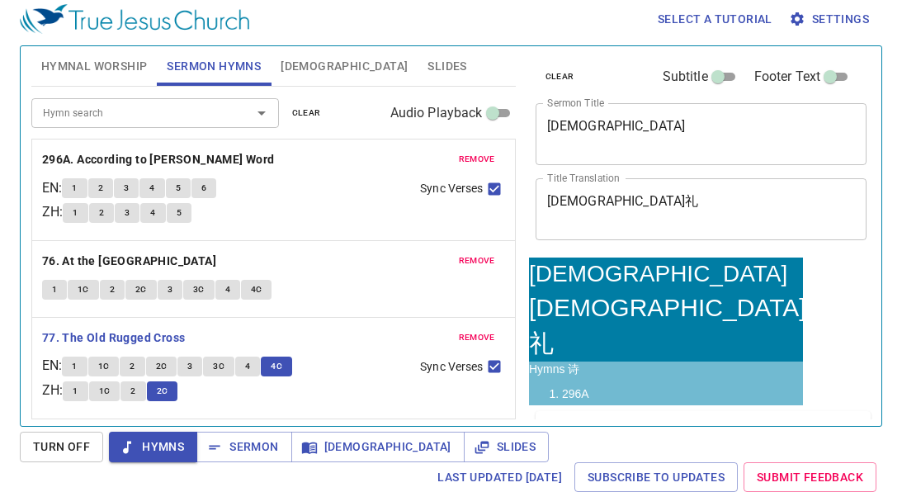
click at [283, 318] on div "remove 77. The Old Rugged Cross EN : 1 1C 2 2C 3 3C 4 4C ZH : 1 1C 2 2C Sync Ve…" at bounding box center [273, 368] width 483 height 101
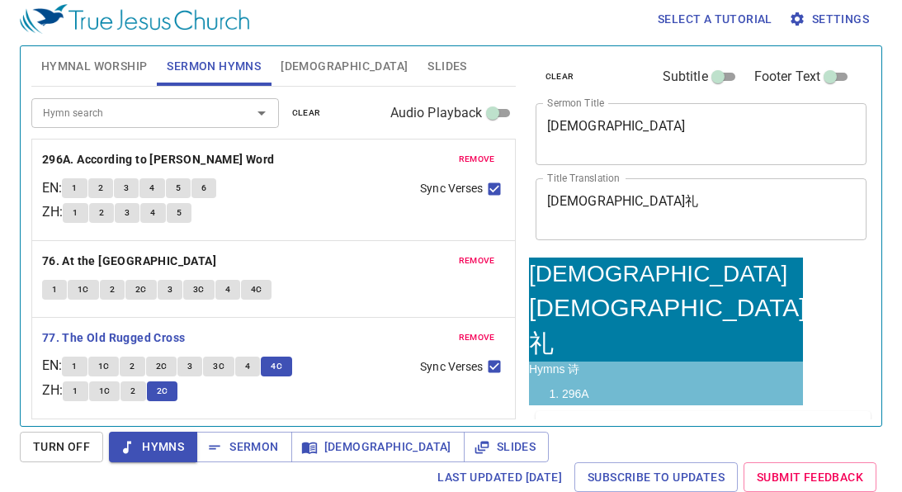
click at [282, 359] on span "4C" at bounding box center [277, 366] width 12 height 15
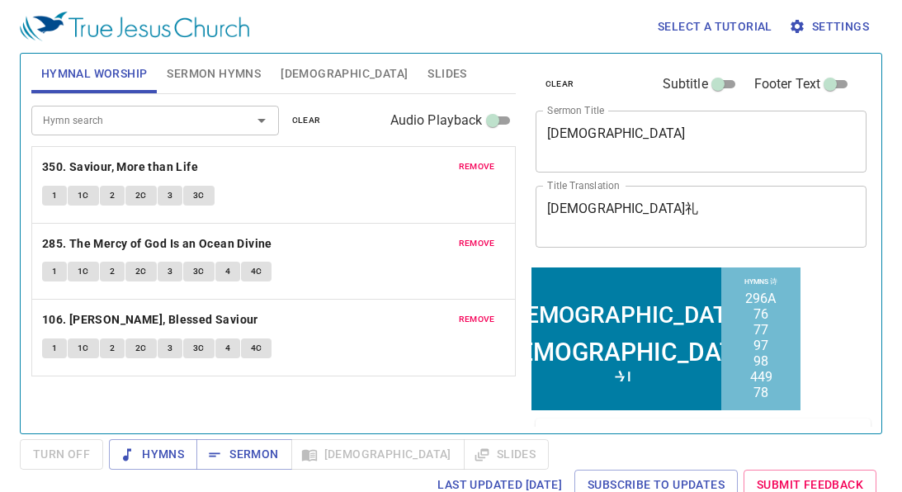
click at [234, 74] on span "Sermon Hymns" at bounding box center [214, 74] width 94 height 21
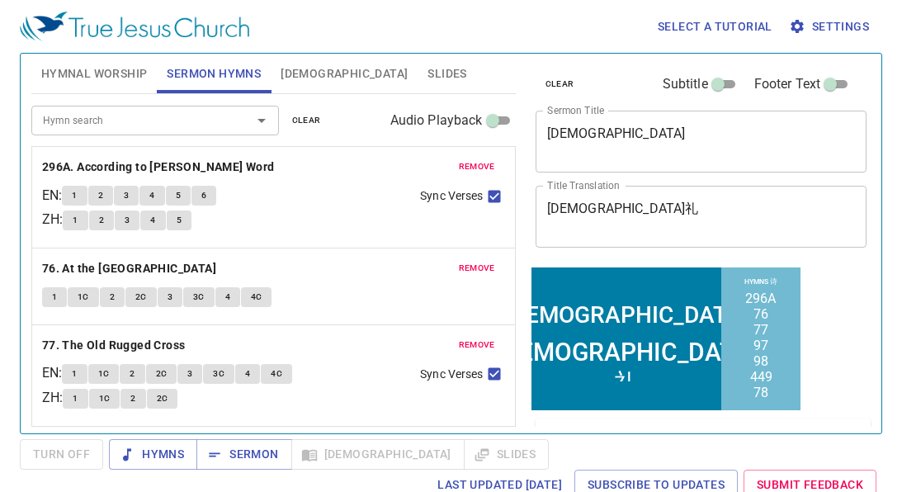
scroll to position [200, 0]
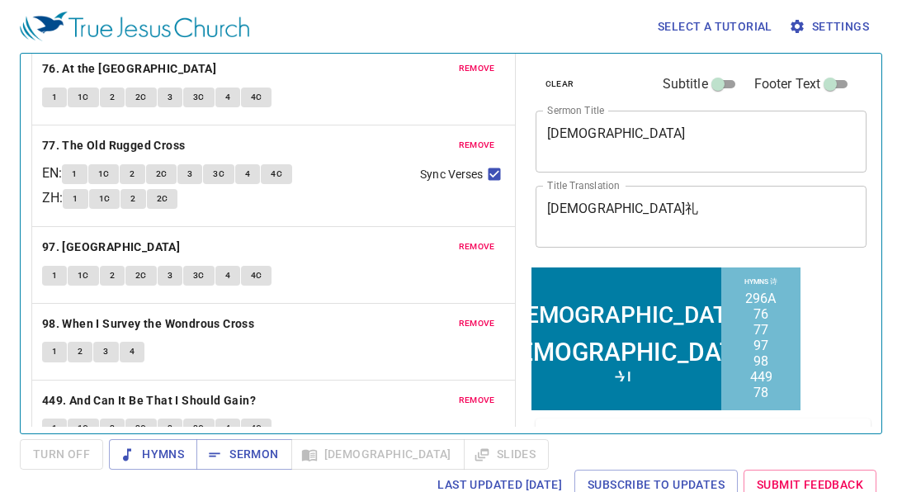
click at [110, 176] on span "1C" at bounding box center [104, 174] width 12 height 15
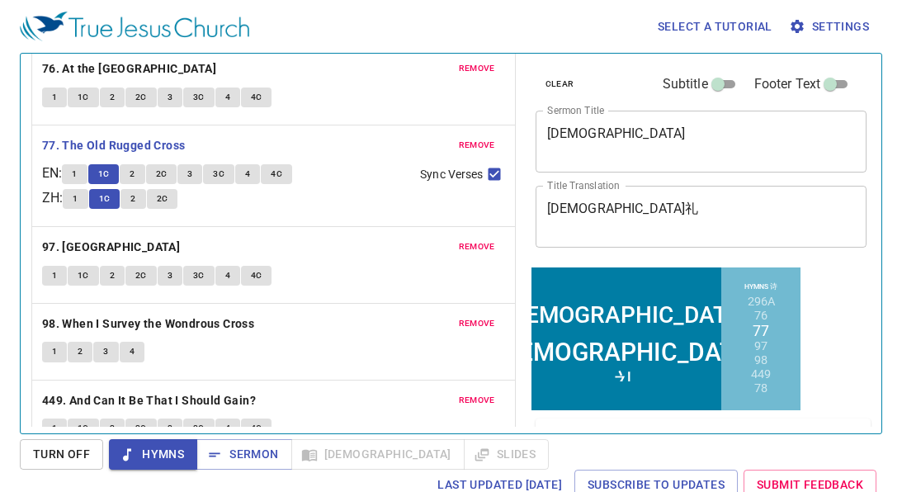
click at [135, 173] on span "2" at bounding box center [132, 174] width 5 height 15
click at [192, 177] on button "3" at bounding box center [189, 174] width 25 height 20
click at [142, 176] on button "2" at bounding box center [132, 174] width 25 height 20
click at [168, 173] on span "2C" at bounding box center [162, 174] width 12 height 15
click at [199, 177] on button "3" at bounding box center [189, 174] width 25 height 20
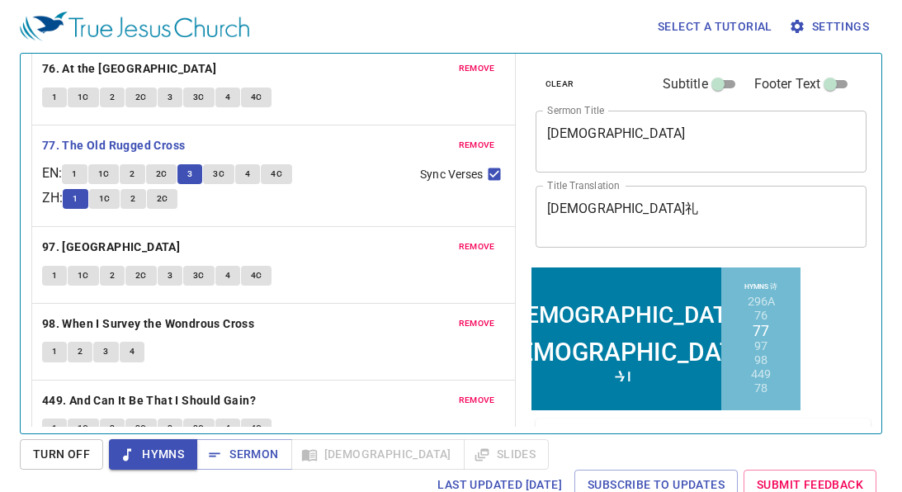
click at [192, 173] on span "3" at bounding box center [189, 174] width 5 height 15
click at [224, 176] on span "3C" at bounding box center [219, 174] width 12 height 15
click at [248, 174] on button "4" at bounding box center [247, 174] width 25 height 20
click at [280, 175] on span "4C" at bounding box center [277, 174] width 12 height 15
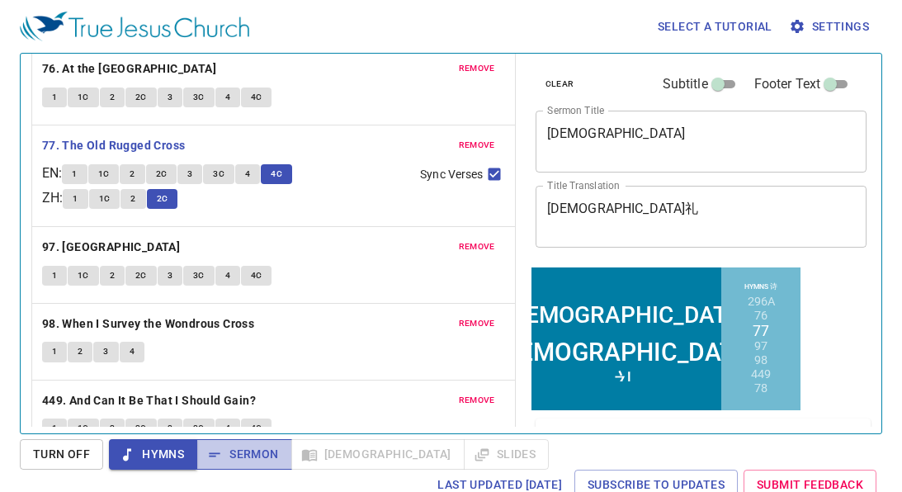
click at [234, 451] on span "Sermon" at bounding box center [244, 454] width 69 height 21
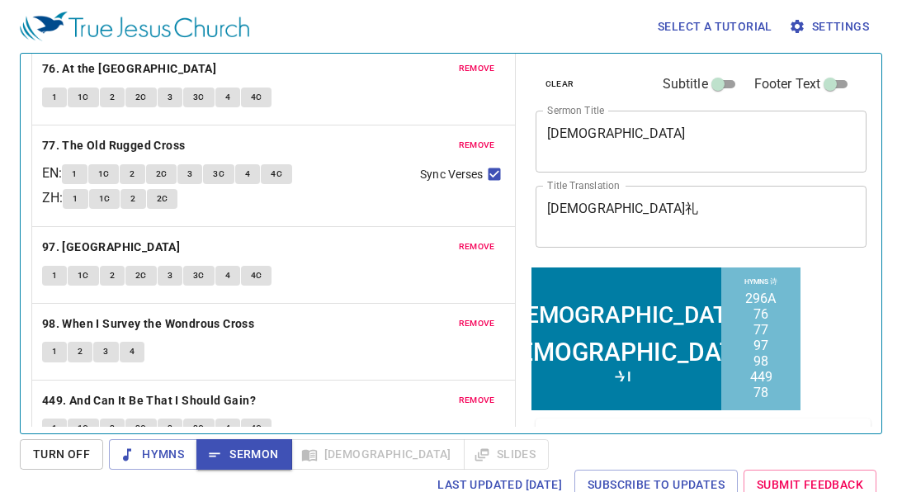
scroll to position [0, 0]
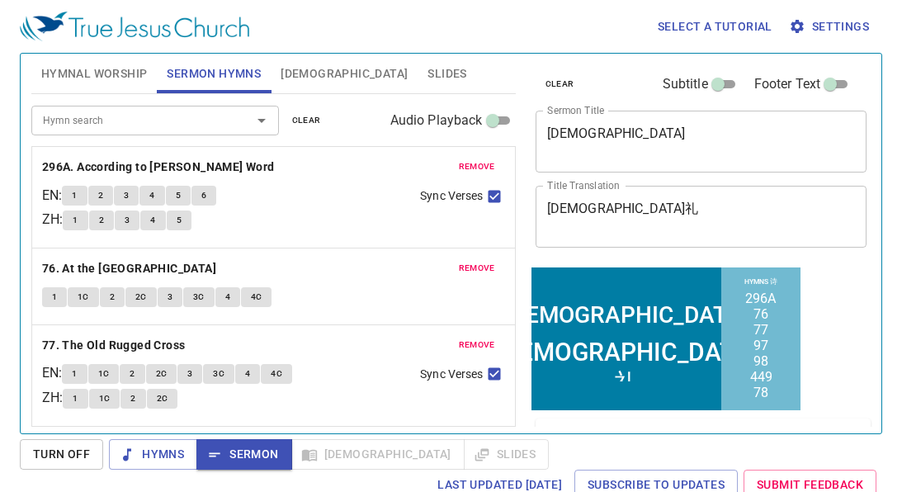
click at [297, 80] on span "[DEMOGRAPHIC_DATA]" at bounding box center [344, 74] width 127 height 21
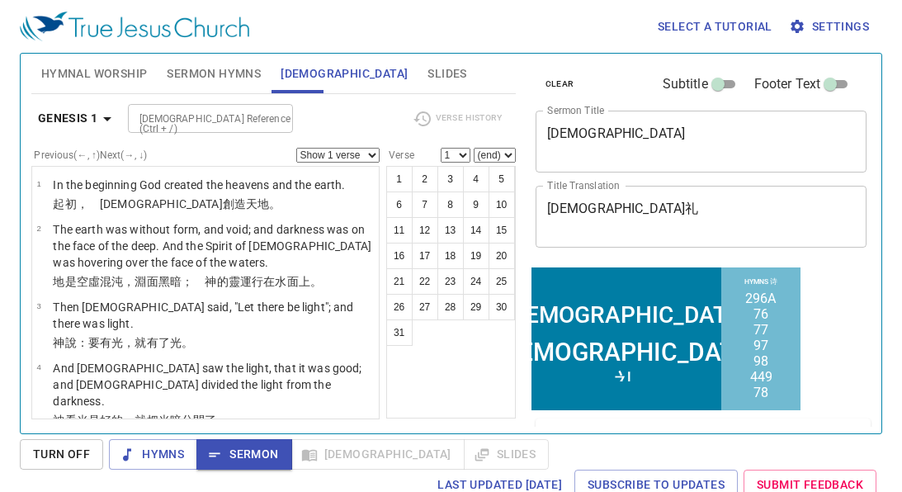
click at [187, 109] on input "[DEMOGRAPHIC_DATA] Reference (Ctrl + /)" at bounding box center [197, 118] width 128 height 19
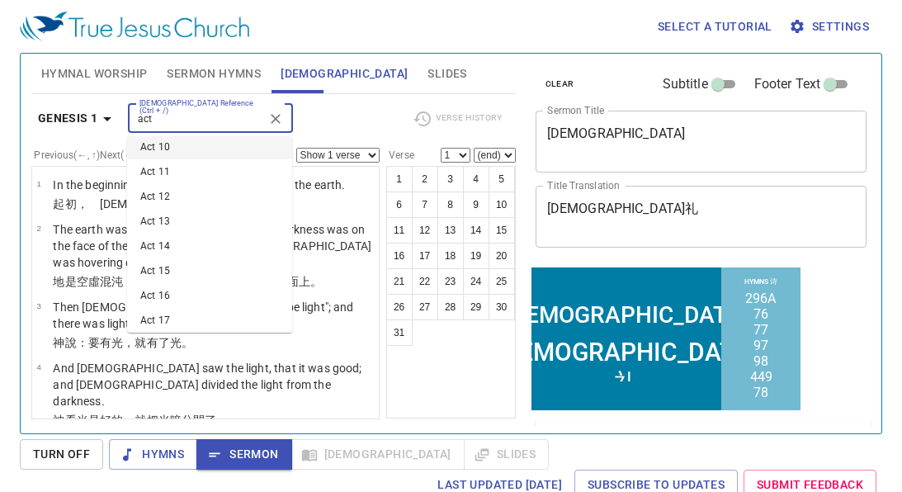
scroll to position [239, 0]
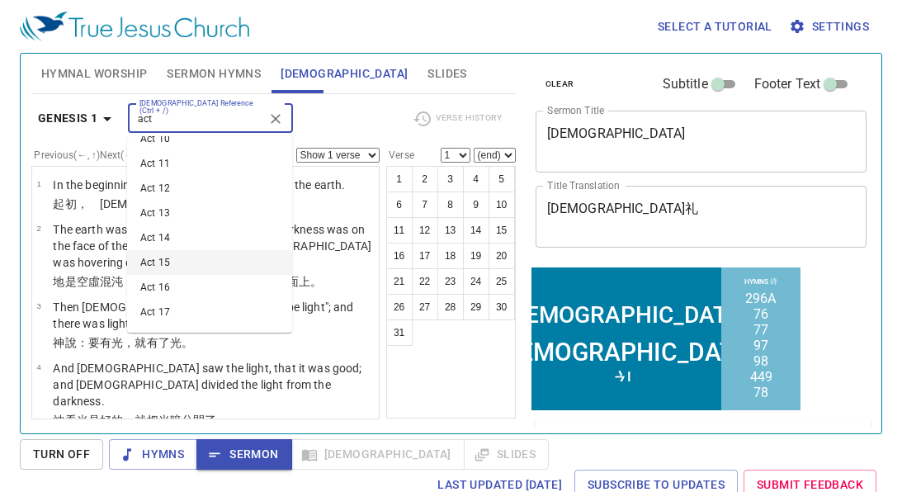
click at [188, 254] on li "Act 15" at bounding box center [209, 262] width 165 height 25
type input "act"
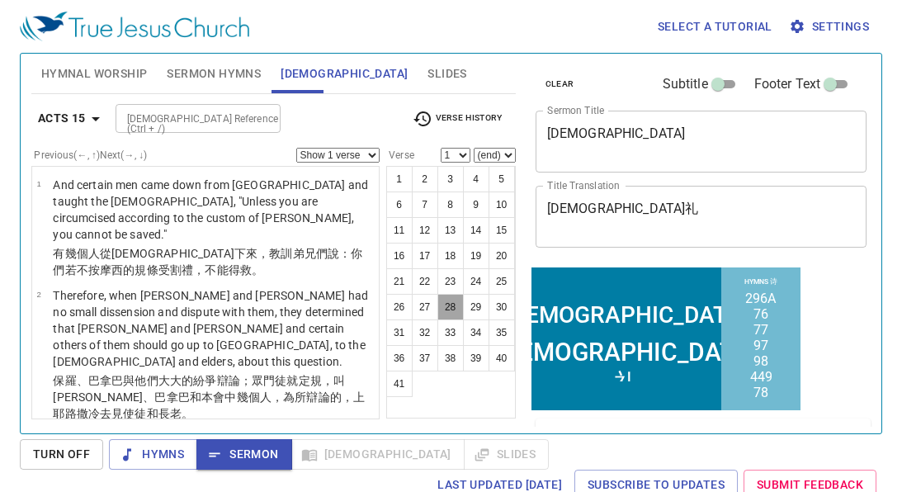
click at [453, 309] on button "28" at bounding box center [450, 307] width 26 height 26
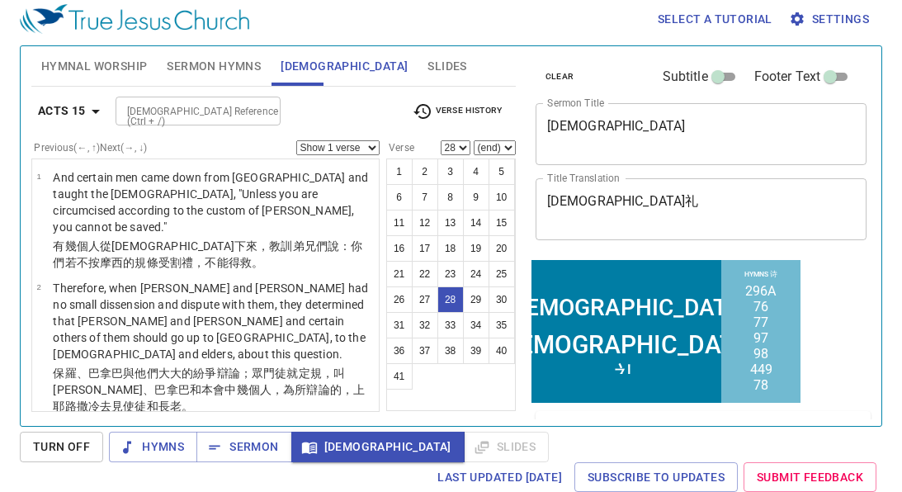
scroll to position [2247, 0]
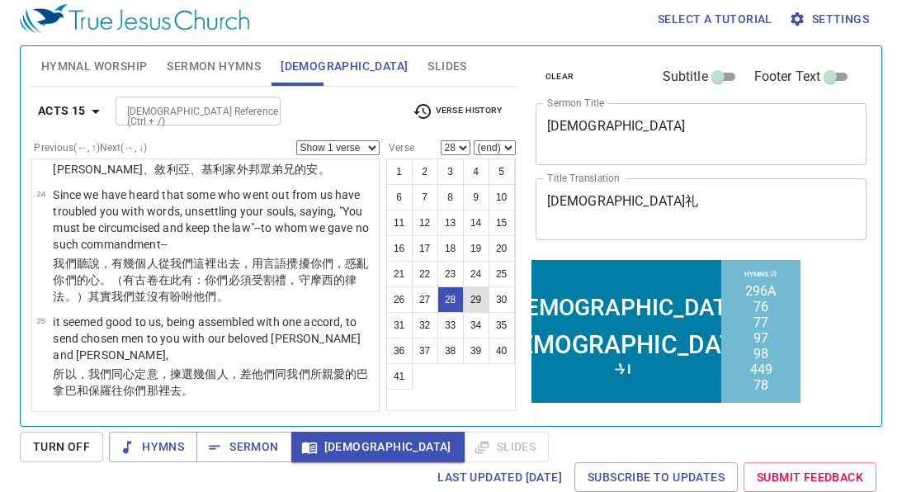
click at [475, 292] on button "29" at bounding box center [476, 299] width 26 height 26
select select "29"
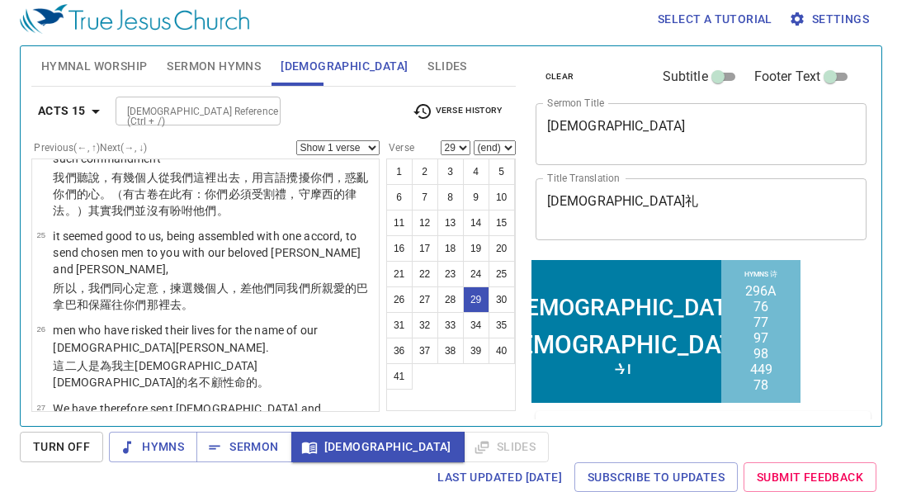
click at [428, 62] on span "Slides" at bounding box center [447, 66] width 39 height 21
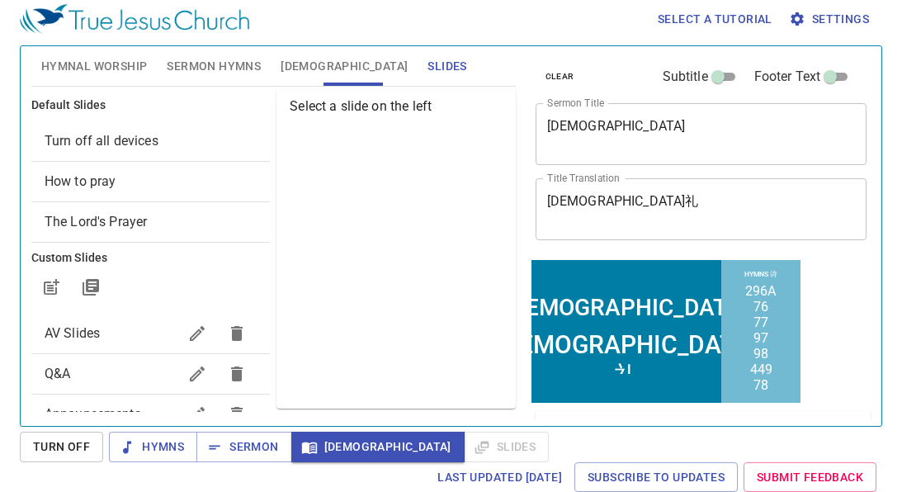
click at [156, 185] on span "How to pray" at bounding box center [151, 182] width 212 height 20
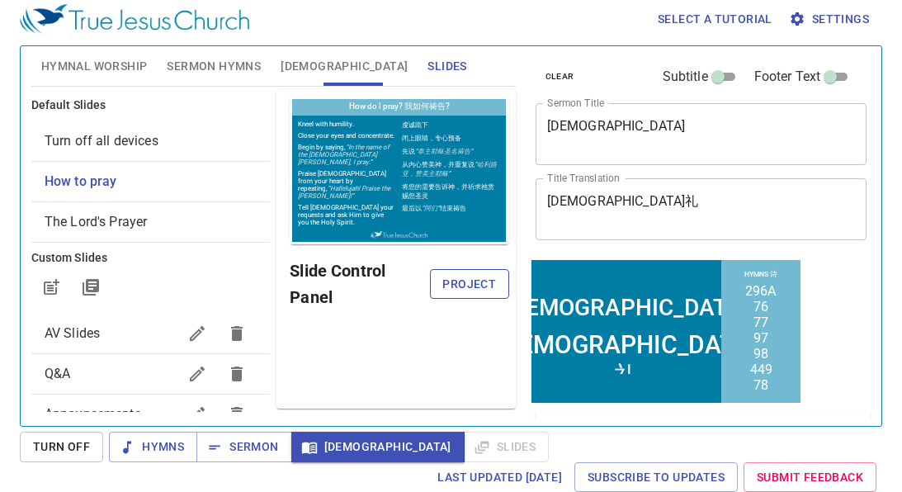
scroll to position [0, 0]
click at [473, 285] on span "Project" at bounding box center [469, 284] width 53 height 21
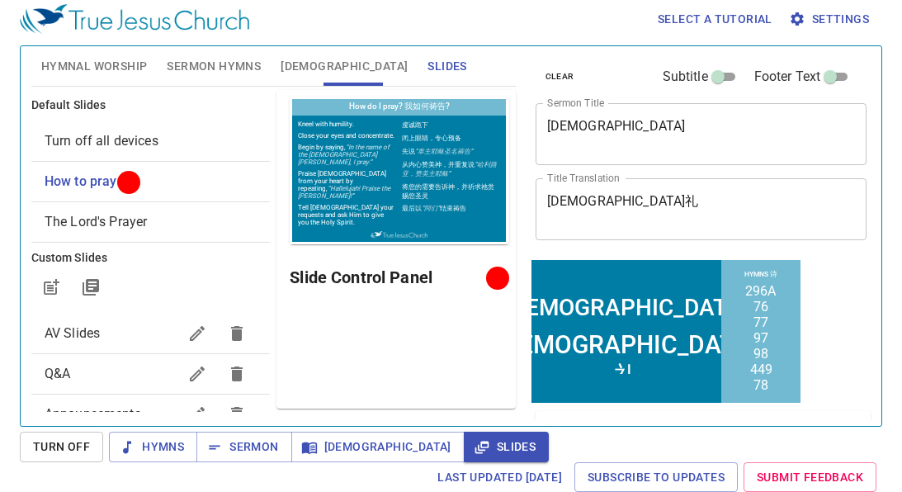
click at [187, 73] on span "Sermon Hymns" at bounding box center [214, 66] width 94 height 21
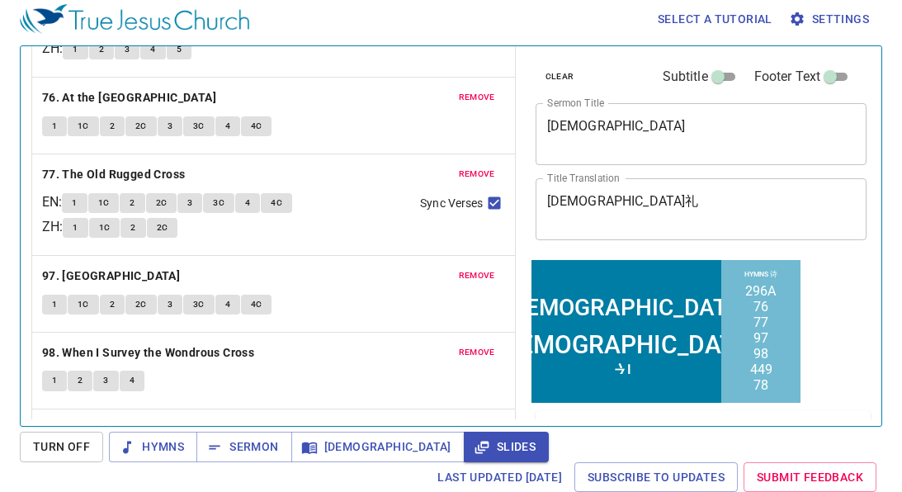
scroll to position [160, 0]
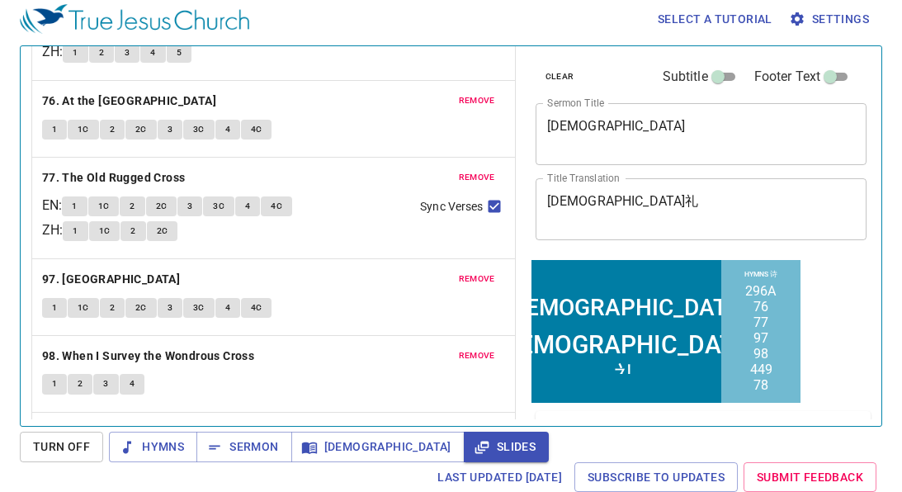
click at [79, 127] on span "1C" at bounding box center [84, 129] width 12 height 15
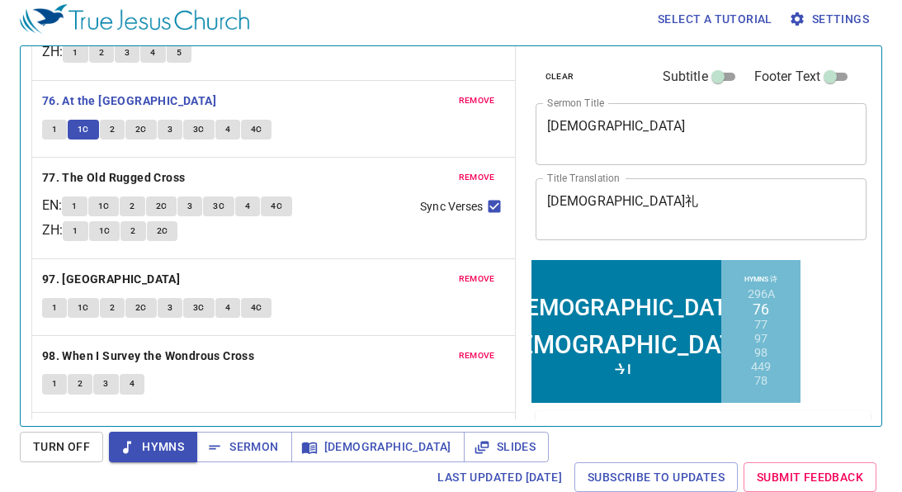
scroll to position [306, 0]
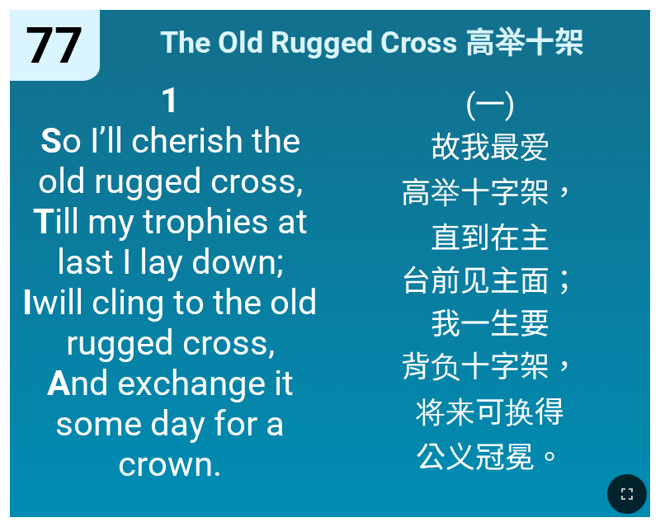
click at [608, 484] on div at bounding box center [330, 494] width 660 height 66
click at [627, 483] on button "button" at bounding box center [628, 495] width 40 height 40
